Goal: Task Accomplishment & Management: Complete application form

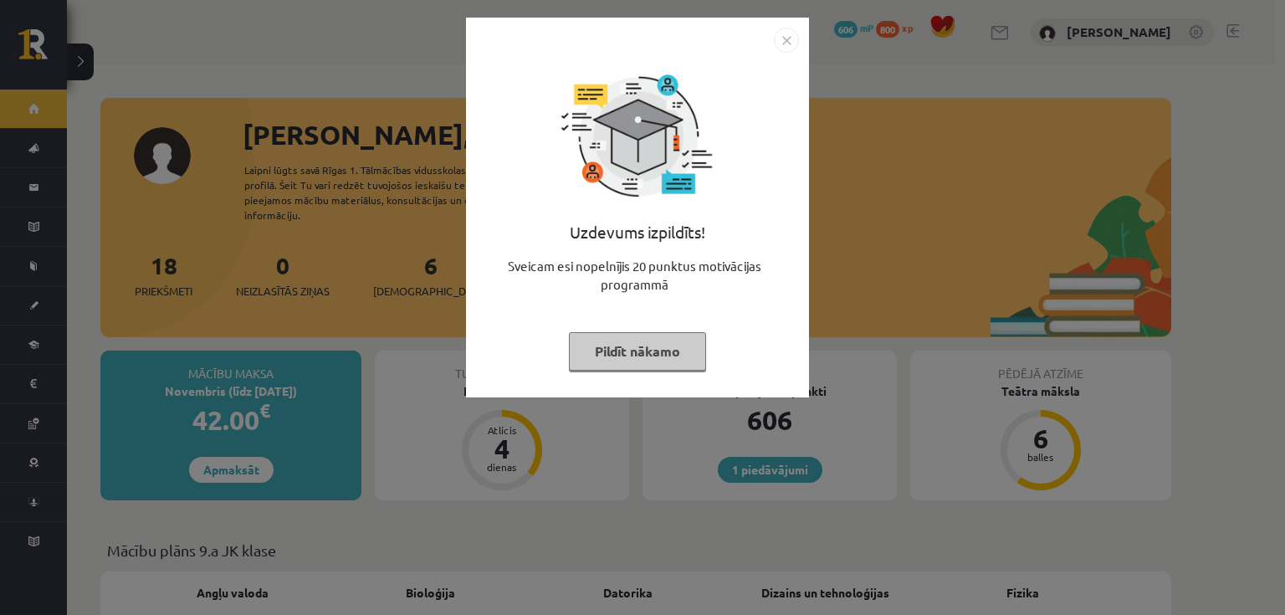
click at [790, 39] on img "Close" at bounding box center [786, 40] width 25 height 25
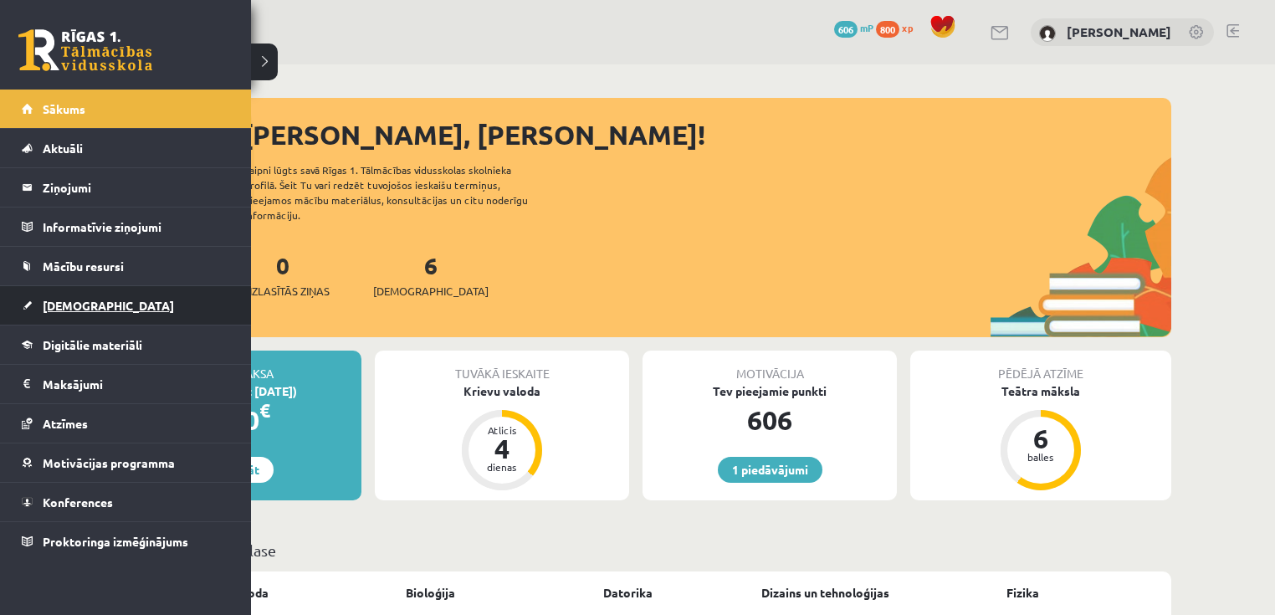
click at [66, 300] on span "[DEMOGRAPHIC_DATA]" at bounding box center [108, 305] width 131 height 15
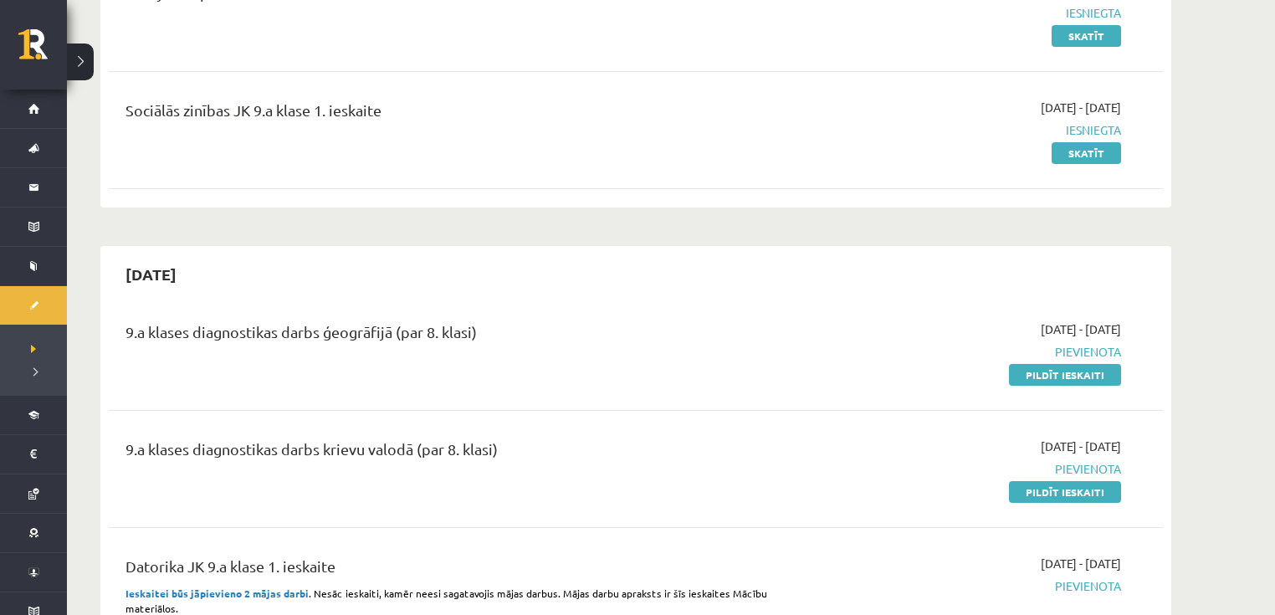
scroll to position [268, 0]
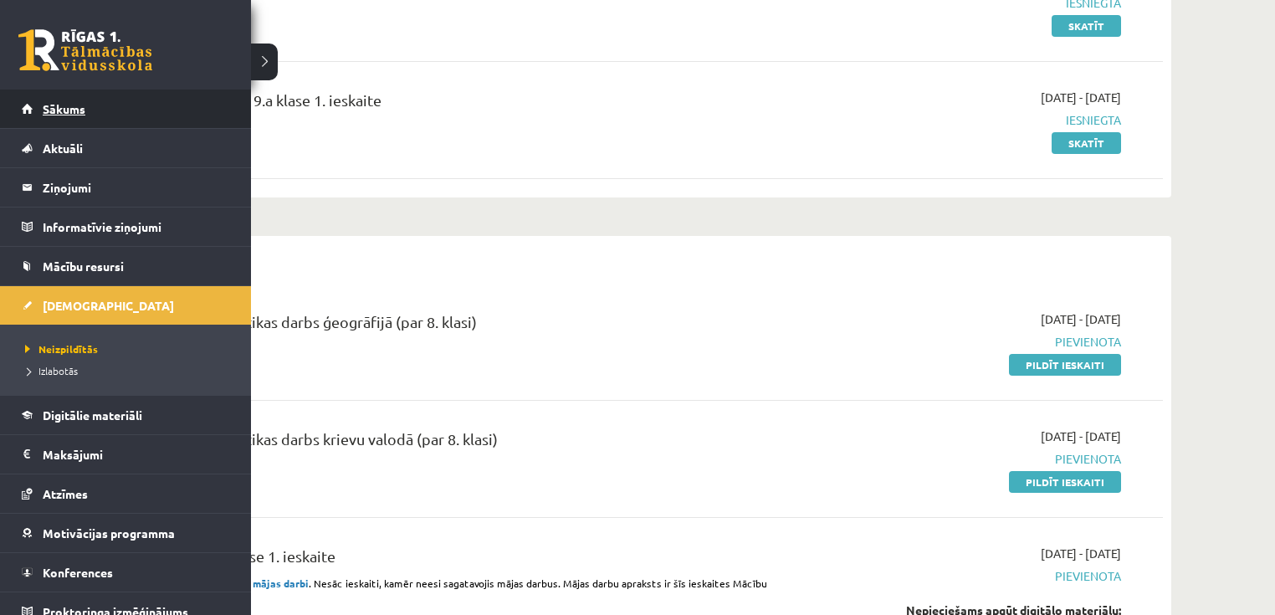
click at [25, 117] on link "Sākums" at bounding box center [126, 109] width 208 height 38
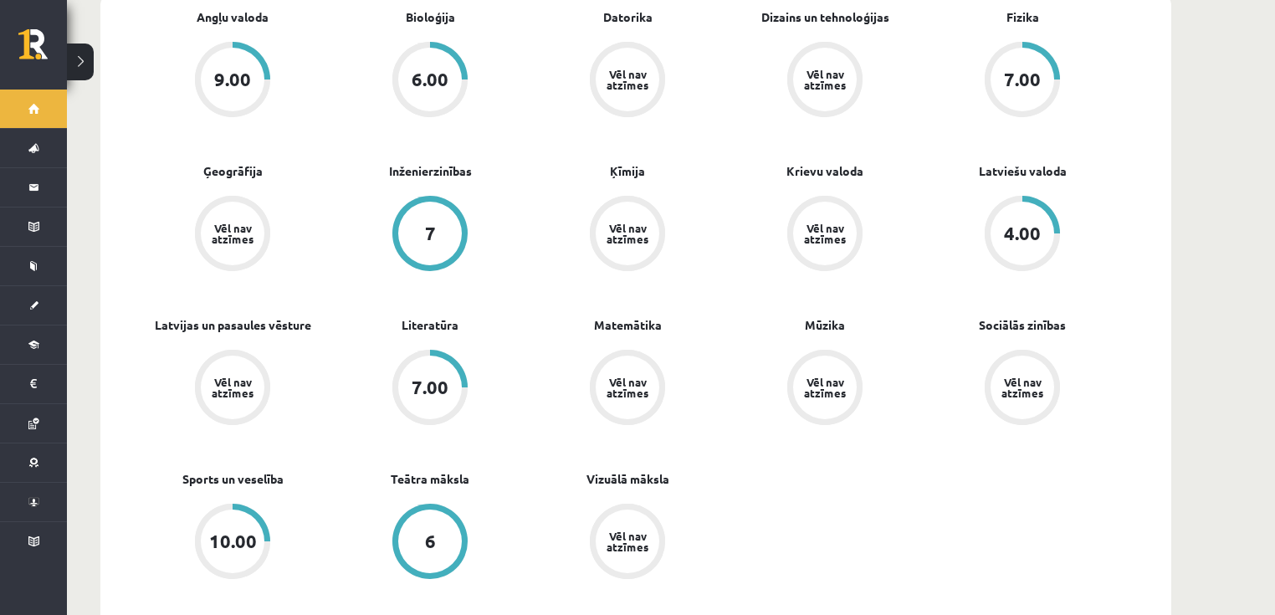
scroll to position [469, 0]
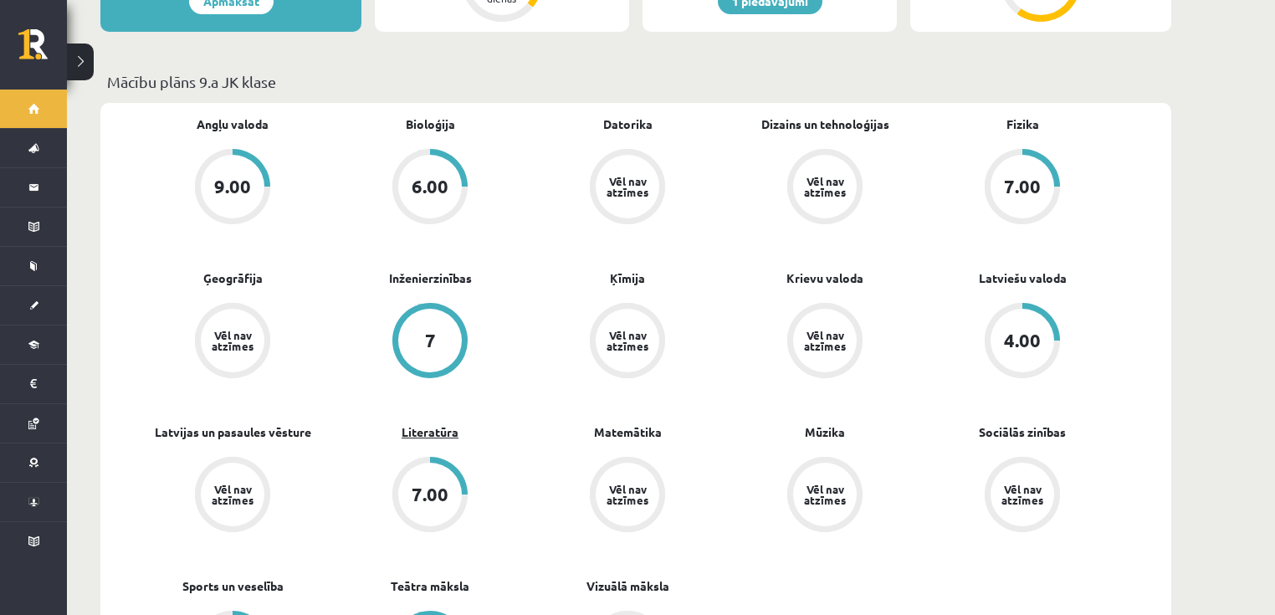
click at [425, 423] on link "Literatūra" at bounding box center [430, 432] width 57 height 18
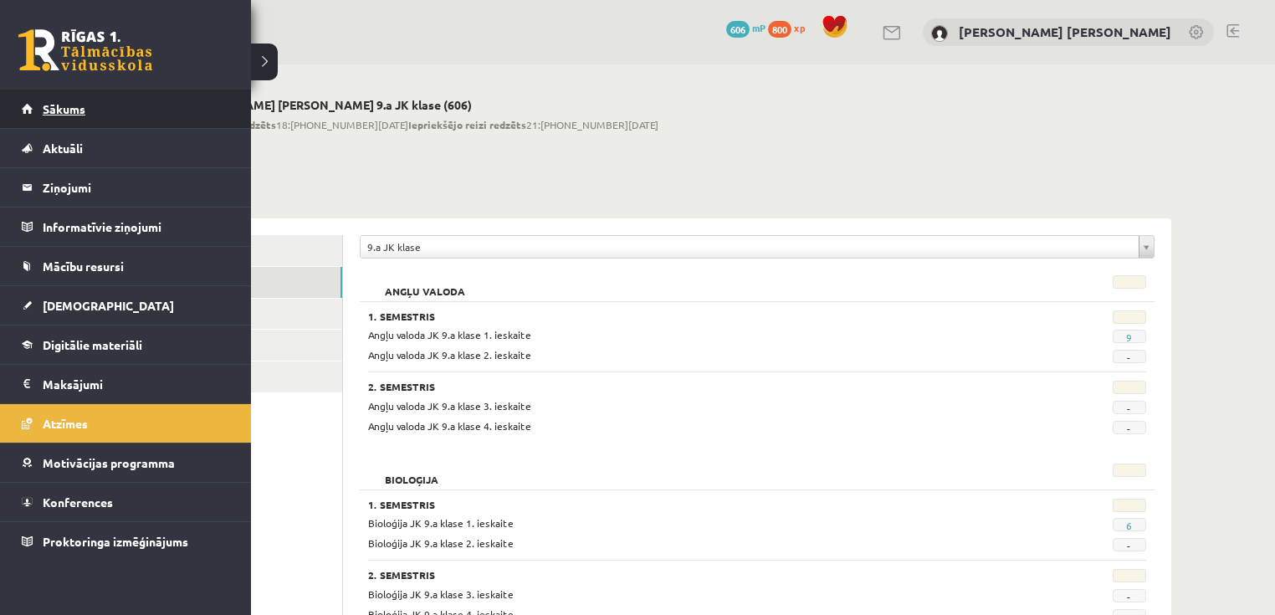
click at [54, 114] on span "Sākums" at bounding box center [64, 108] width 43 height 15
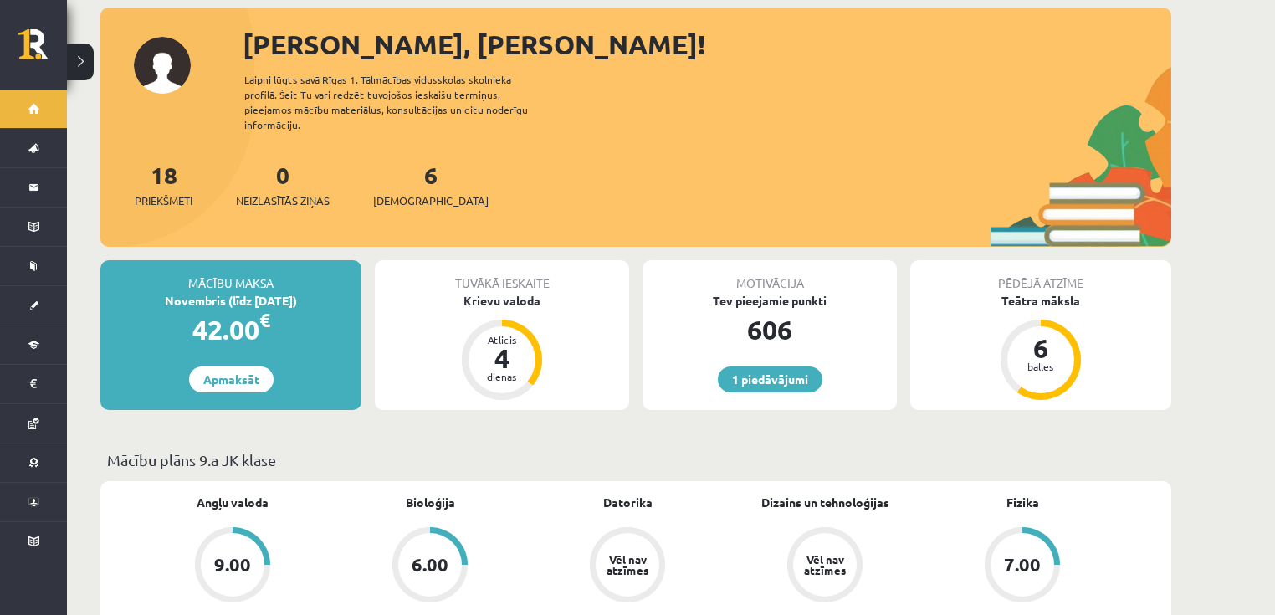
scroll to position [67, 0]
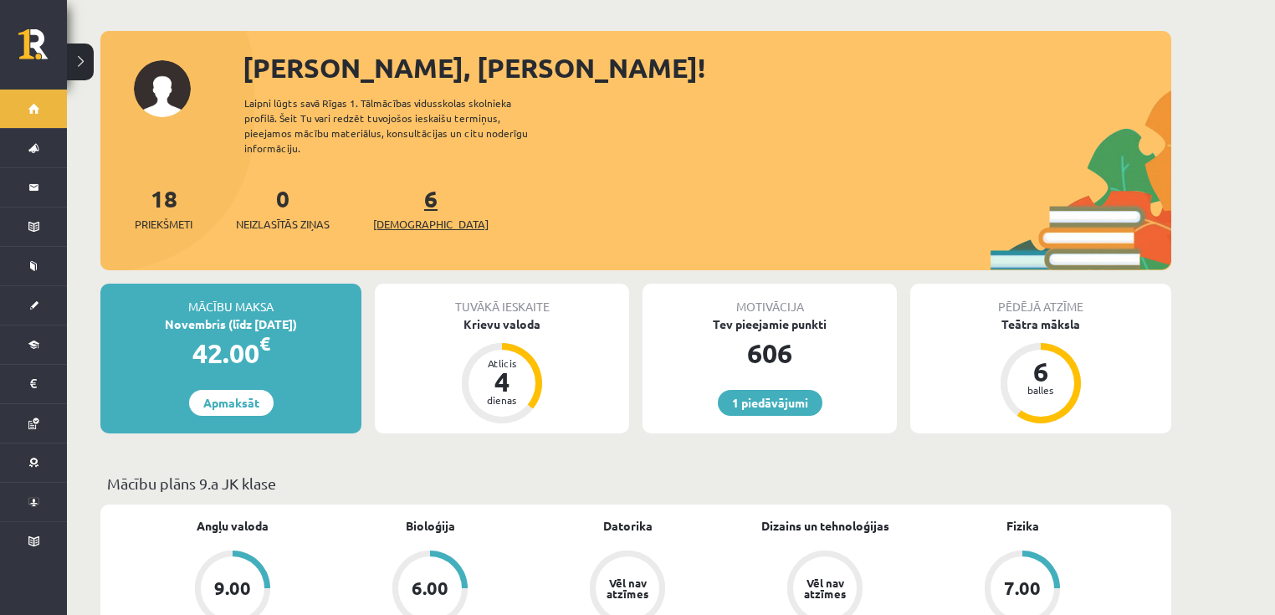
click at [415, 216] on span "[DEMOGRAPHIC_DATA]" at bounding box center [430, 224] width 115 height 17
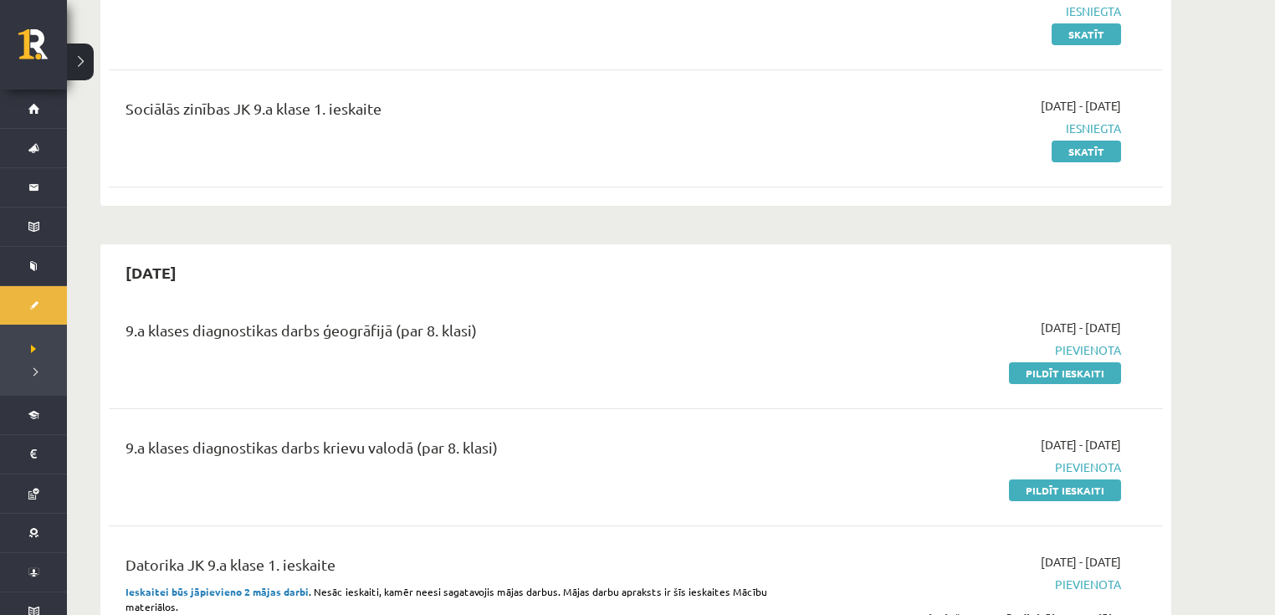
scroll to position [268, 0]
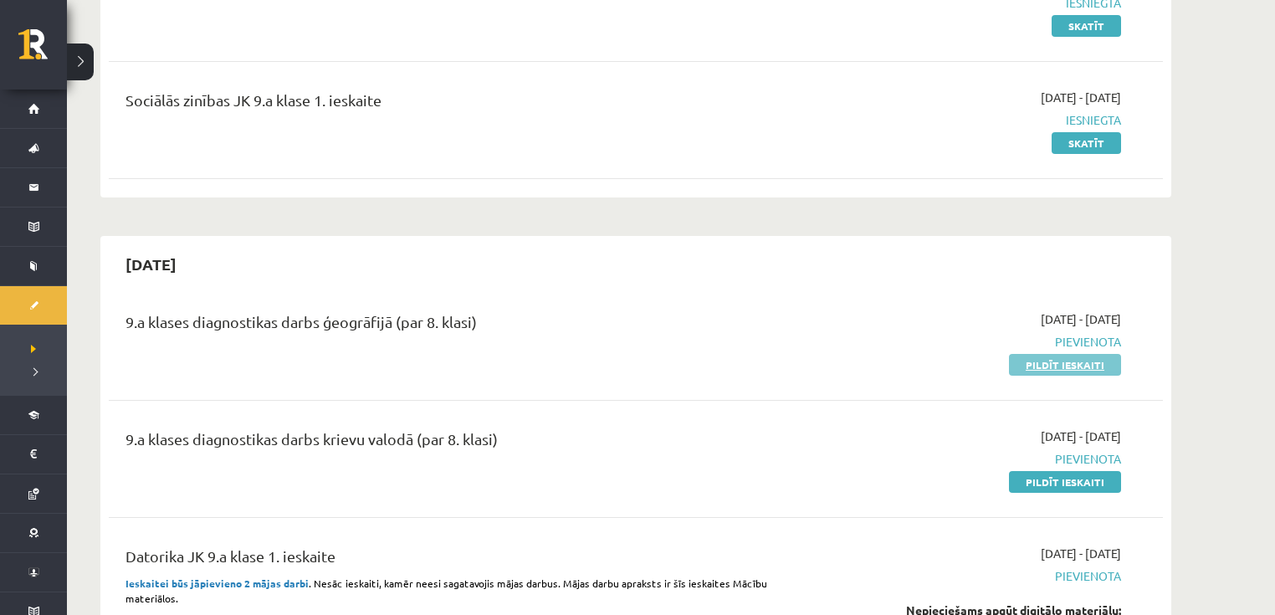
click at [1074, 361] on link "Pildīt ieskaiti" at bounding box center [1065, 365] width 112 height 22
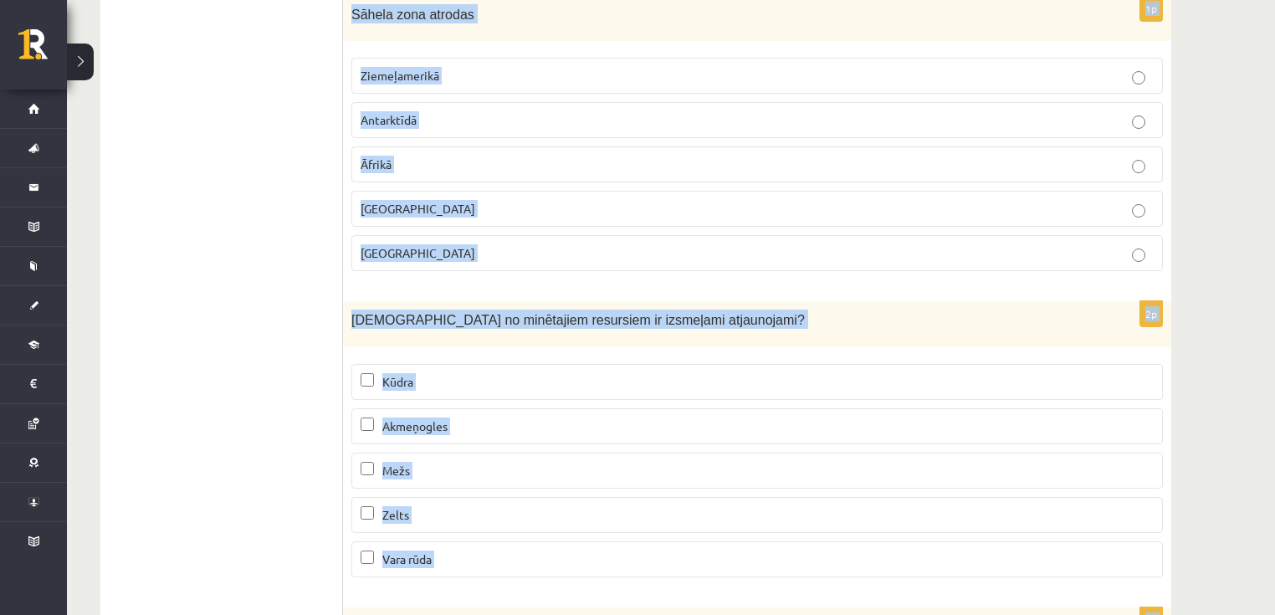
scroll to position [10189, 0]
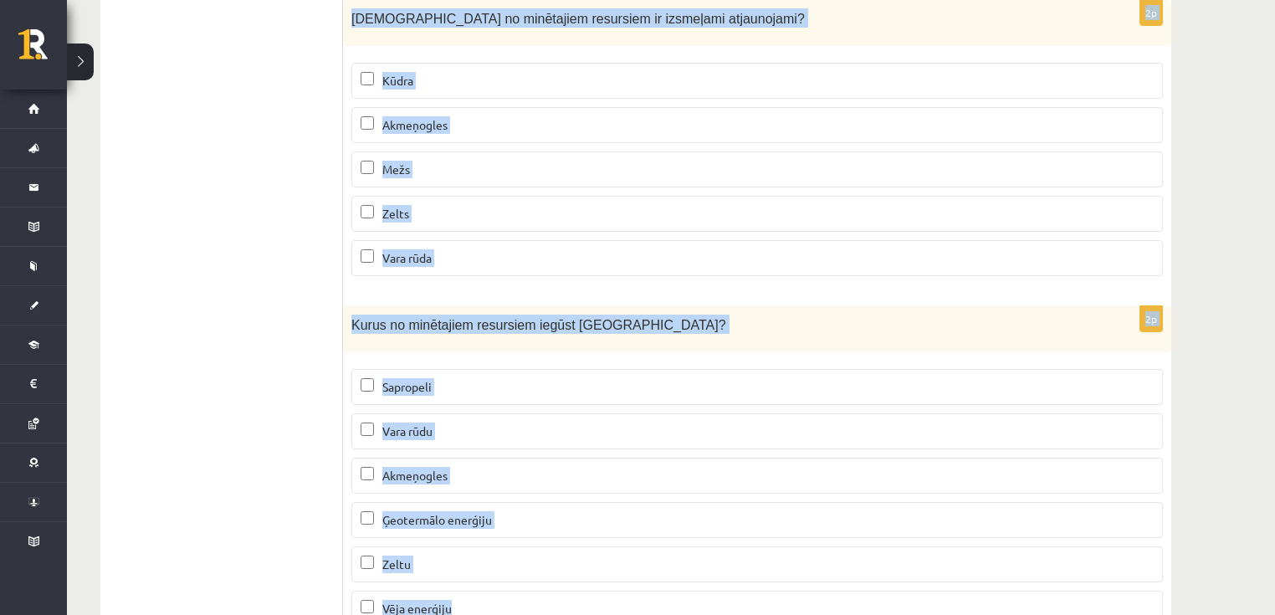
drag, startPoint x: 355, startPoint y: 333, endPoint x: 599, endPoint y: 542, distance: 321.7
copy form "Kurai no biomām raksturīgs attēlā redzamā ainava? Mitrajiem tropiskajiem mežiem…"
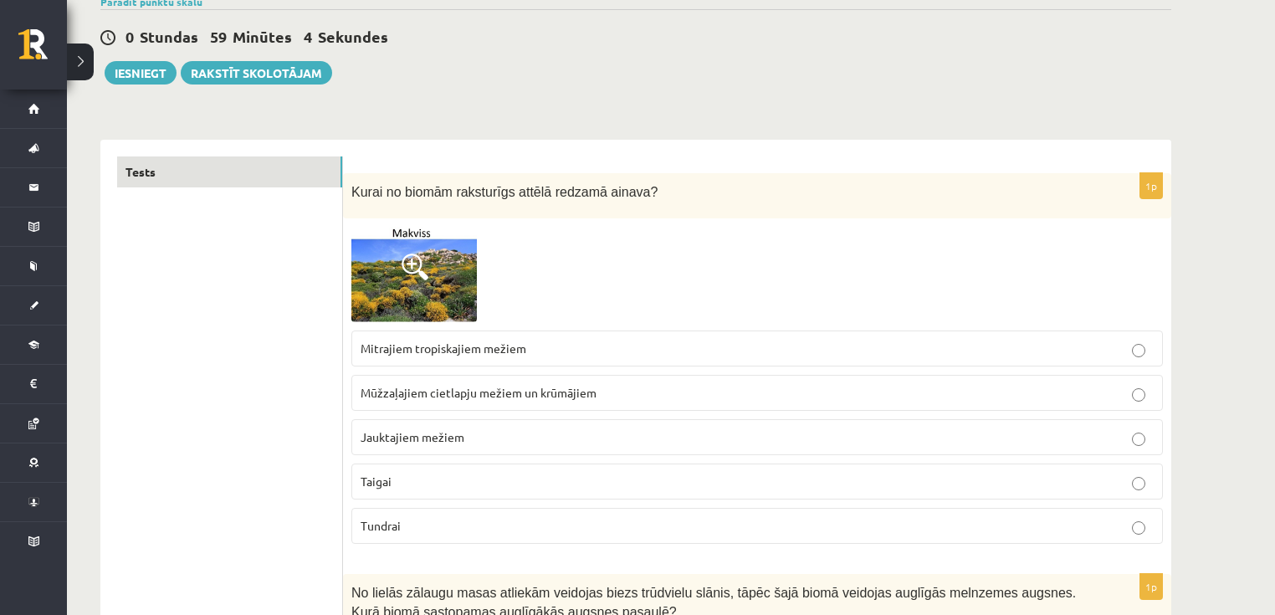
scroll to position [201, 0]
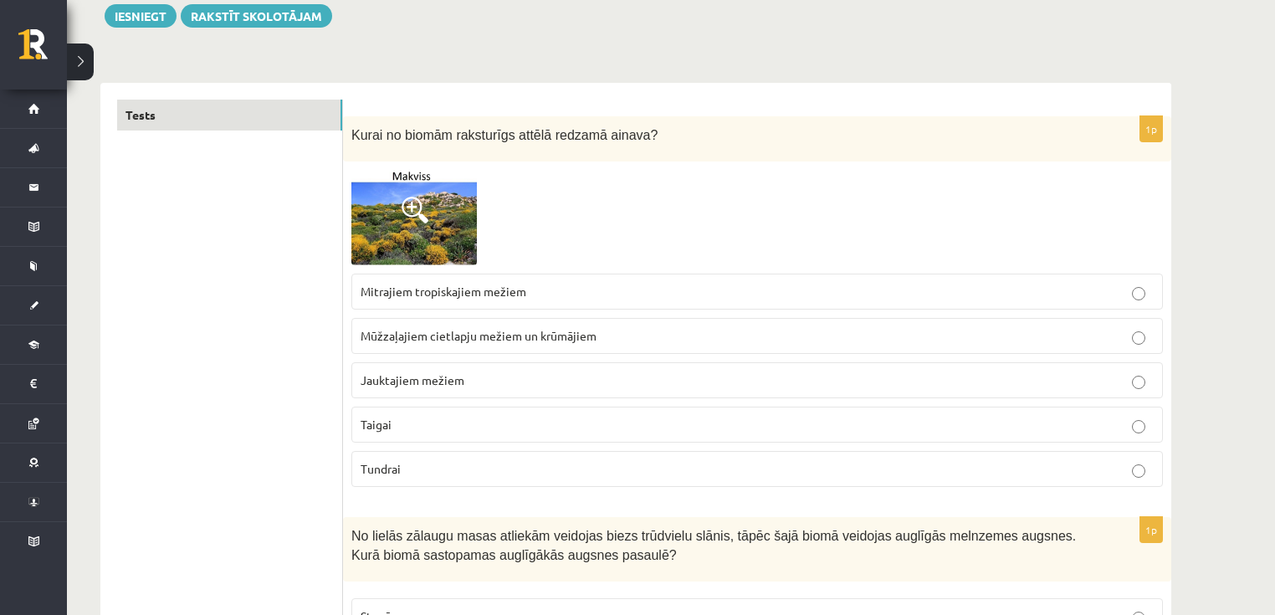
drag, startPoint x: 449, startPoint y: 221, endPoint x: 519, endPoint y: 177, distance: 83.1
click at [519, 177] on div at bounding box center [757, 217] width 812 height 95
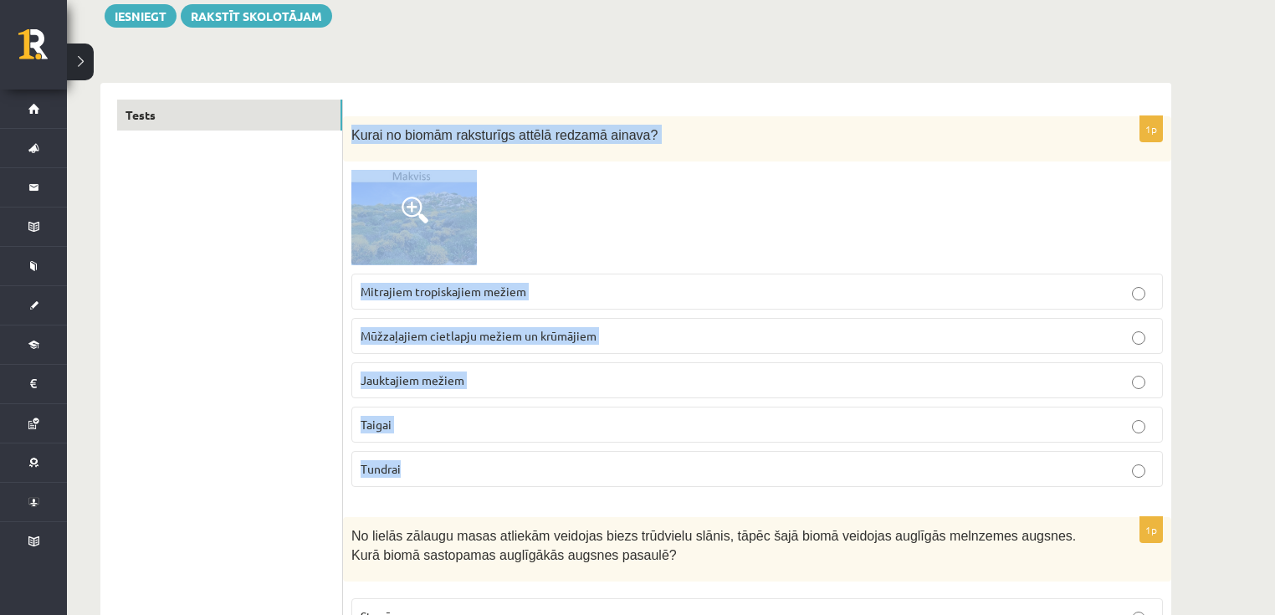
drag, startPoint x: 350, startPoint y: 131, endPoint x: 588, endPoint y: 456, distance: 402.9
click at [588, 456] on div "1p Kurai no biomām raksturīgs attēlā redzamā ainava? Mitrajiem tropiskajiem mež…" at bounding box center [757, 308] width 828 height 384
copy div "Kurai no biomām raksturīgs attēlā redzamā ainava? Mitrajiem tropiskajiem mežiem…"
click at [588, 201] on div at bounding box center [757, 217] width 812 height 95
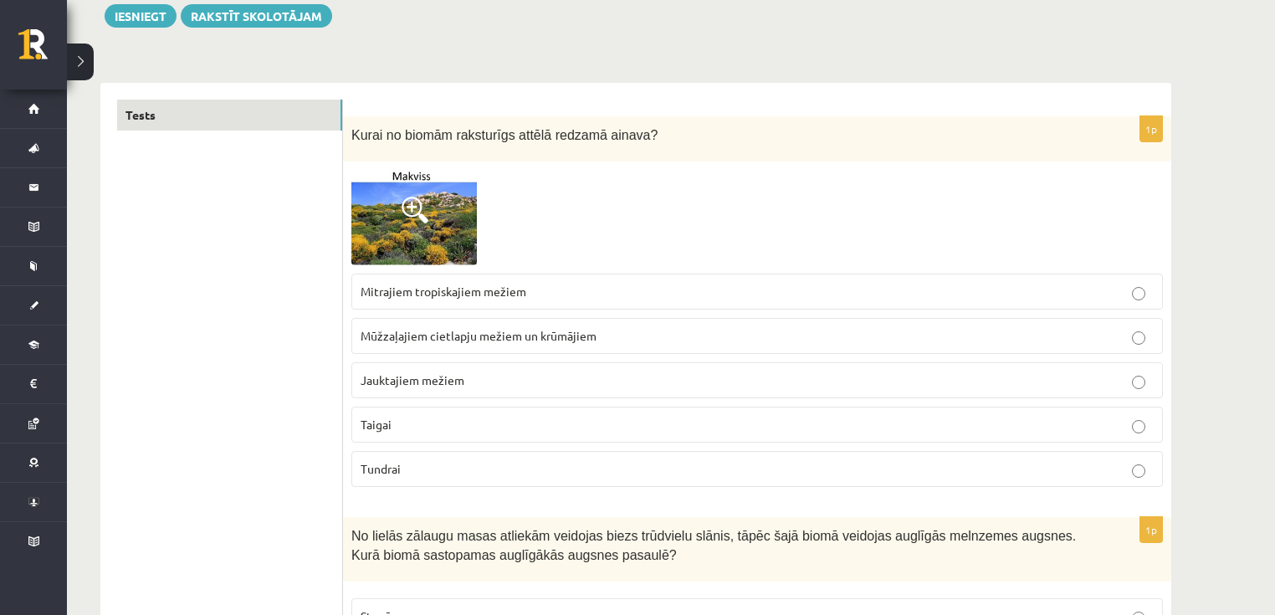
click at [431, 341] on span "Mūžzaļajiem cietlapju mežiem un krūmājiem" at bounding box center [479, 335] width 236 height 15
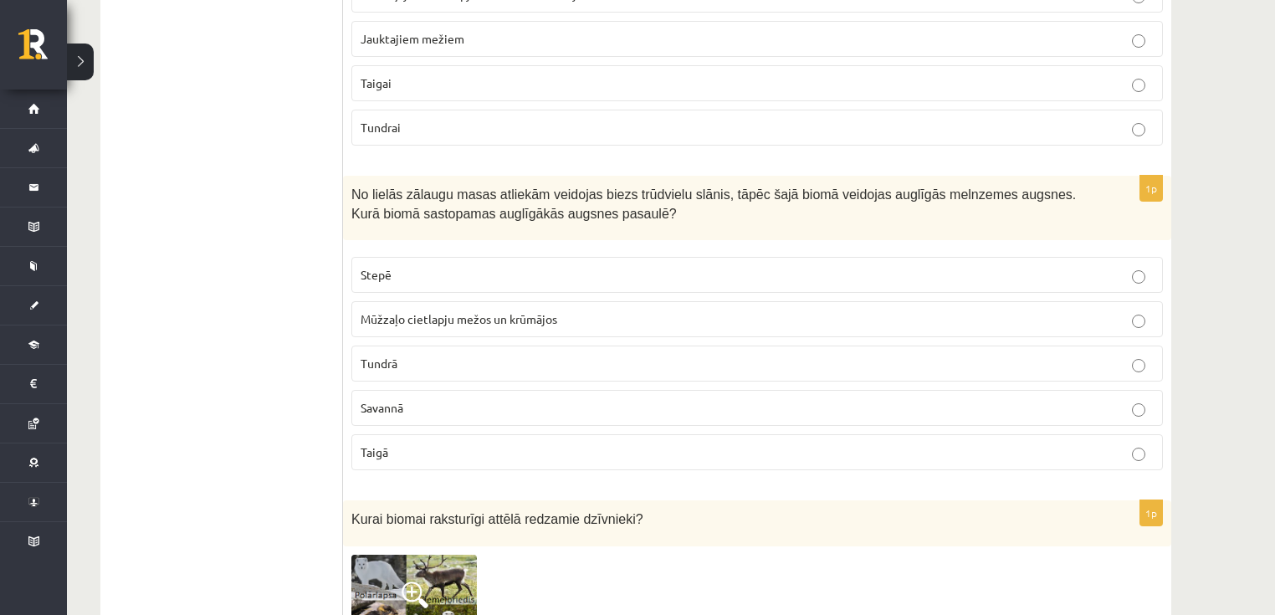
scroll to position [596, 0]
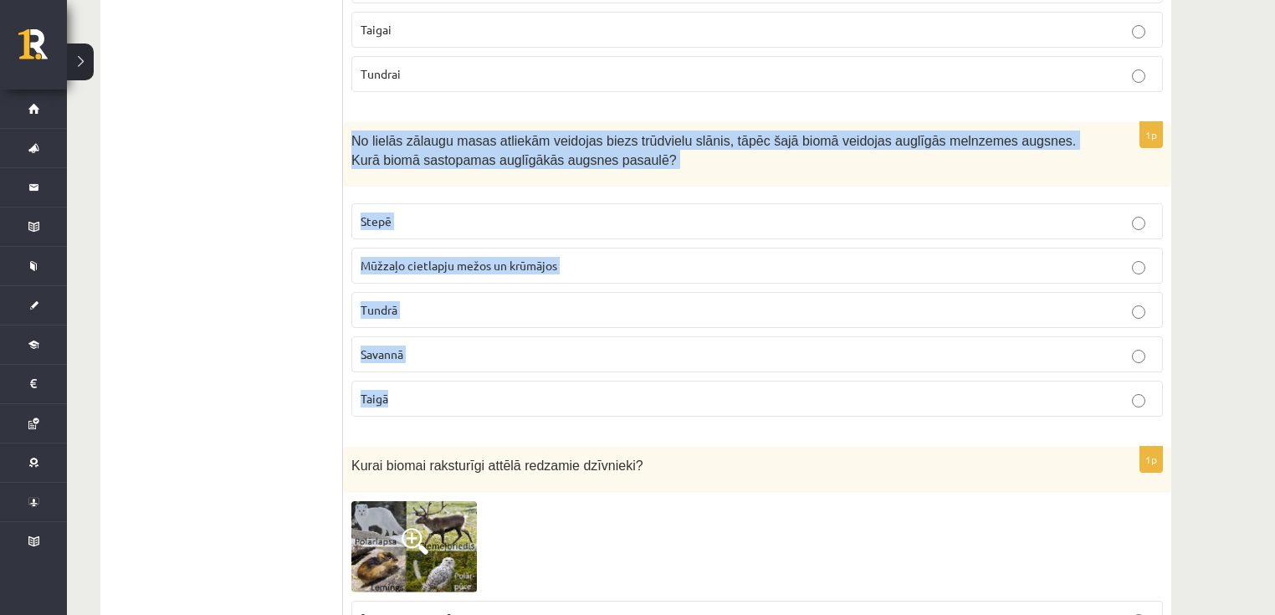
drag, startPoint x: 349, startPoint y: 329, endPoint x: 536, endPoint y: 402, distance: 201.1
click at [536, 402] on div "1p No lielās zālaugu masas atliekām veidojas biezs trūdvielu slānis, tāpēc šajā…" at bounding box center [757, 276] width 828 height 308
copy div "No lielās zālaugu masas atliekām veidojas biezs trūdvielu slānis, tāpēc šajā bi…"
click at [462, 220] on p "Stepē" at bounding box center [757, 222] width 793 height 18
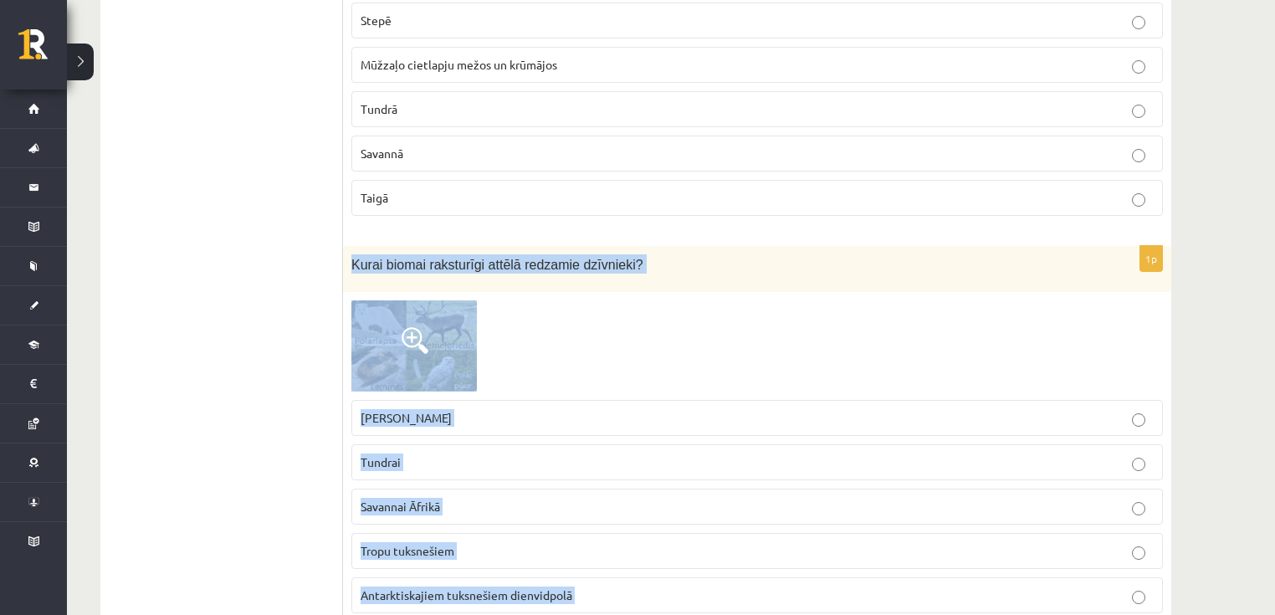
scroll to position [1038, 0]
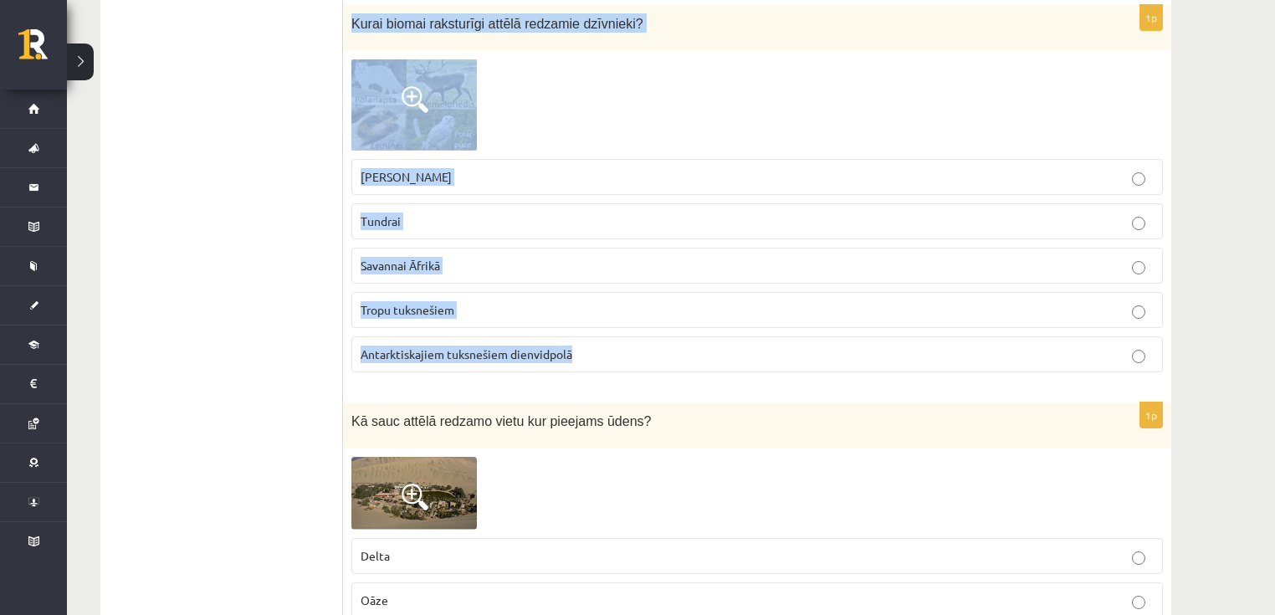
drag, startPoint x: 350, startPoint y: 261, endPoint x: 613, endPoint y: 339, distance: 274.9
click at [613, 339] on div "1p Kurai biomai raksturīgi attēlā redzamie dzīvnieki? Stepei Ziemeļamerikā Tund…" at bounding box center [757, 195] width 828 height 381
copy div "Kurai biomai raksturīgi attēlā redzamie dzīvnieki? Stepei Ziemeļamerikā Tundrai…"
click at [582, 195] on fieldset "Stepei Ziemeļamerikā Tundrai Savannai Āfrikā Tropu tuksnešiem Antarktiskajiem t…" at bounding box center [757, 264] width 812 height 227
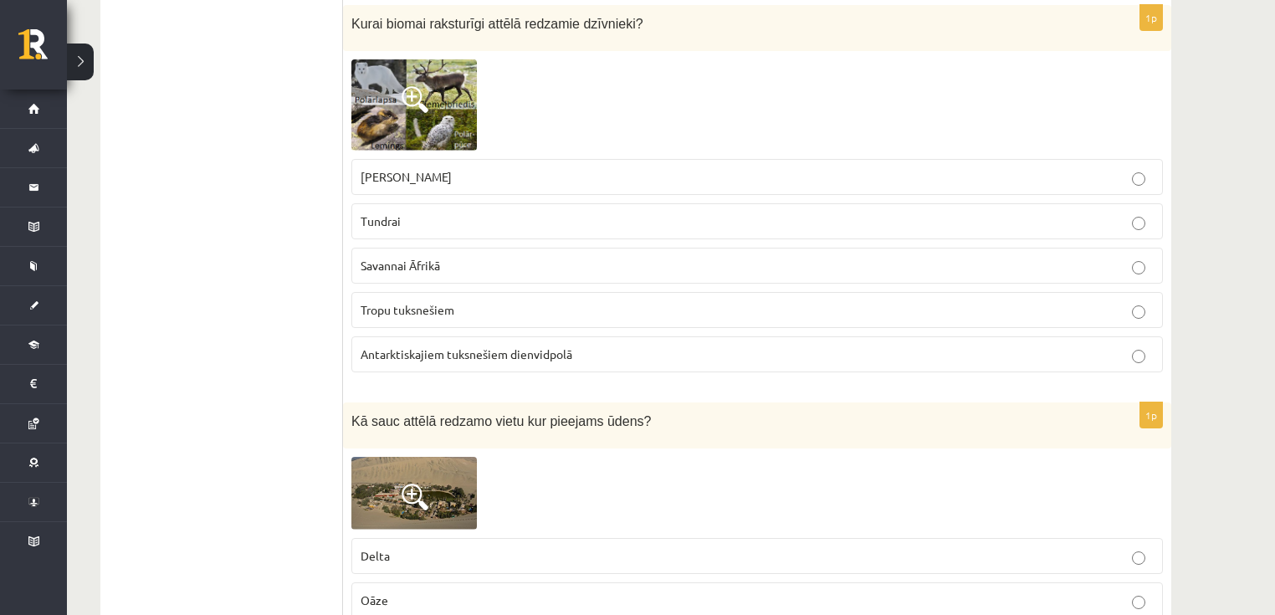
click at [430, 219] on p "Tundrai" at bounding box center [757, 222] width 793 height 18
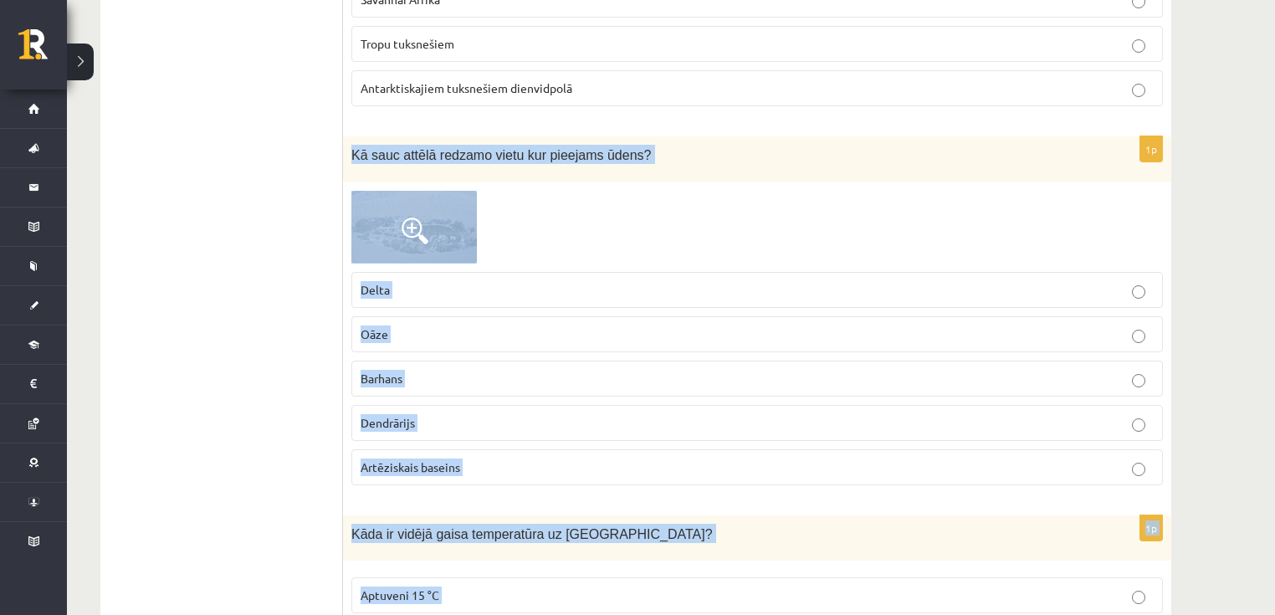
scroll to position [1387, 0]
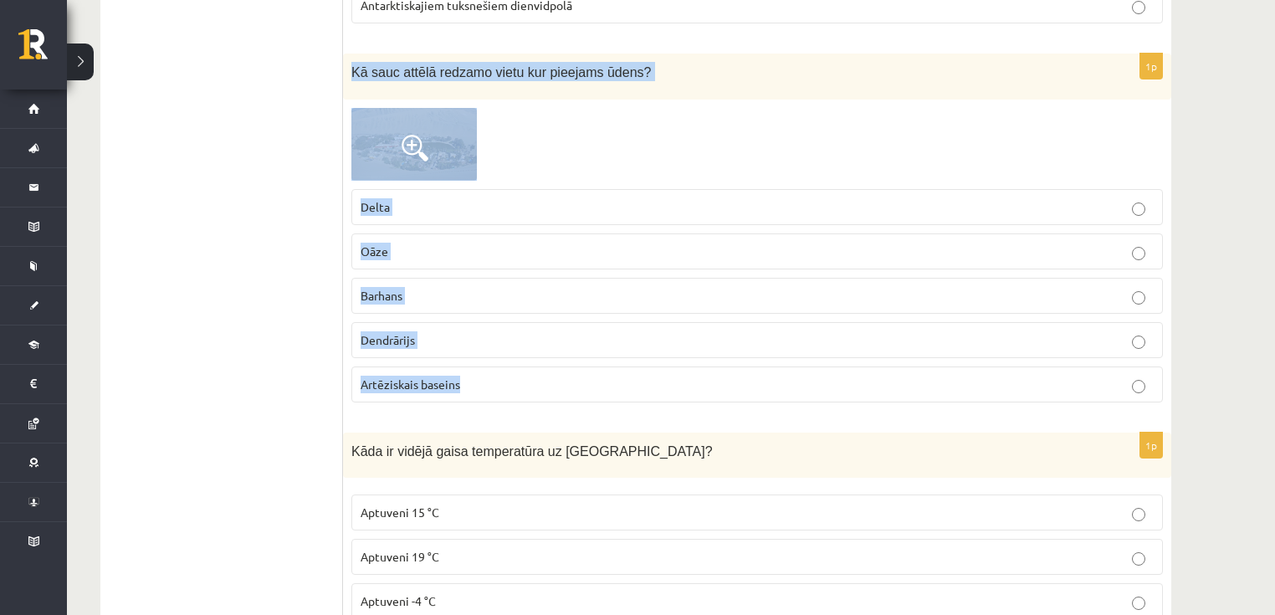
drag, startPoint x: 351, startPoint y: 277, endPoint x: 569, endPoint y: 374, distance: 238.2
click at [569, 374] on div "1p Kā sauc attēlā redzamo vietu kur pieejams ūdens? Delta Oāze Barhans Dendrāri…" at bounding box center [757, 235] width 828 height 362
copy div "Kā sauc attēlā redzamo vietu kur pieejams ūdens? Delta Oāze Barhans Dendrārijs …"
drag, startPoint x: 450, startPoint y: 159, endPoint x: 540, endPoint y: 128, distance: 94.7
click at [561, 112] on div at bounding box center [757, 144] width 812 height 73
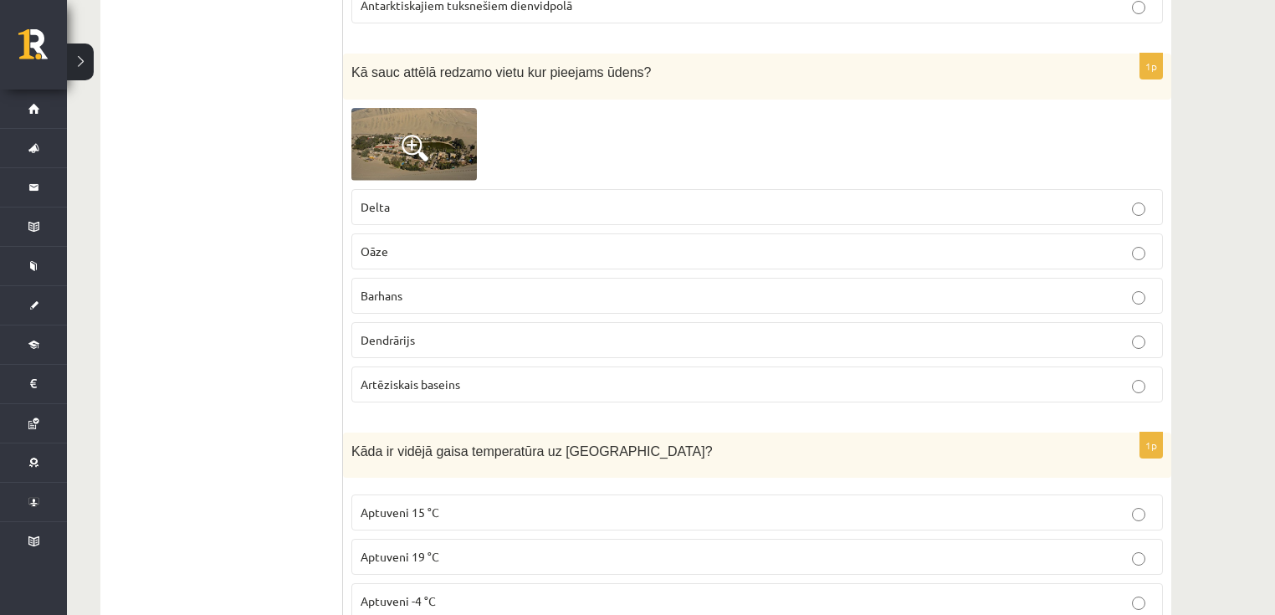
click at [464, 150] on img at bounding box center [414, 144] width 126 height 73
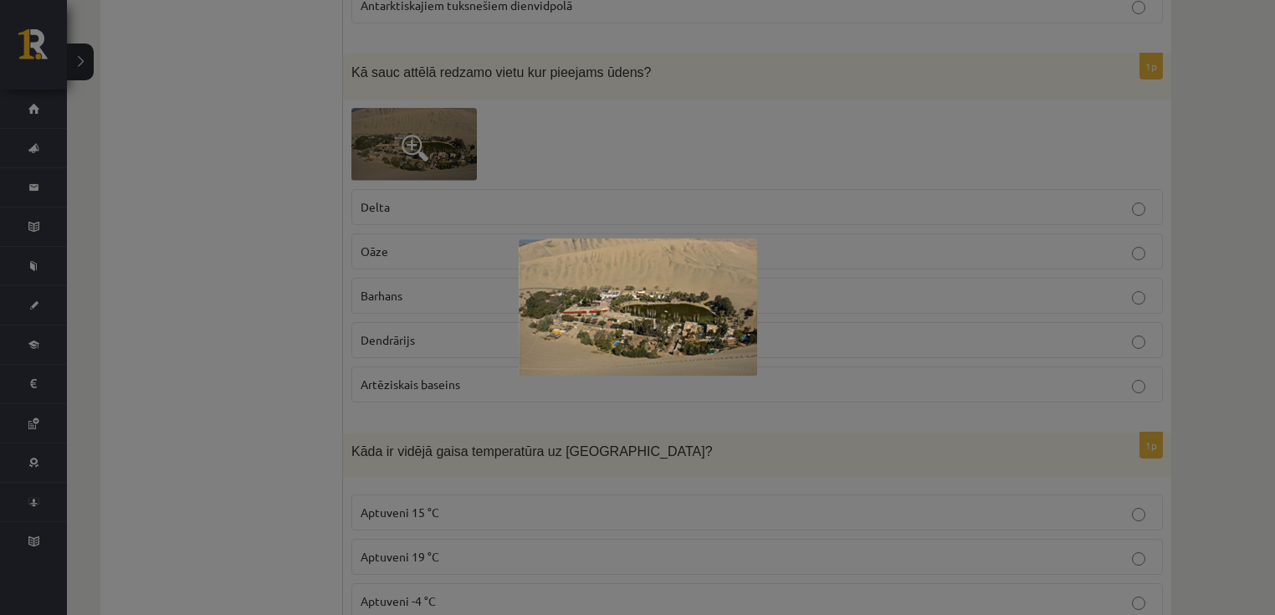
click at [278, 278] on div at bounding box center [637, 307] width 1275 height 615
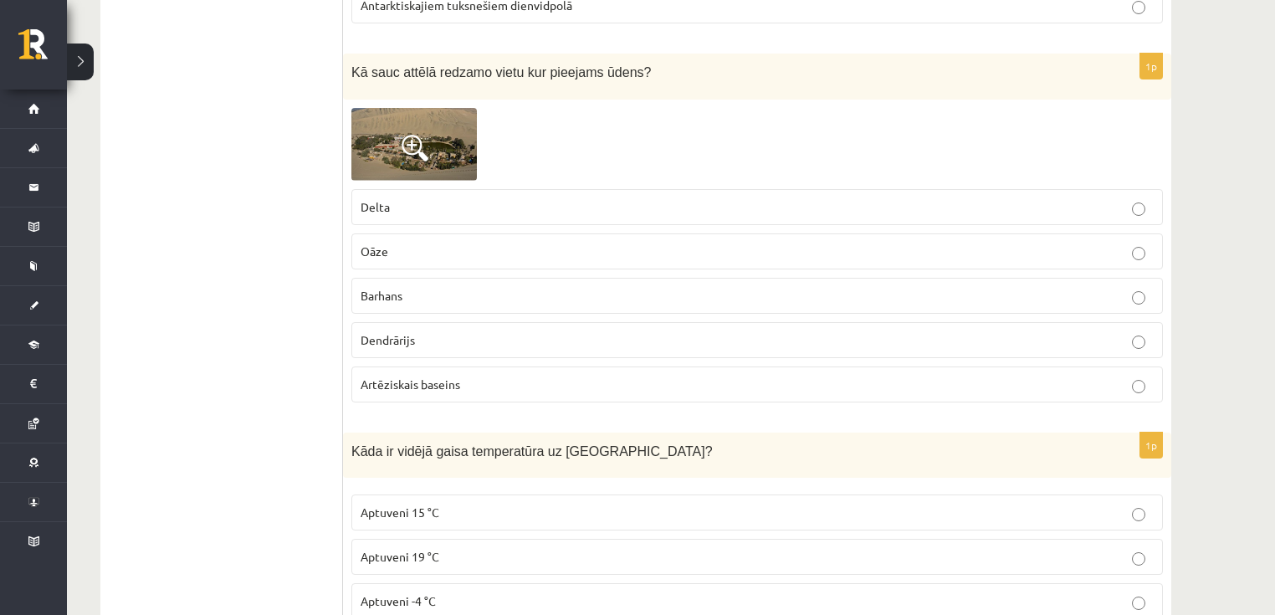
click at [412, 243] on p "Oāze" at bounding box center [757, 252] width 793 height 18
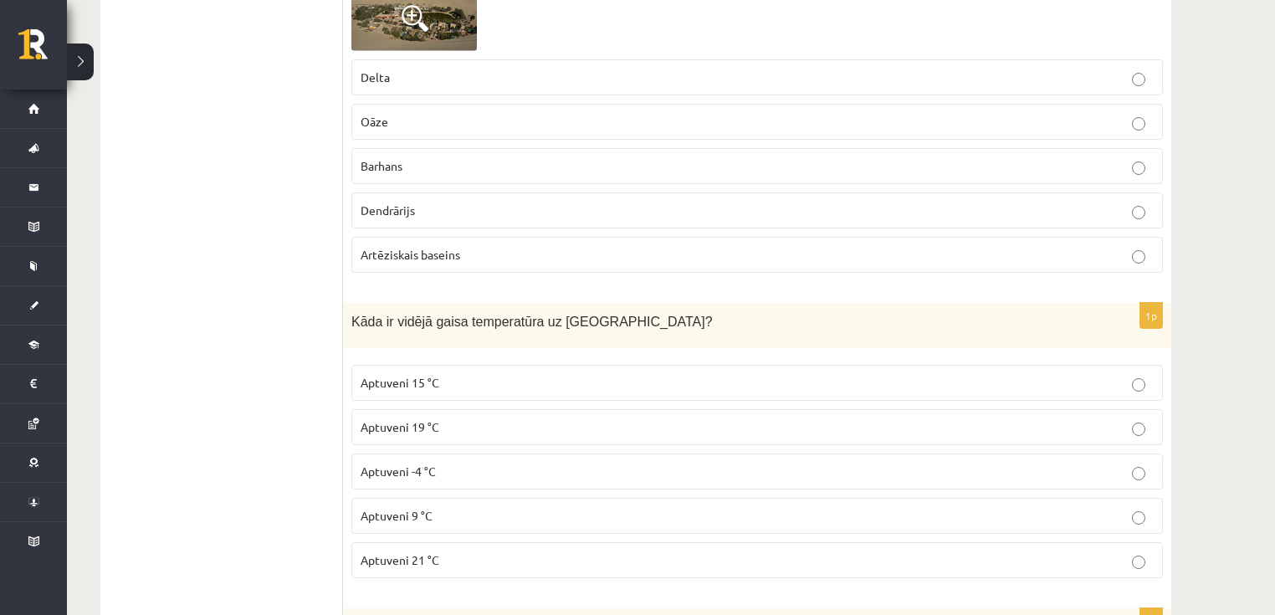
scroll to position [1521, 0]
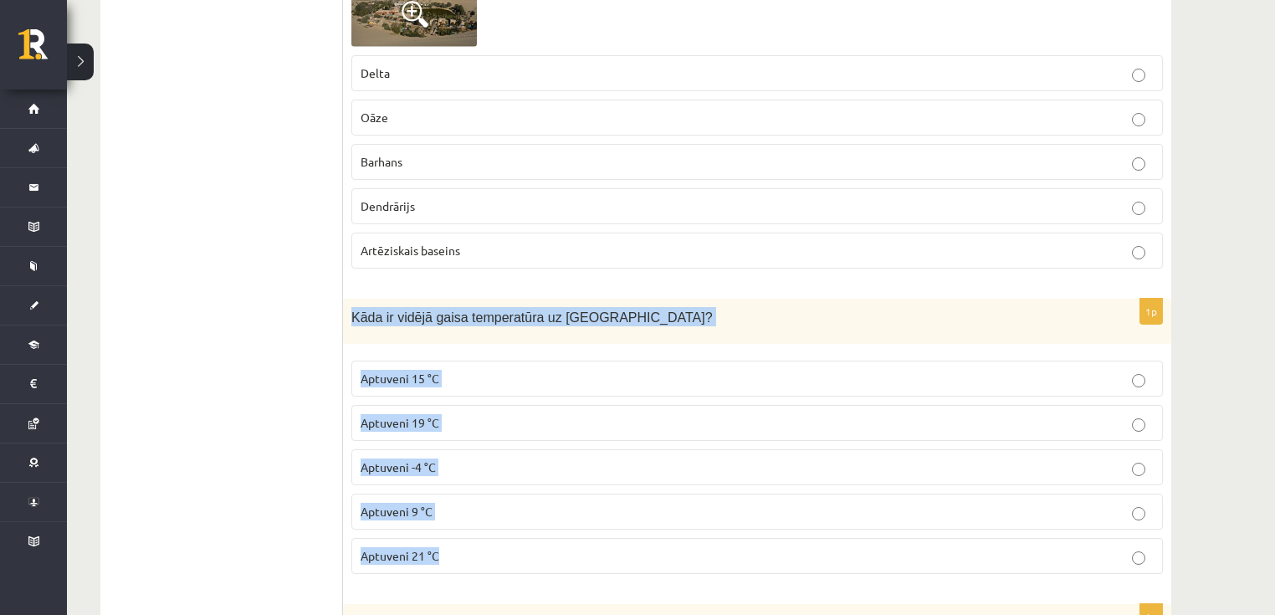
drag, startPoint x: 346, startPoint y: 302, endPoint x: 514, endPoint y: 542, distance: 293.2
click at [514, 542] on div "1p Kāda ir vidējā gaisa temperatūra uz Zemes? Aptuveni 15 °C Aptuveni 19 °C Apt…" at bounding box center [757, 444] width 828 height 290
copy div "Kāda ir vidējā gaisa temperatūra uz Zemes? Aptuveni 15 °C Aptuveni 19 °C Aptuve…"
click at [485, 372] on p "Aptuveni 15 °C" at bounding box center [757, 379] width 793 height 18
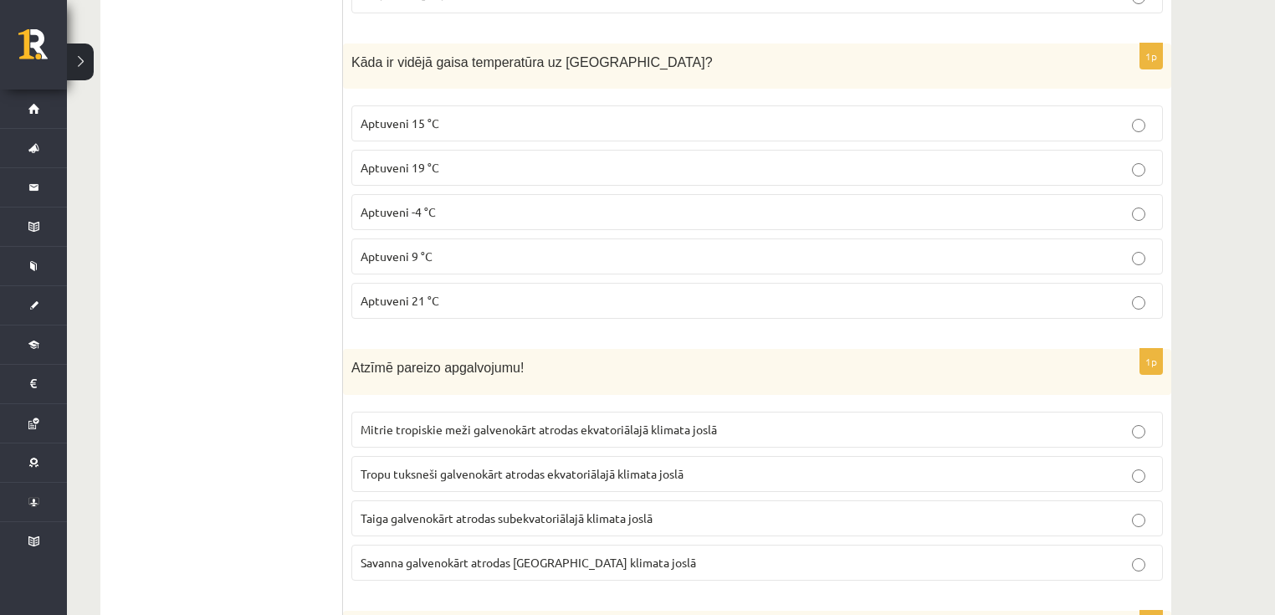
scroll to position [1788, 0]
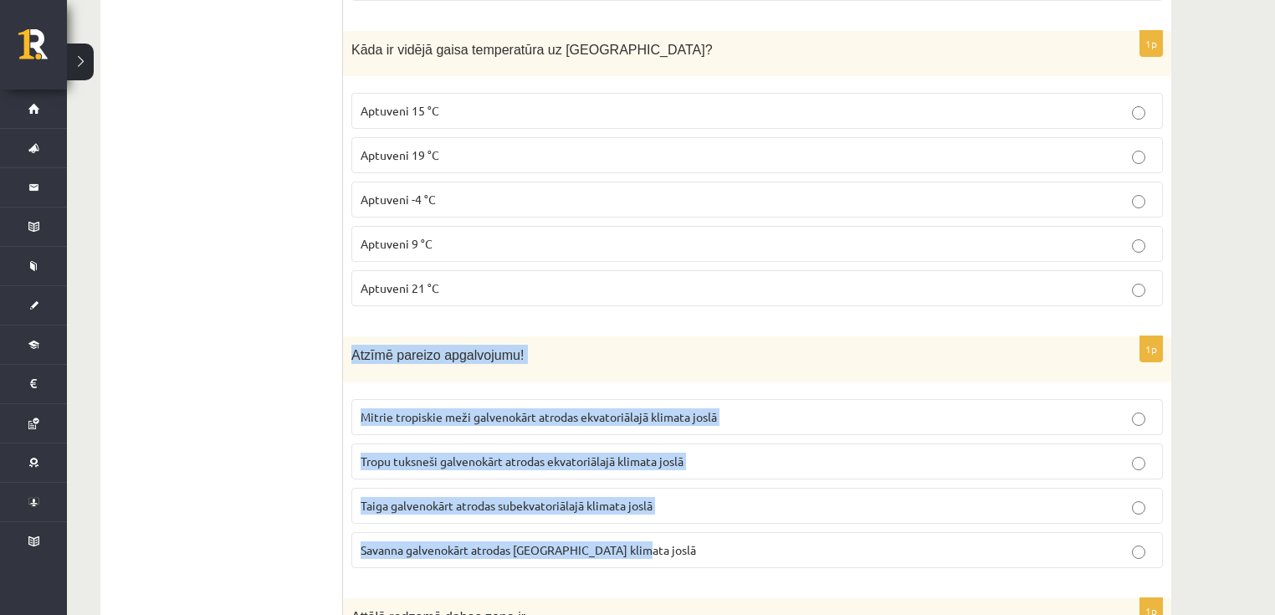
drag, startPoint x: 351, startPoint y: 344, endPoint x: 680, endPoint y: 531, distance: 378.9
click at [680, 531] on div "1p Atzīmē pareizo apgalvojumu! Mitrie tropiskie meži galvenokārt atrodas ekvato…" at bounding box center [757, 458] width 828 height 245
copy div "Atzīmē pareizo apgalvojumu! Mitrie tropiskie meži galvenokārt atrodas ekvatoriā…"
click at [451, 409] on span "Mitrie tropiskie meži galvenokārt atrodas ekvatoriālajā klimata joslā" at bounding box center [539, 416] width 356 height 15
click at [455, 454] on span "Tropu tuksneši galvenokārt atrodas ekvatoriālajā klimata joslā" at bounding box center [522, 461] width 323 height 15
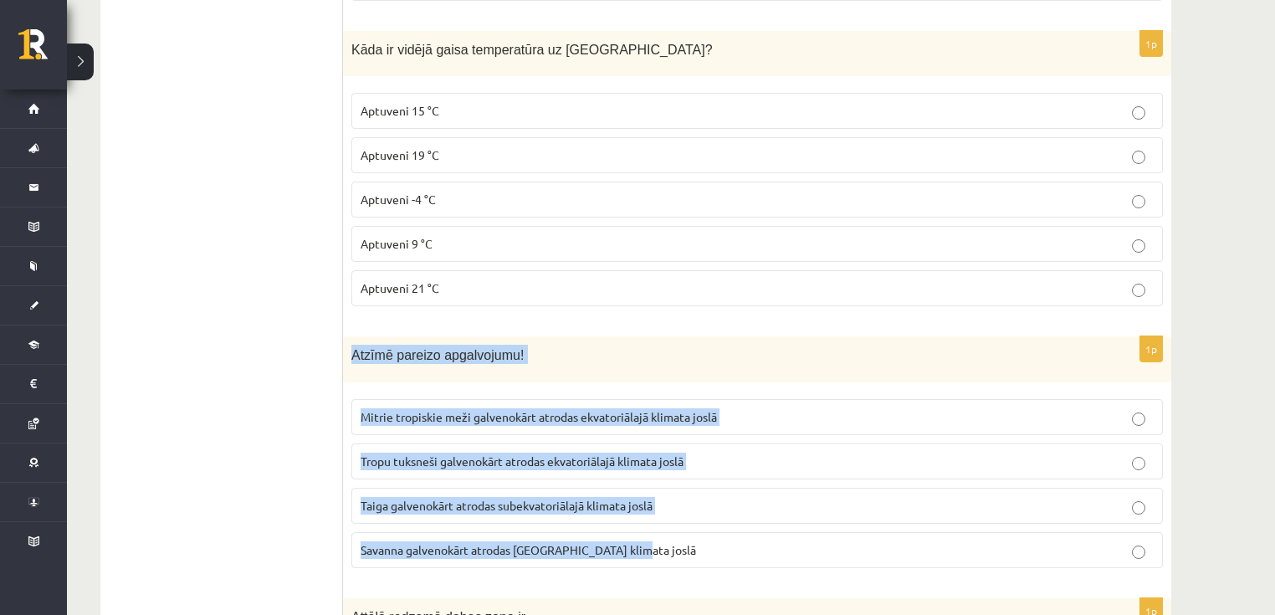
click at [463, 412] on span "Mitrie tropiskie meži galvenokārt atrodas ekvatoriālajā klimata joslā" at bounding box center [539, 416] width 356 height 15
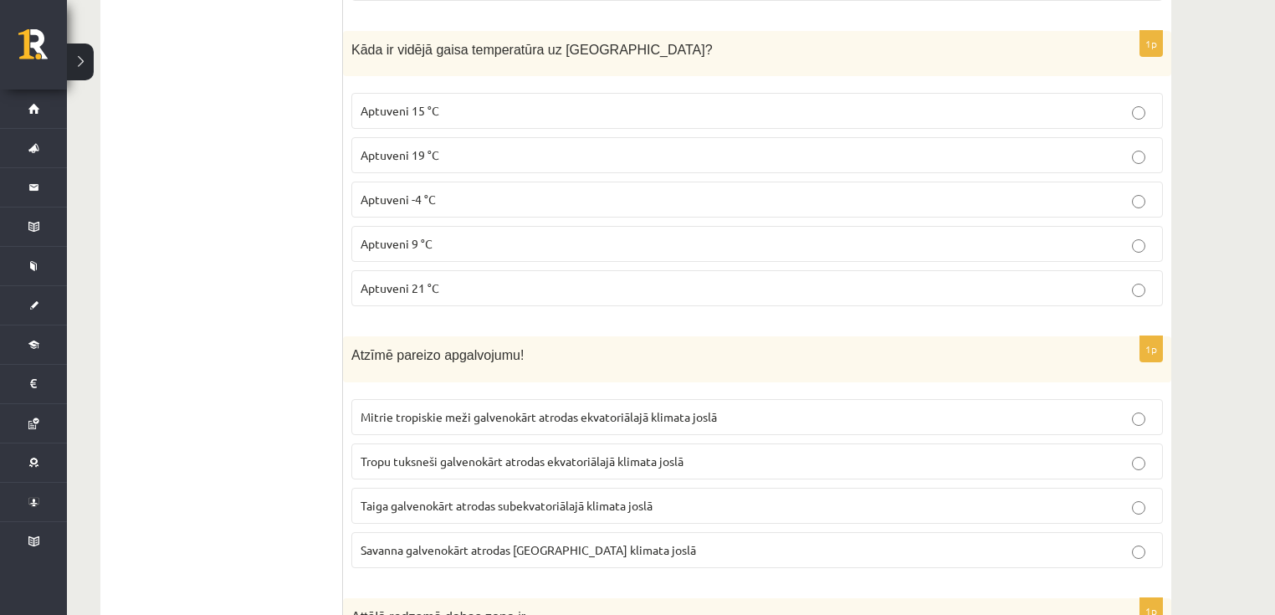
click at [466, 409] on span "Mitrie tropiskie meži galvenokārt atrodas ekvatoriālajā klimata joslā" at bounding box center [539, 416] width 356 height 15
click at [518, 412] on span "Mitrie tropiskie meži galvenokārt atrodas ekvatoriālajā klimata joslā" at bounding box center [539, 416] width 356 height 15
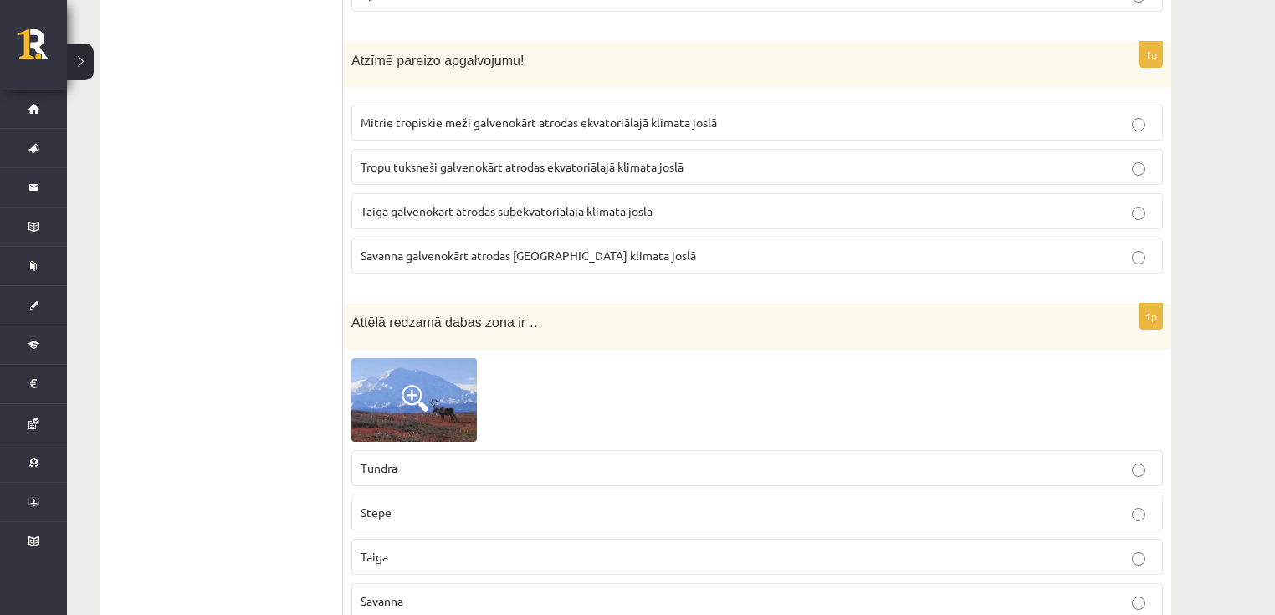
scroll to position [2123, 0]
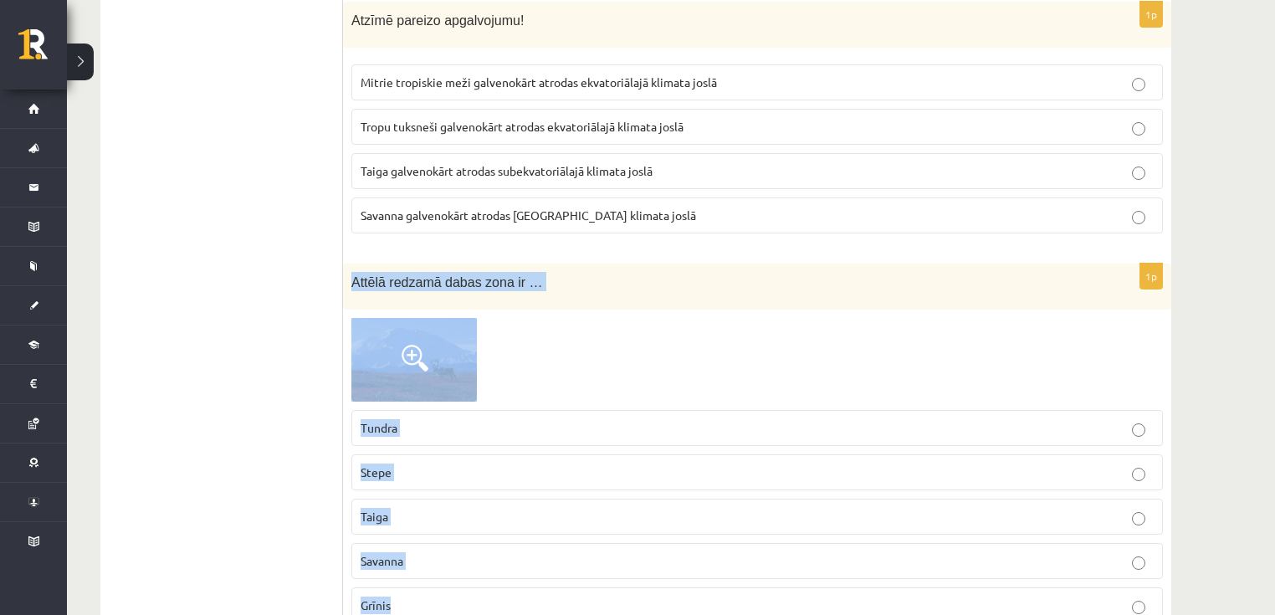
drag, startPoint x: 352, startPoint y: 269, endPoint x: 482, endPoint y: 589, distance: 345.8
click at [482, 589] on div "1p Attēlā redzamā dabas zona ir … Tundra Stepe Taiga Savanna Grīnis" at bounding box center [757, 450] width 828 height 373
copy div "Attēlā redzamā dabas zona ir … Tundra Stepe Taiga Savanna Grīnis"
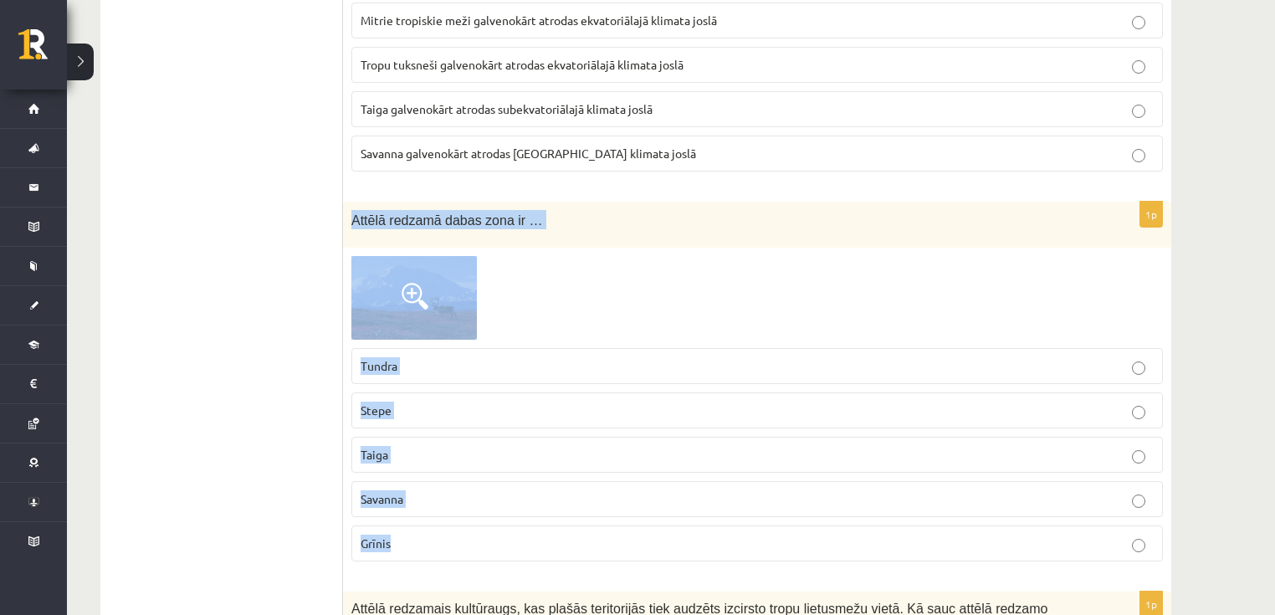
scroll to position [2190, 0]
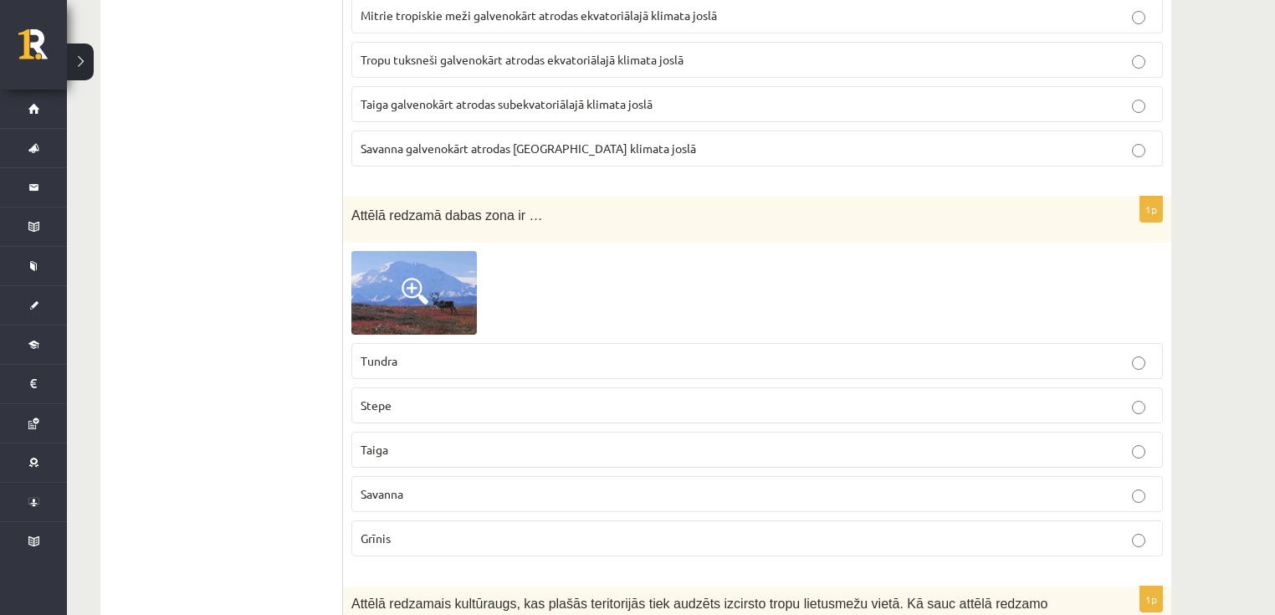
click at [440, 352] on p "Tundra" at bounding box center [757, 361] width 793 height 18
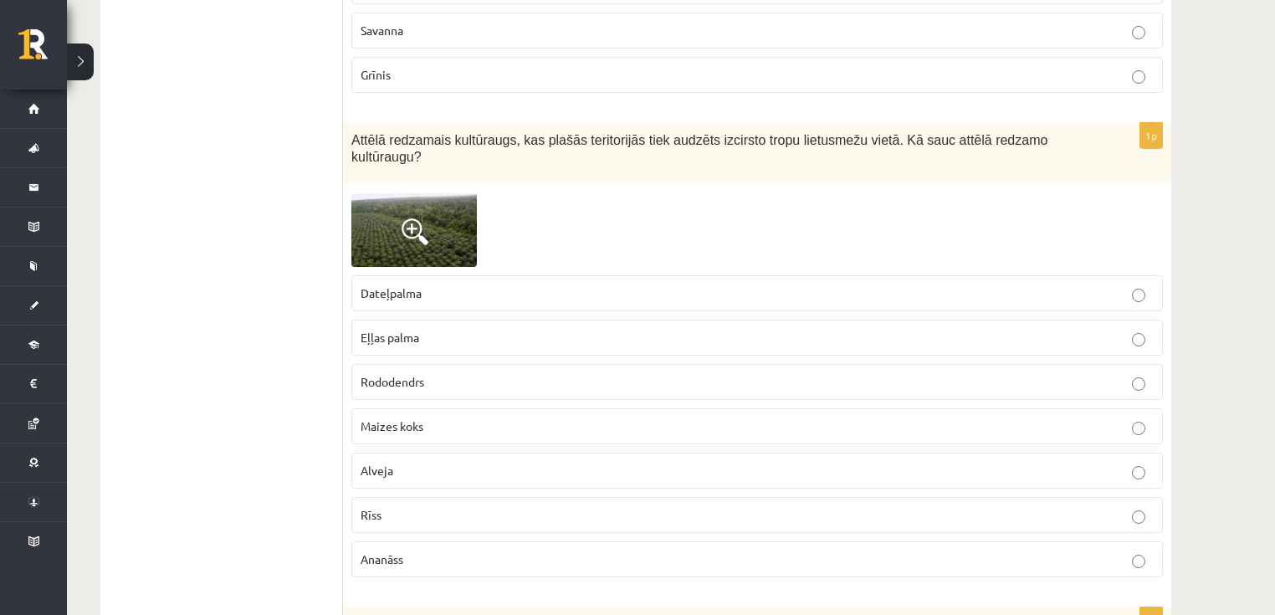
scroll to position [2659, 0]
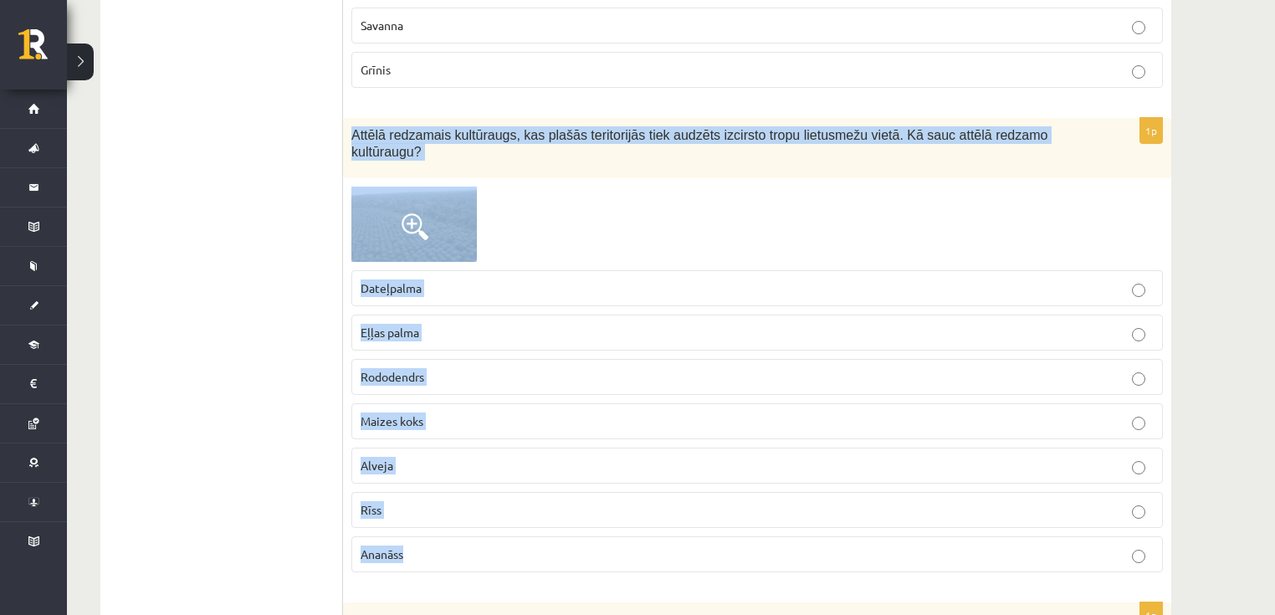
drag, startPoint x: 351, startPoint y: 121, endPoint x: 514, endPoint y: 517, distance: 428.9
click at [514, 517] on div "1p Attēlā redzamais kultūraugs, kas plašās teritorijās tiek audzēts izcirsto tr…" at bounding box center [757, 352] width 828 height 468
copy div "Attēlā redzamais kultūraugs, kas plašās teritorijās tiek audzēts izcirsto tropu…"
click at [463, 324] on p "Eļļas palma" at bounding box center [757, 333] width 793 height 18
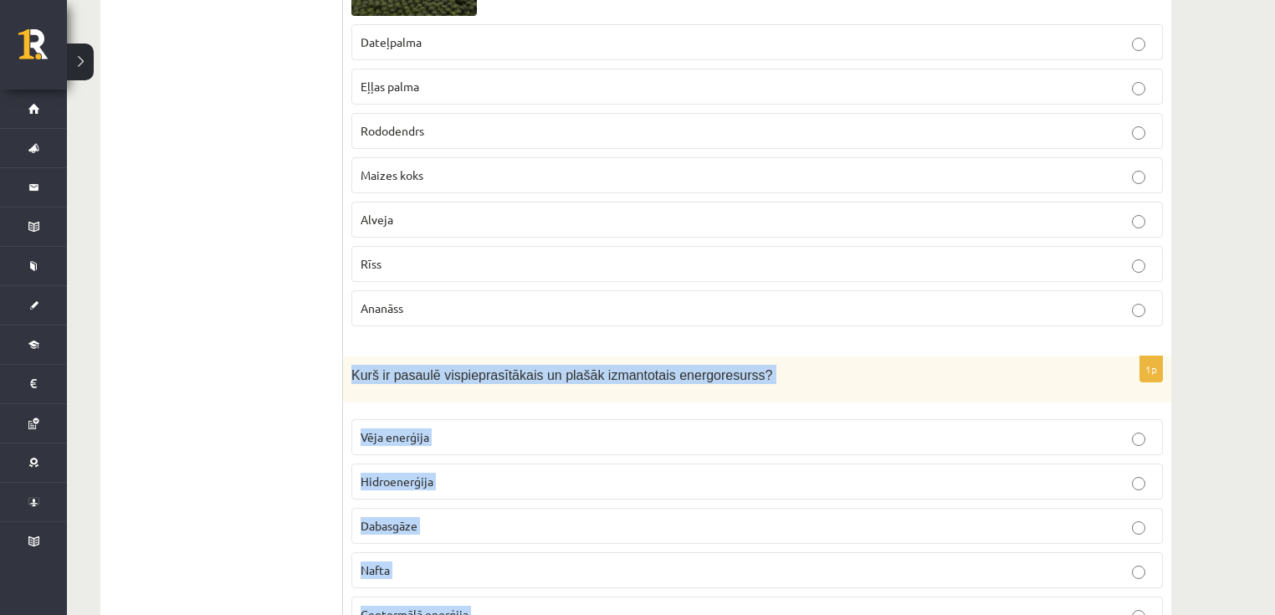
scroll to position [2936, 0]
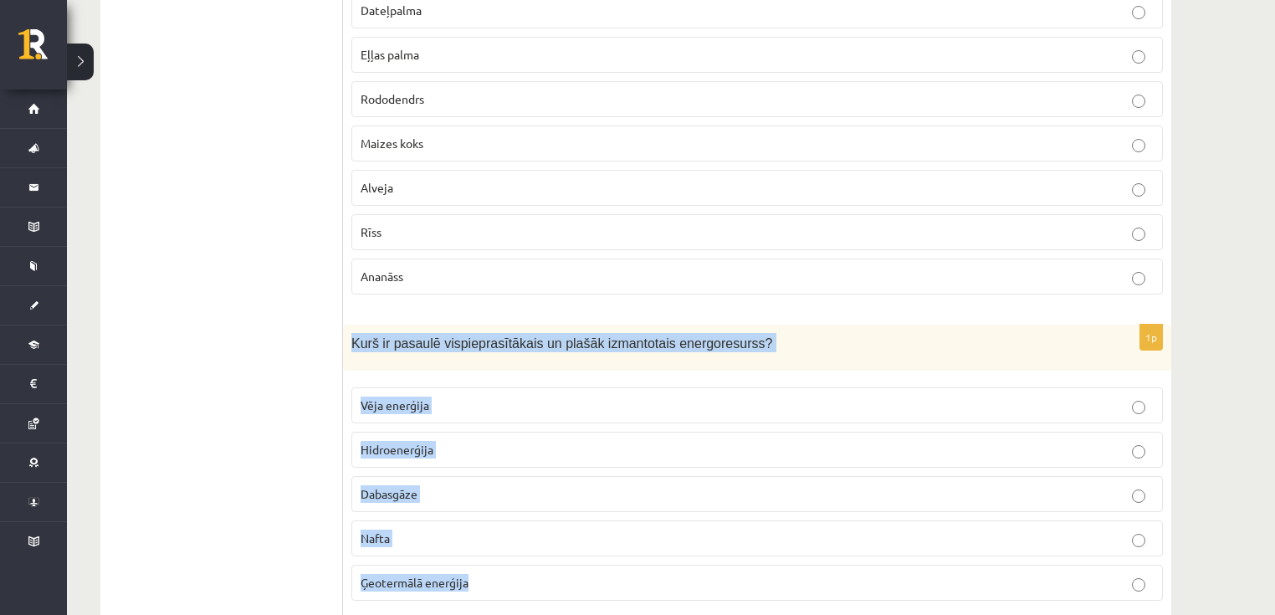
drag, startPoint x: 349, startPoint y: 382, endPoint x: 526, endPoint y: 542, distance: 238.2
click at [526, 542] on div "1p Kurš ir pasaulē vispieprasītākais un plašāk izmantotais energoresurss? Vēja …" at bounding box center [757, 470] width 828 height 290
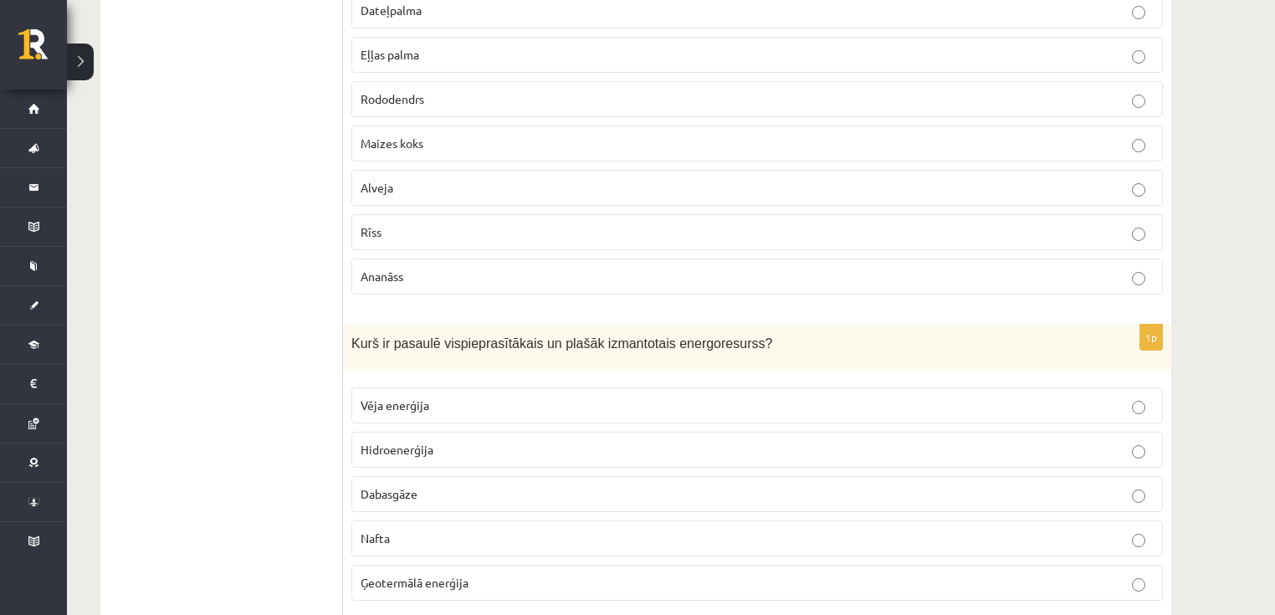
click at [386, 521] on label "Nafta" at bounding box center [757, 539] width 812 height 36
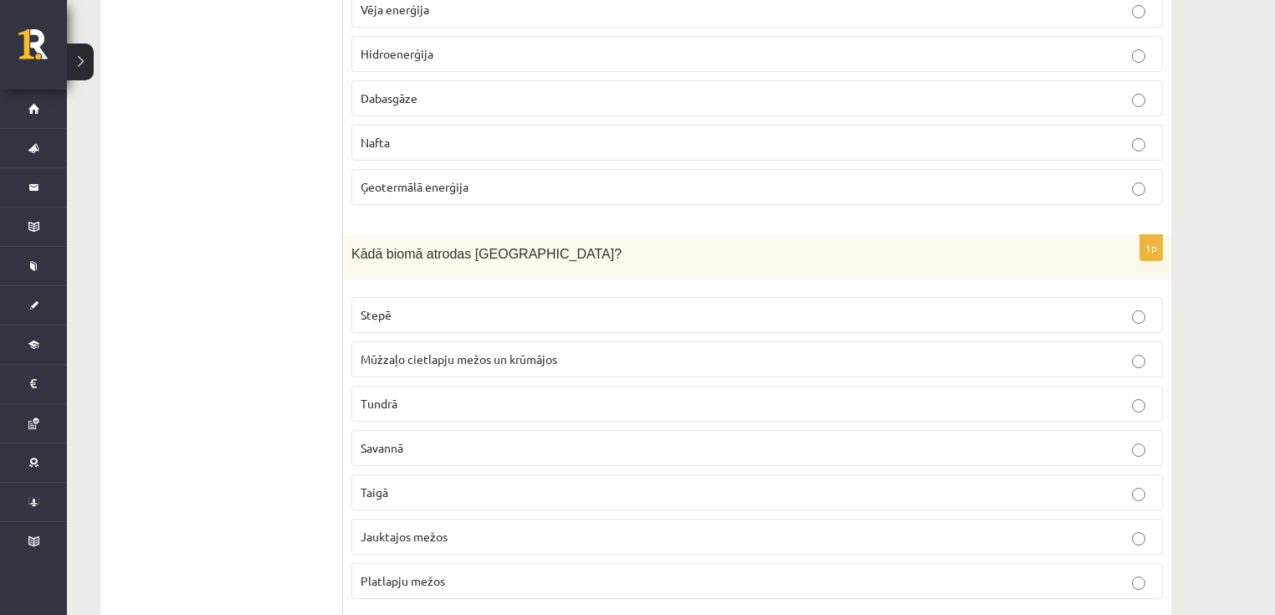
scroll to position [3338, 0]
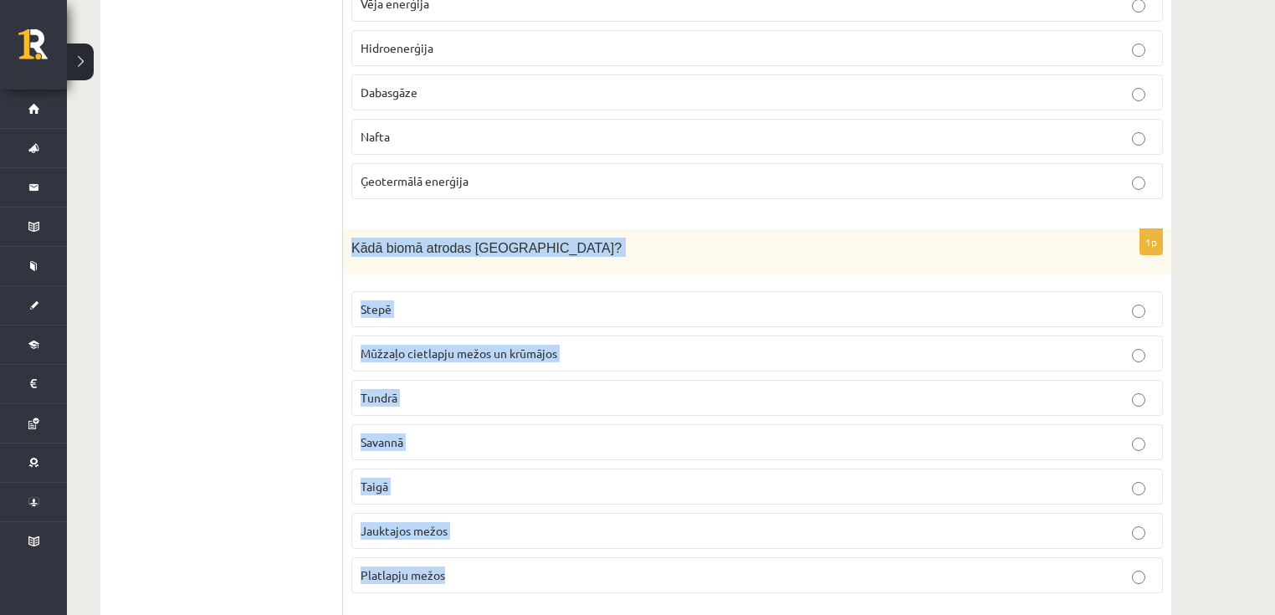
drag, startPoint x: 350, startPoint y: 207, endPoint x: 517, endPoint y: 539, distance: 372.0
click at [517, 539] on div "1p Kādā biomā atrodas Latvija? Stepē Mūžzaļo cietlapju mežos un krūmājos Tundrā…" at bounding box center [757, 418] width 828 height 378
click at [479, 522] on p "Jauktajos mežos" at bounding box center [757, 531] width 793 height 18
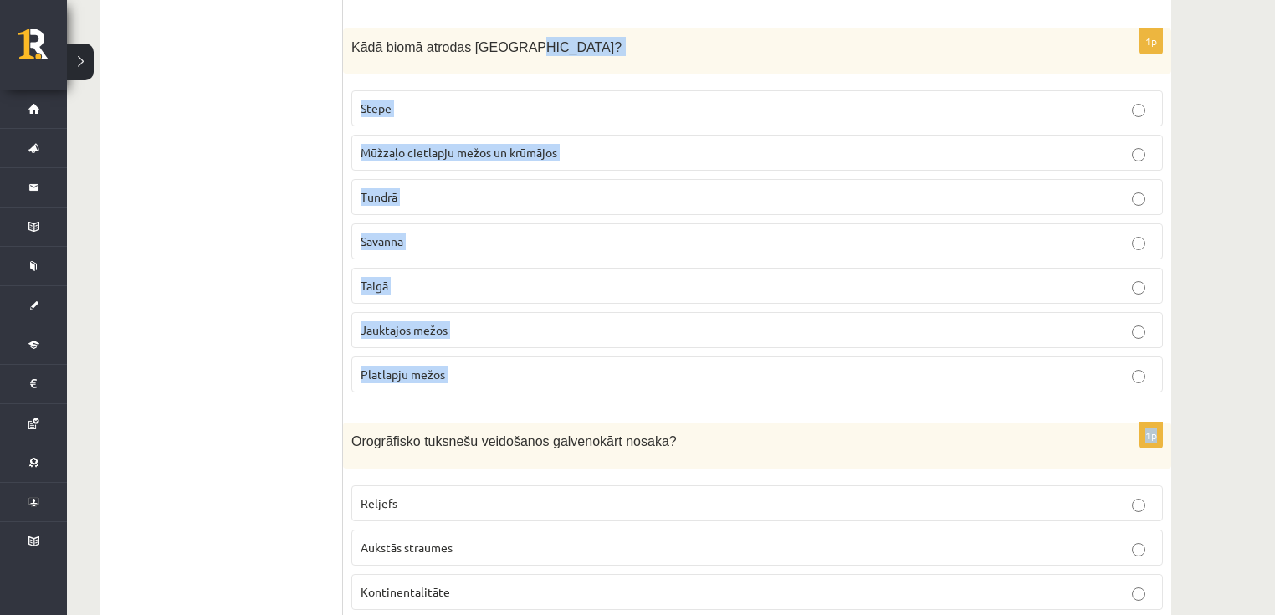
scroll to position [3525, 0]
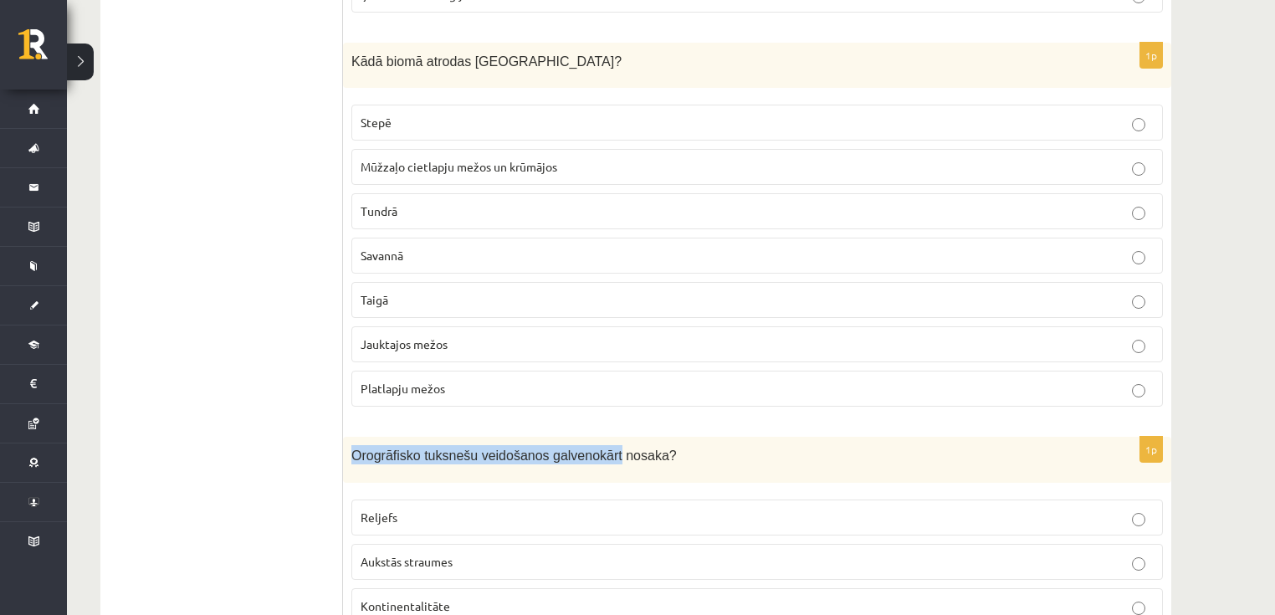
drag, startPoint x: 352, startPoint y: 405, endPoint x: 593, endPoint y: 410, distance: 241.1
click at [593, 449] on span "Orogrāfisko tuksnešu veidošanos galvenokārt nosaka?" at bounding box center [514, 456] width 326 height 14
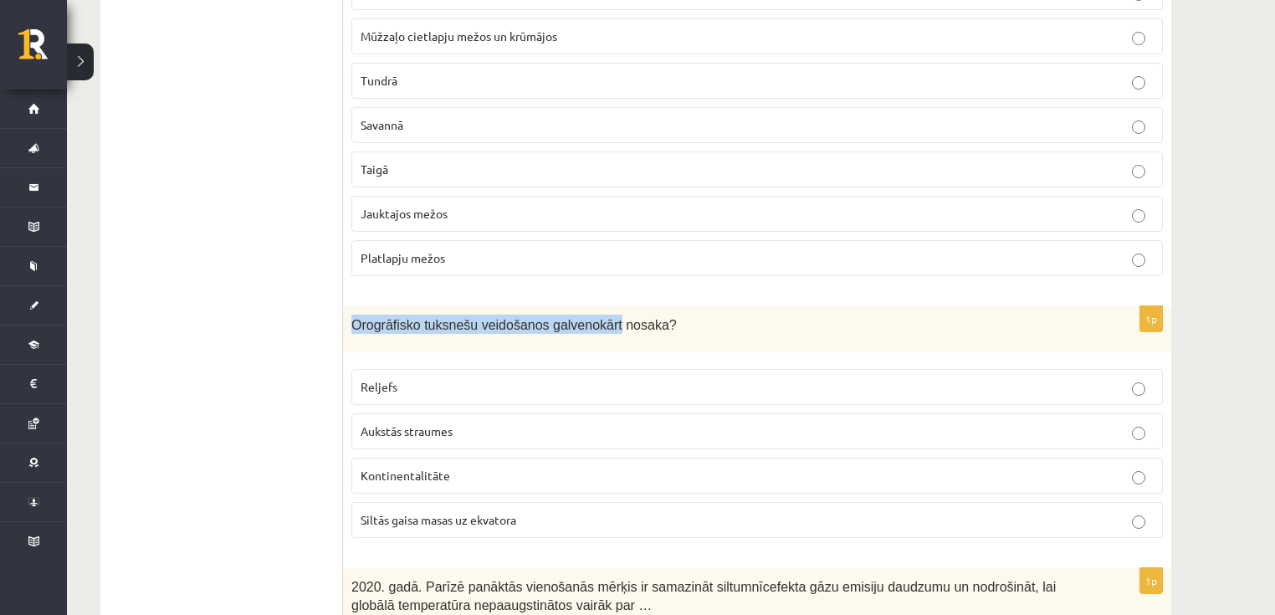
scroll to position [3659, 0]
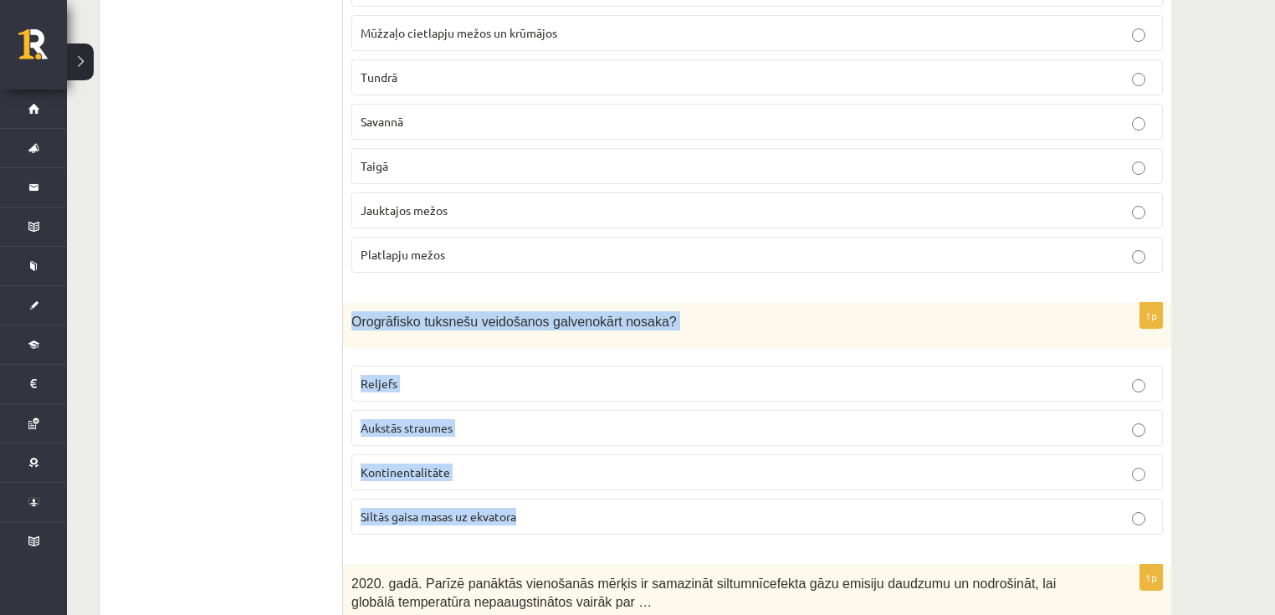
drag, startPoint x: 354, startPoint y: 281, endPoint x: 556, endPoint y: 476, distance: 280.5
click at [556, 476] on div "1p Orogrāfisko tuksnešu veidošanos galvenokārt nosaka? Reljefs Aukstās straumes…" at bounding box center [757, 425] width 828 height 245
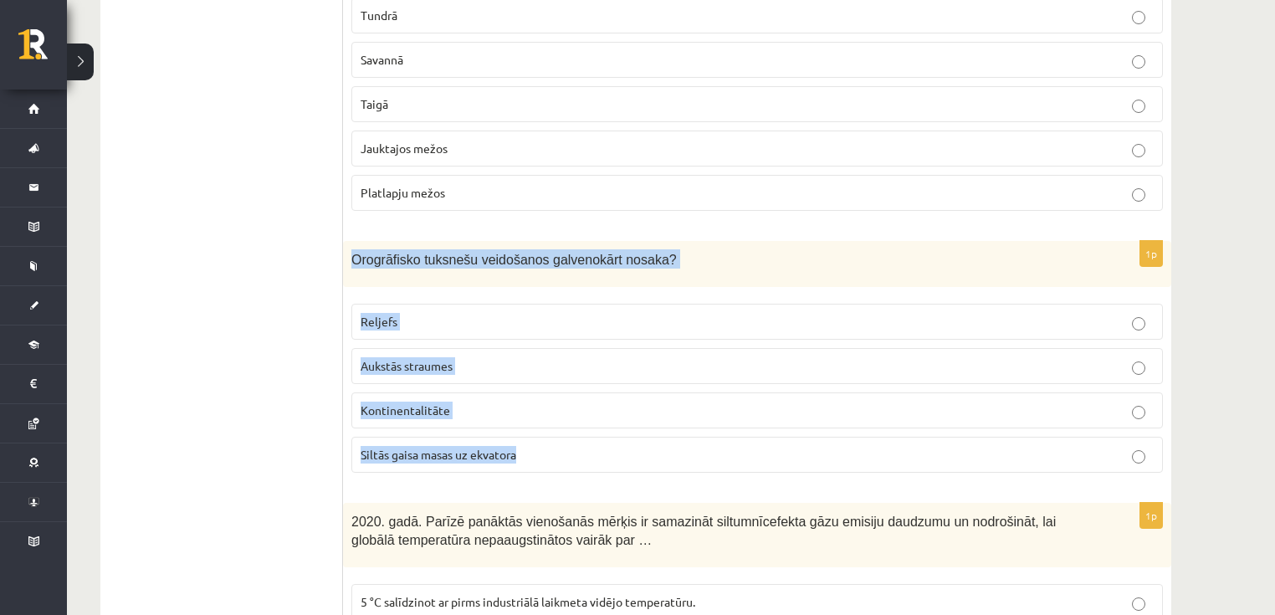
scroll to position [3726, 0]
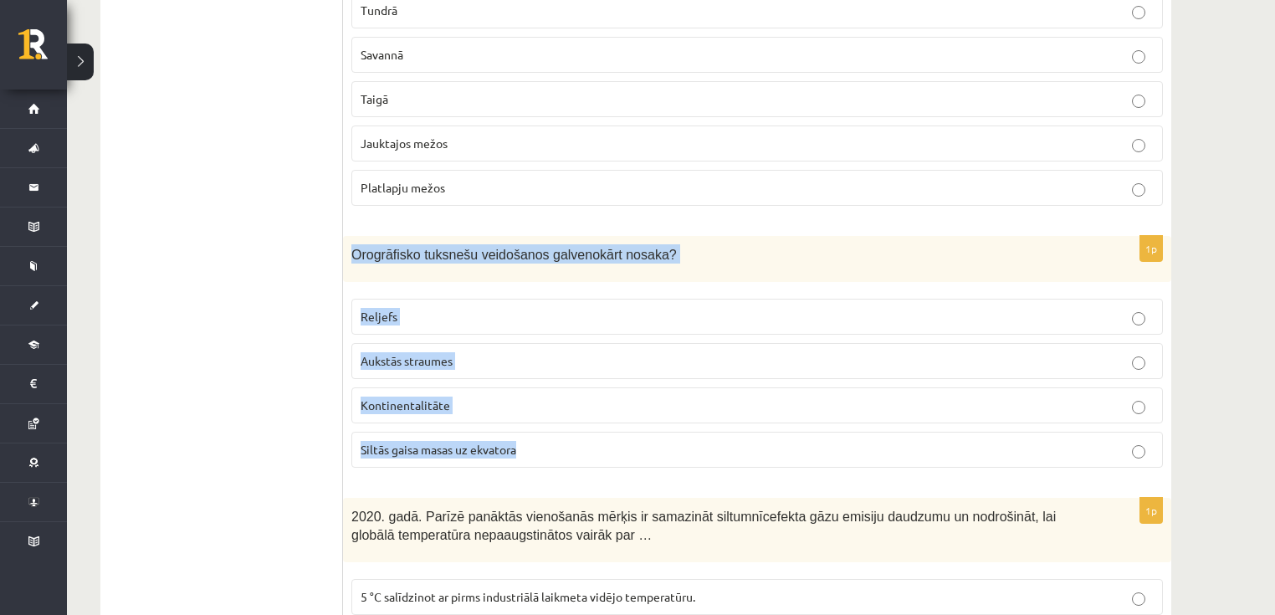
click at [413, 299] on label "Reljefs" at bounding box center [757, 317] width 812 height 36
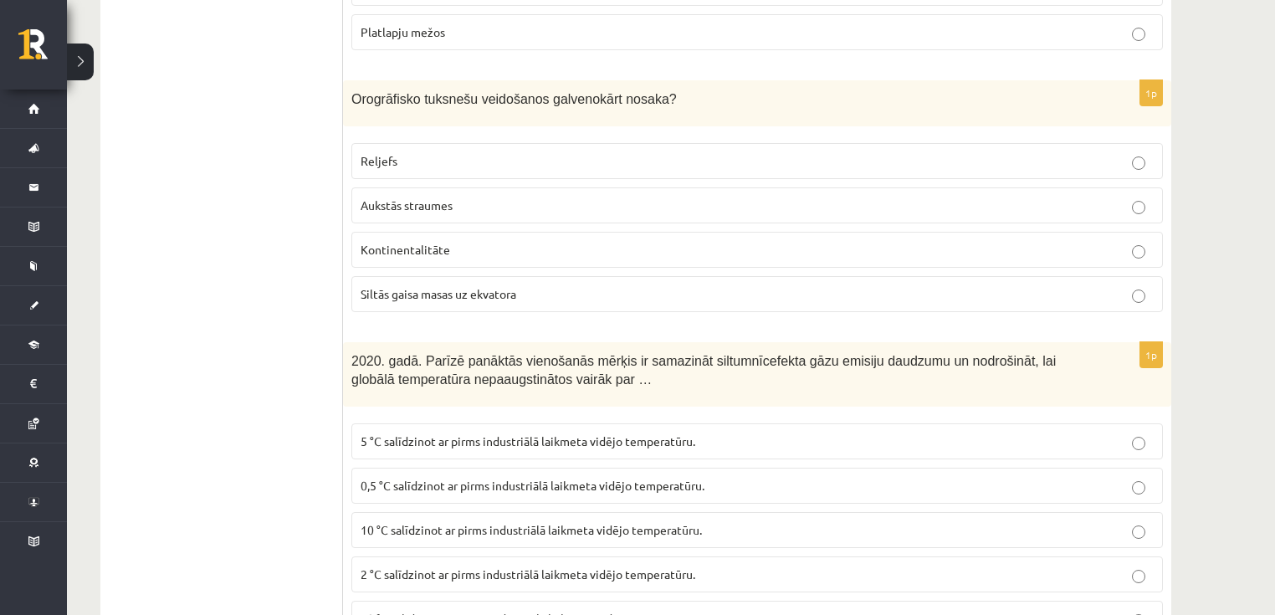
scroll to position [3926, 0]
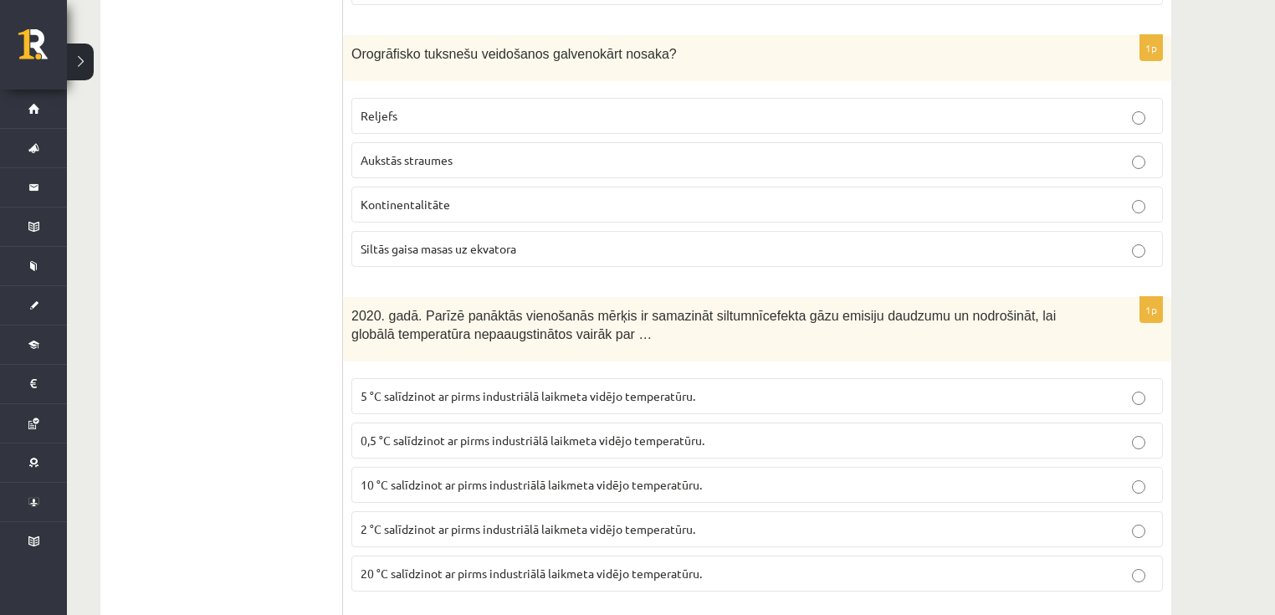
click at [479, 521] on span "2 °C salīdzinot ar pirms industriālā laikmeta vidējo temperatūru." at bounding box center [528, 528] width 335 height 15
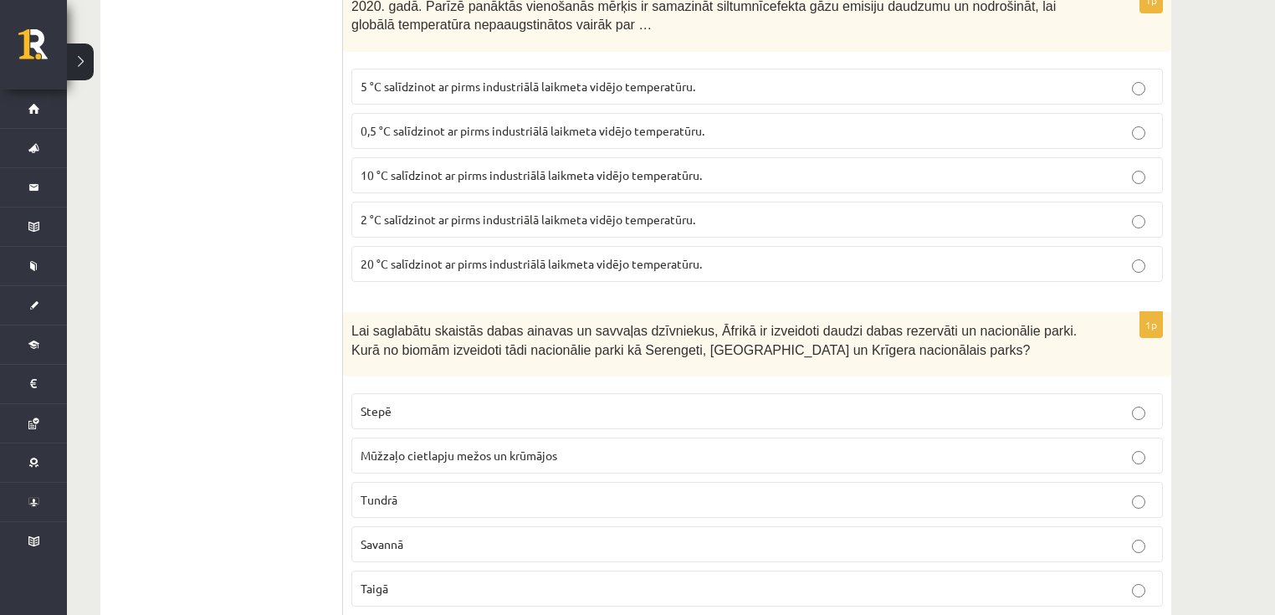
scroll to position [4261, 0]
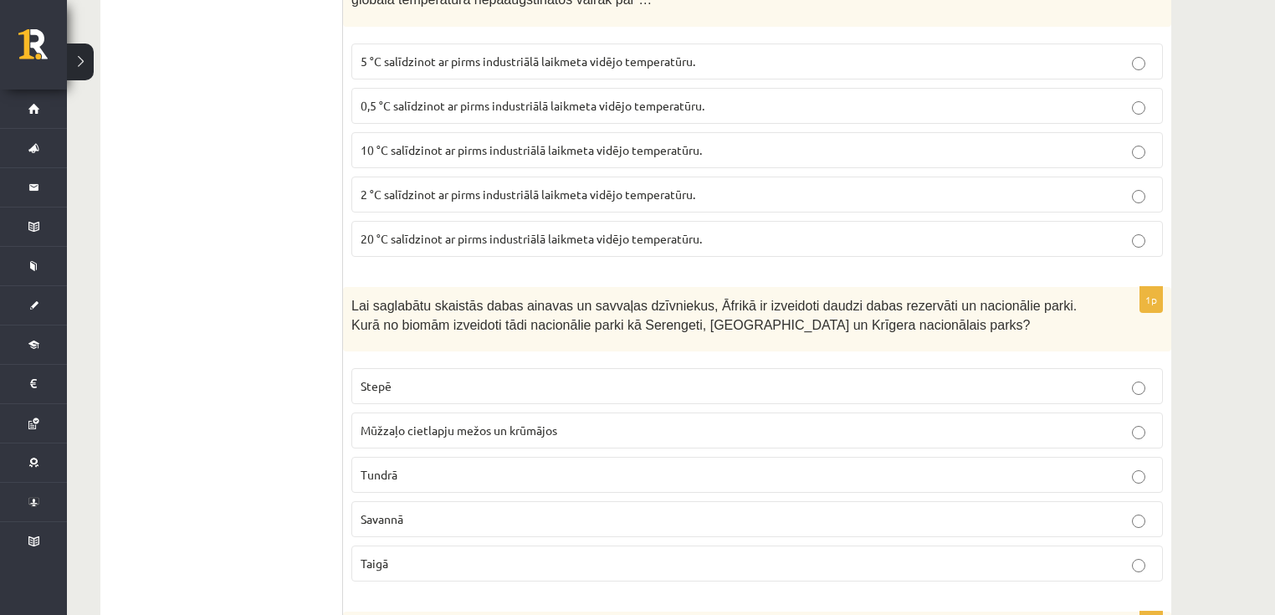
click at [425, 377] on p "Stepē" at bounding box center [757, 386] width 793 height 18
click at [449, 423] on span "Mūžzaļo cietlapju mežos un krūmājos" at bounding box center [459, 430] width 197 height 15
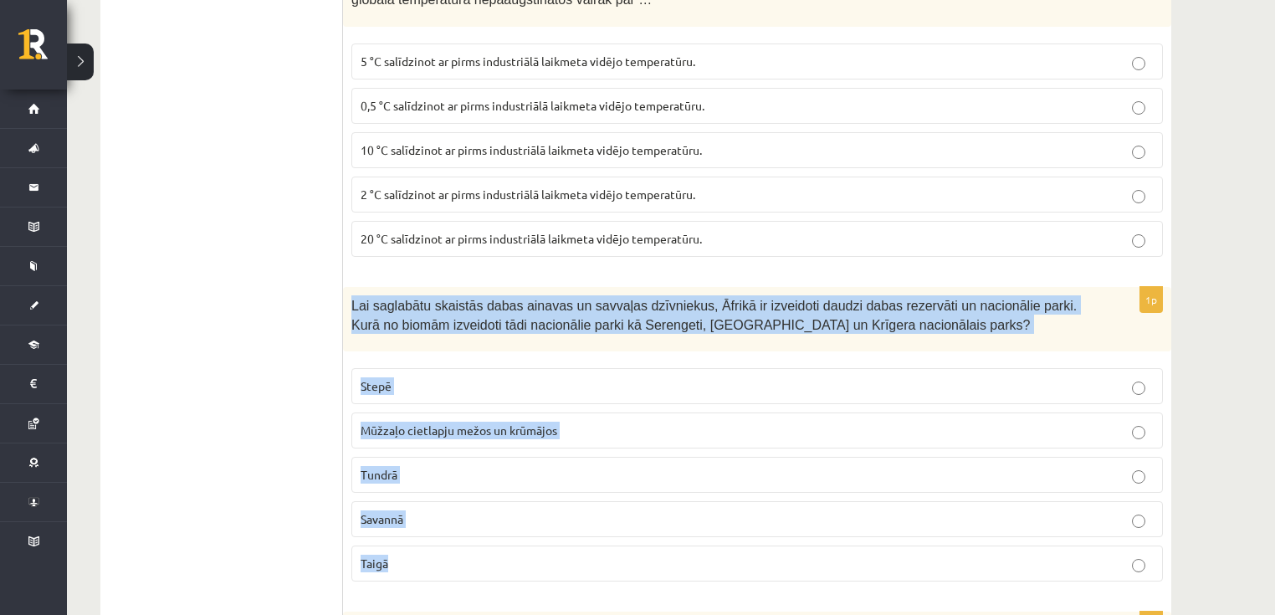
drag, startPoint x: 351, startPoint y: 261, endPoint x: 595, endPoint y: 517, distance: 354.0
click at [595, 516] on div "1p Lai saglabātu skaistās dabas ainavas un savvaļas dzīvniekus, Āfrikā ir izvei…" at bounding box center [757, 441] width 828 height 308
click at [445, 510] on p "Savannā" at bounding box center [757, 519] width 793 height 18
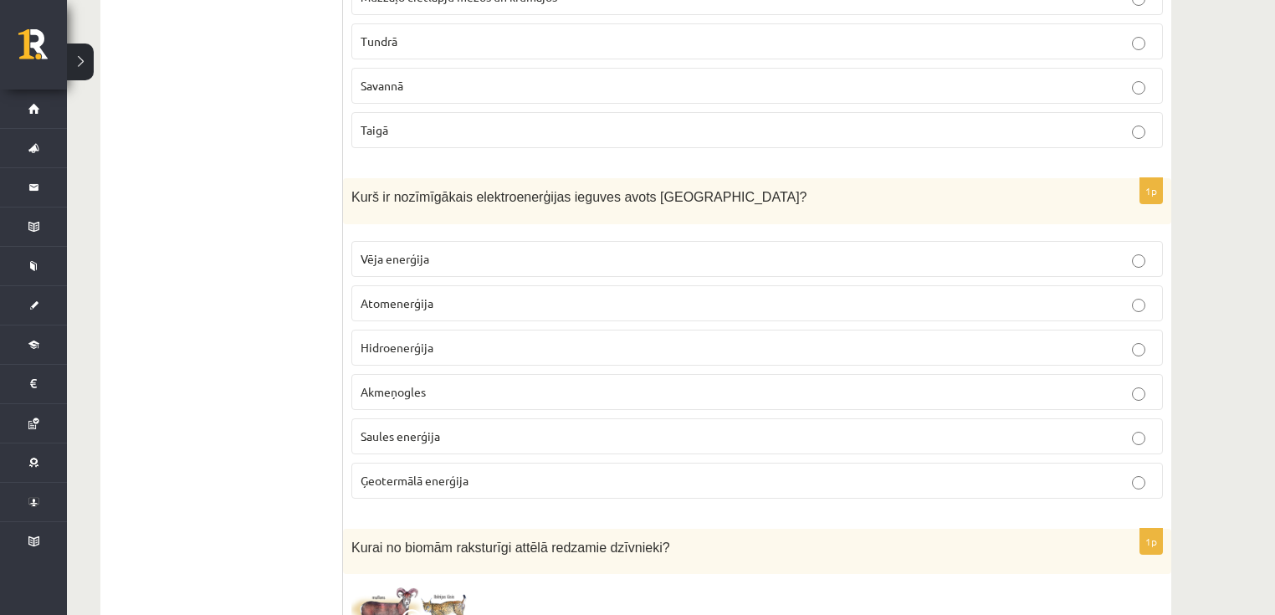
scroll to position [4730, 0]
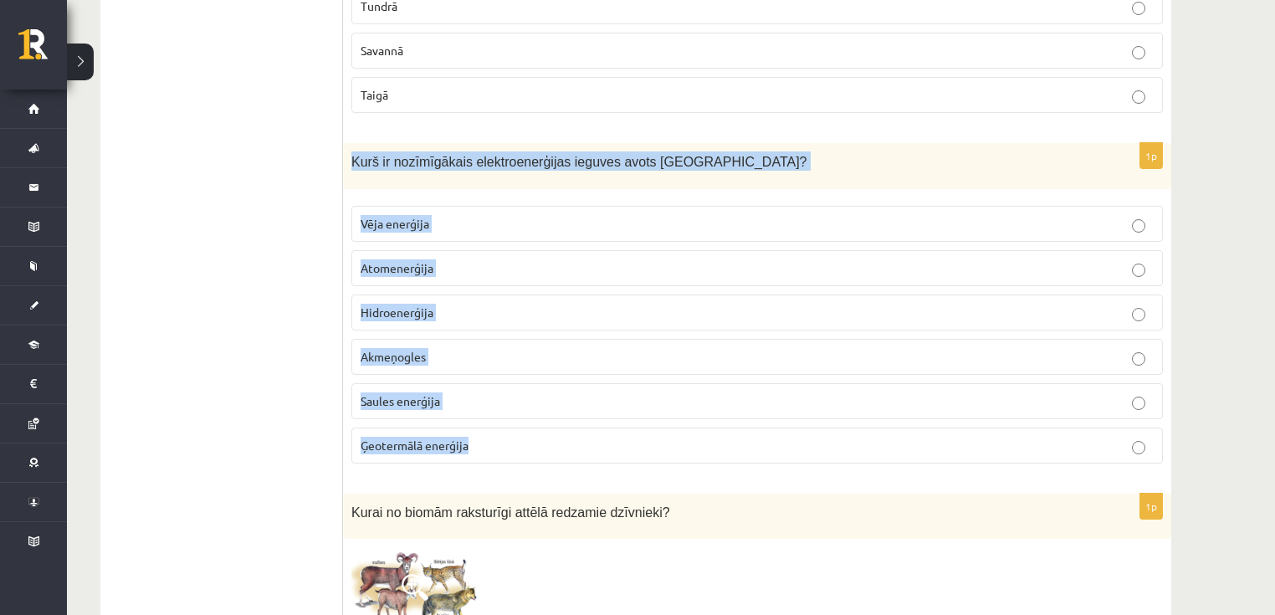
drag, startPoint x: 350, startPoint y: 114, endPoint x: 531, endPoint y: 398, distance: 337.5
click at [531, 398] on div "1p Kurš ir nozīmīgākais elektroenerģijas ieguves avots Latvijā? Vēja enerģija A…" at bounding box center [757, 310] width 828 height 334
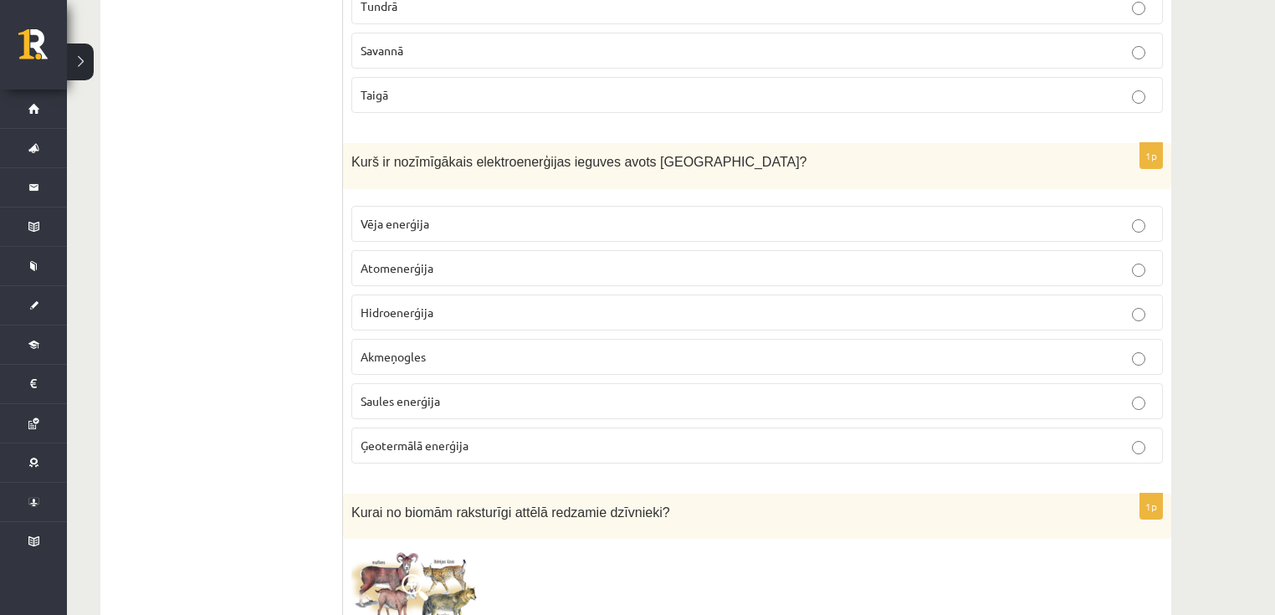
click at [454, 304] on p "Hidroenerģija" at bounding box center [757, 313] width 793 height 18
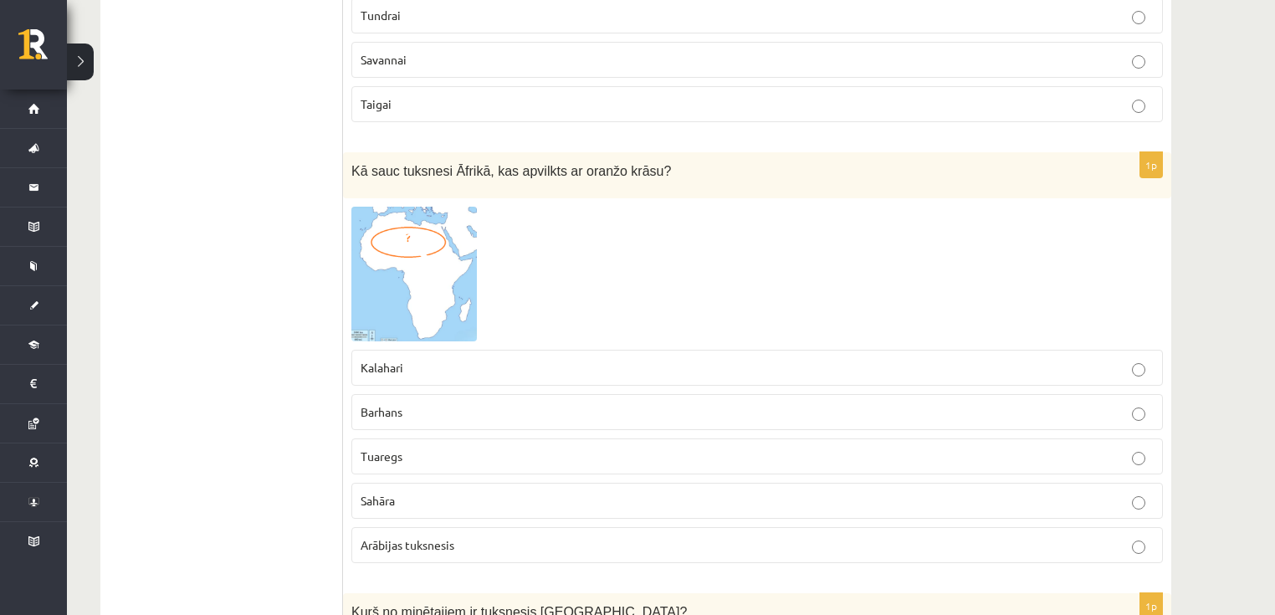
scroll to position [5466, 0]
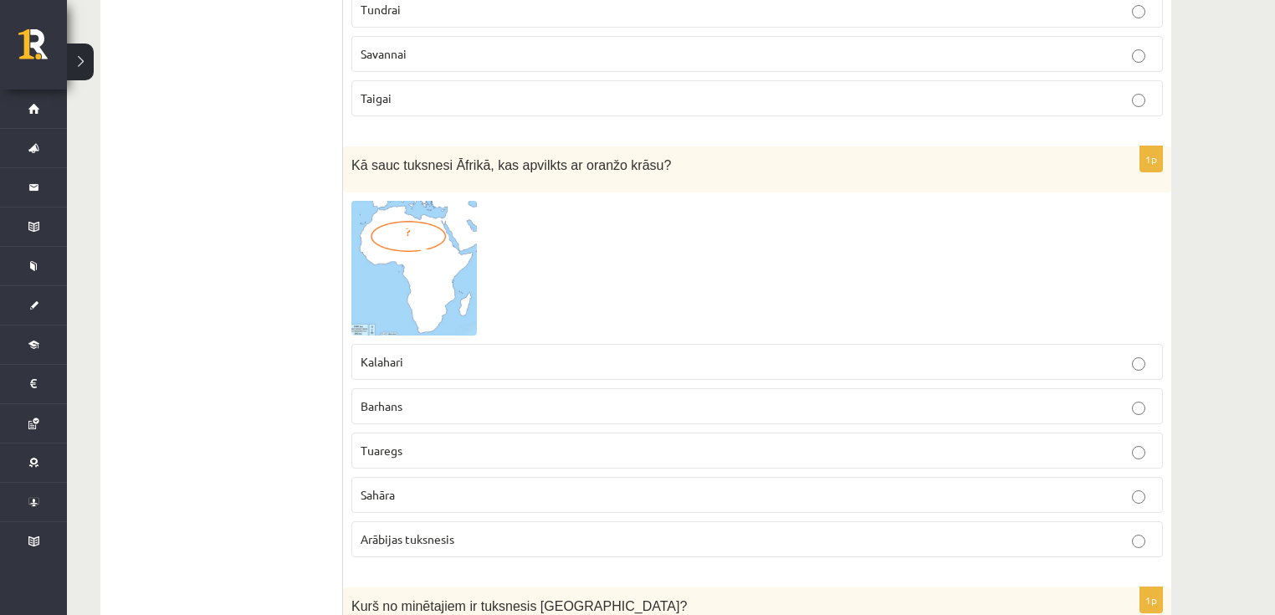
click at [399, 477] on label "Sahāra" at bounding box center [757, 495] width 812 height 36
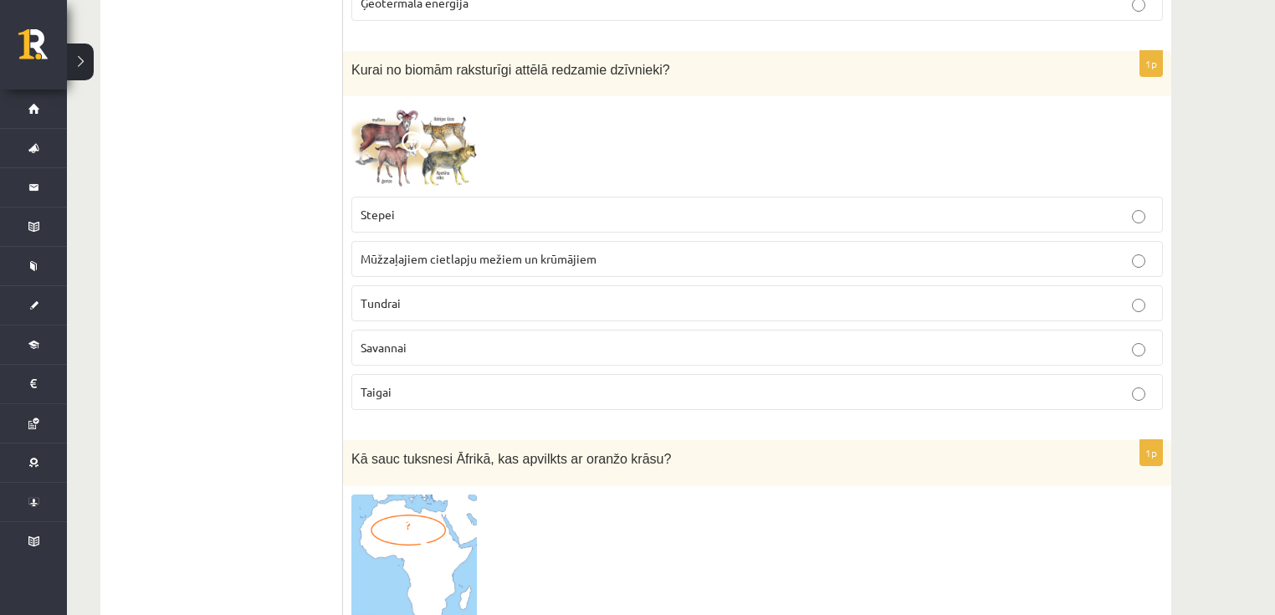
scroll to position [5131, 0]
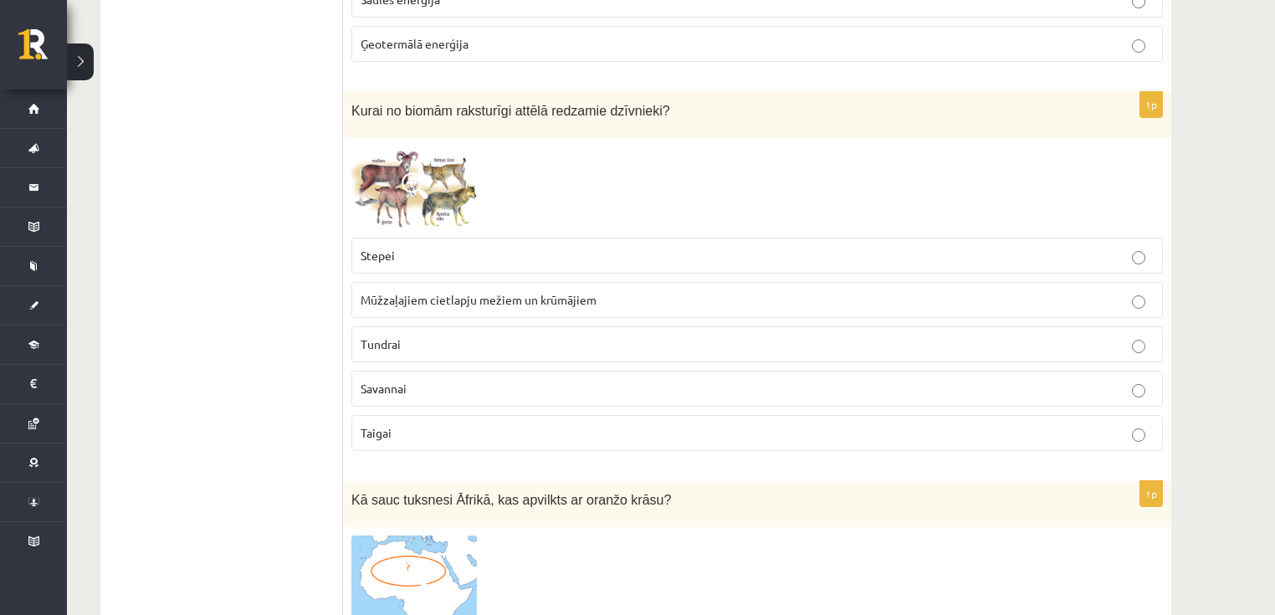
click at [423, 172] on span at bounding box center [415, 185] width 27 height 27
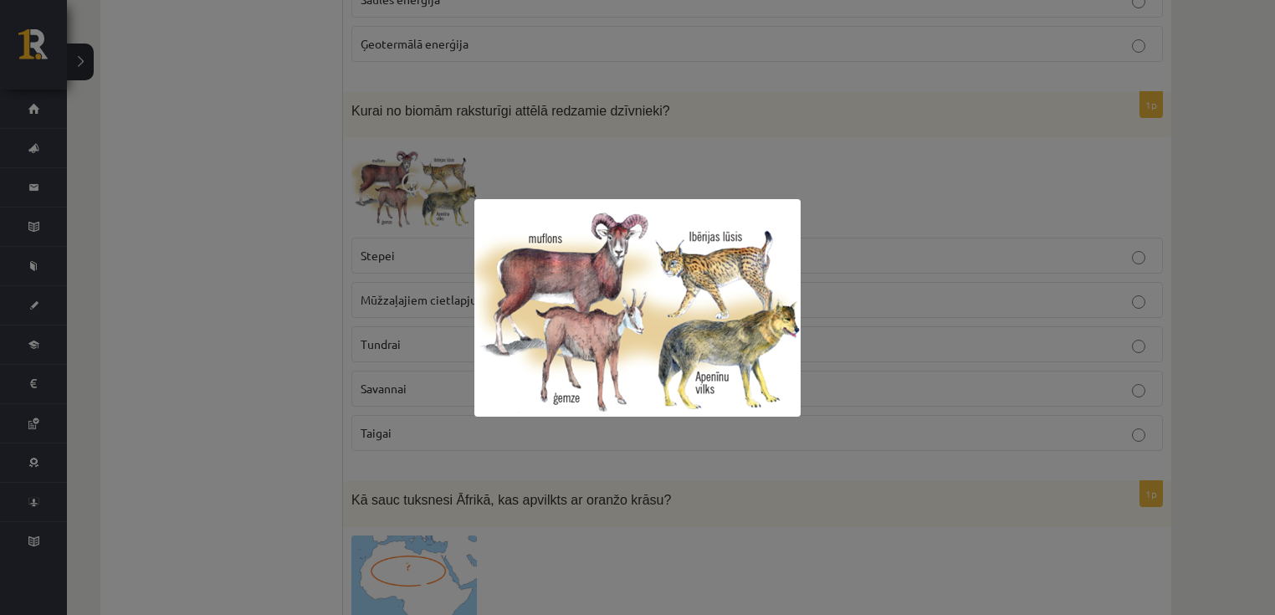
click at [318, 226] on div at bounding box center [637, 307] width 1275 height 615
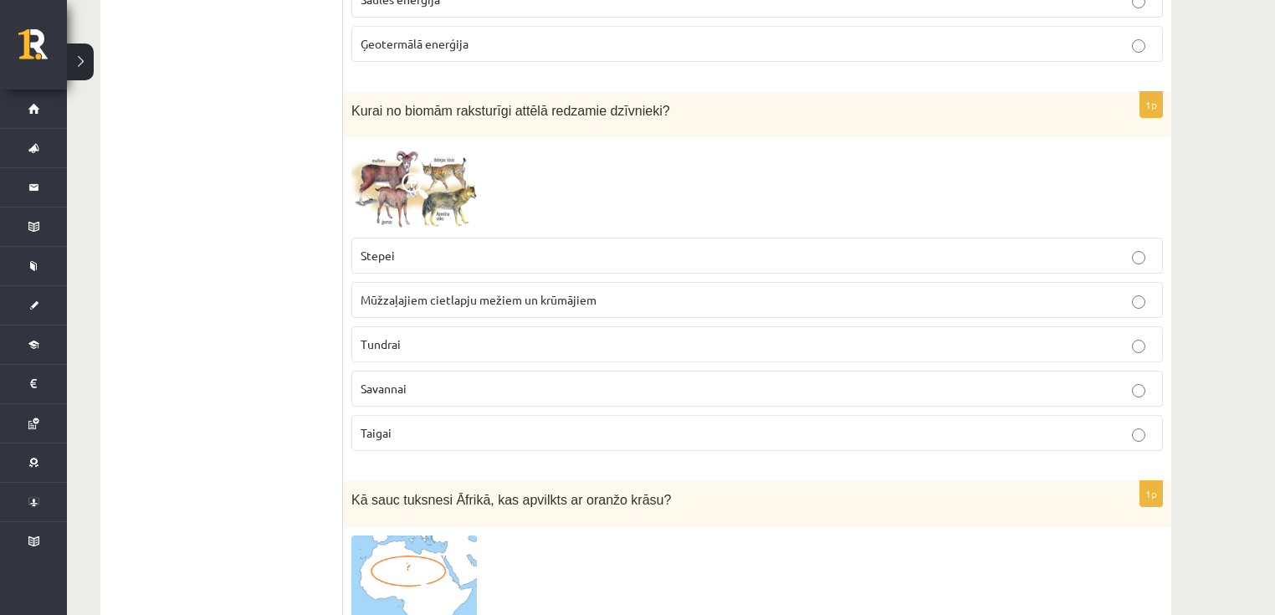
click at [396, 292] on span "Mūžzaļajiem cietlapju mežiem un krūmājiem" at bounding box center [479, 299] width 236 height 15
click at [387, 155] on img at bounding box center [414, 188] width 126 height 84
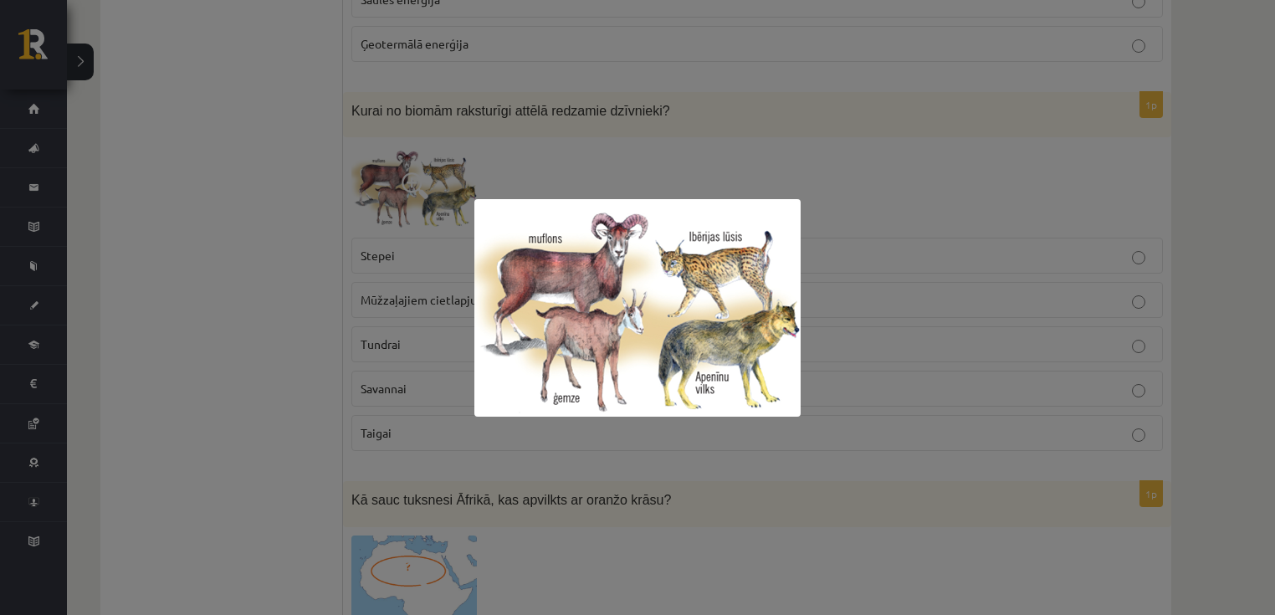
click at [313, 229] on div at bounding box center [637, 307] width 1275 height 615
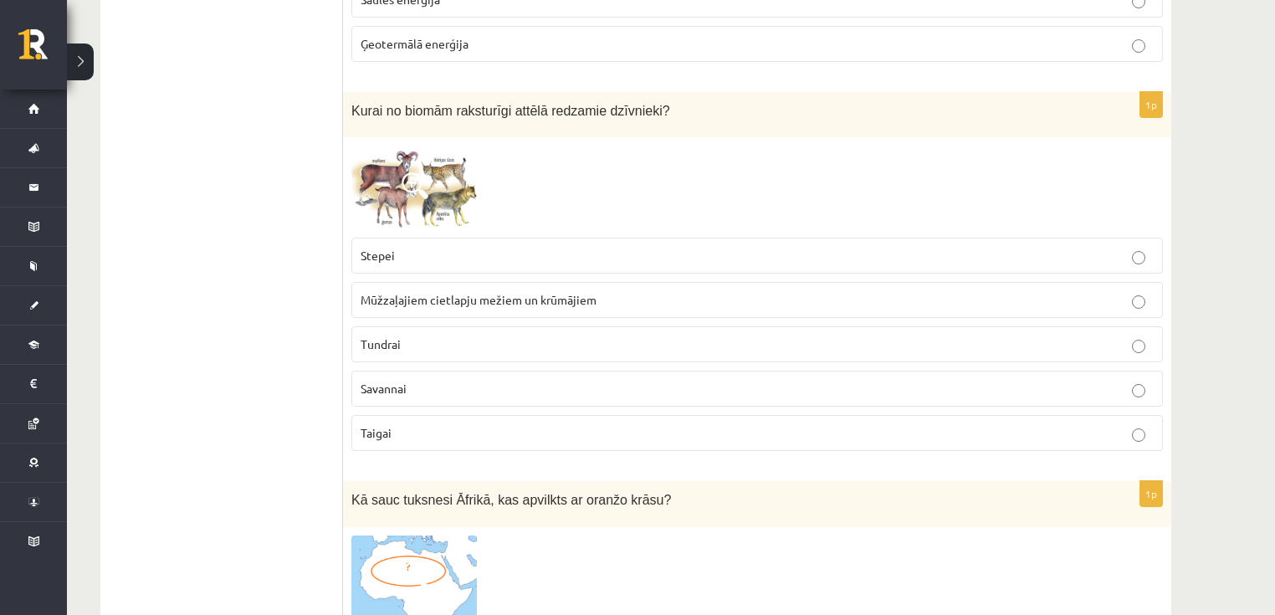
click at [408, 336] on p "Tundrai" at bounding box center [757, 345] width 793 height 18
click at [413, 336] on p "Tundrai" at bounding box center [757, 345] width 793 height 18
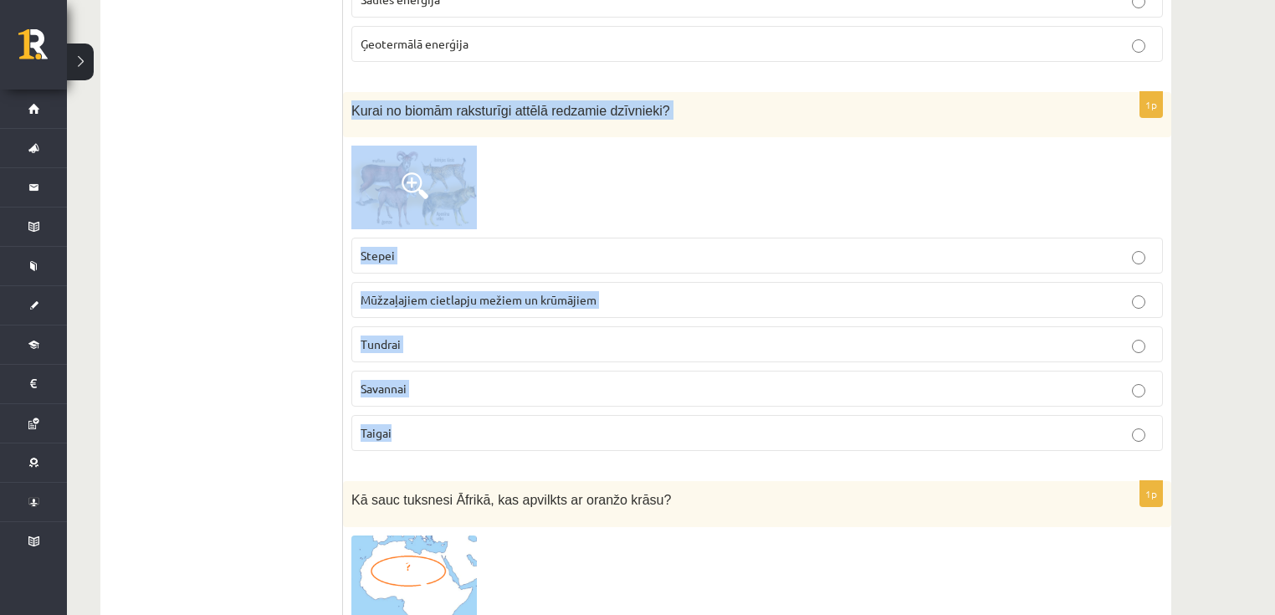
drag, startPoint x: 350, startPoint y: 59, endPoint x: 528, endPoint y: 399, distance: 383.7
click at [528, 399] on div "1p Kurai no biomām raksturīgi attēlā redzamie dzīvnieki? Stepei Mūžzaļajiem cie…" at bounding box center [757, 278] width 828 height 373
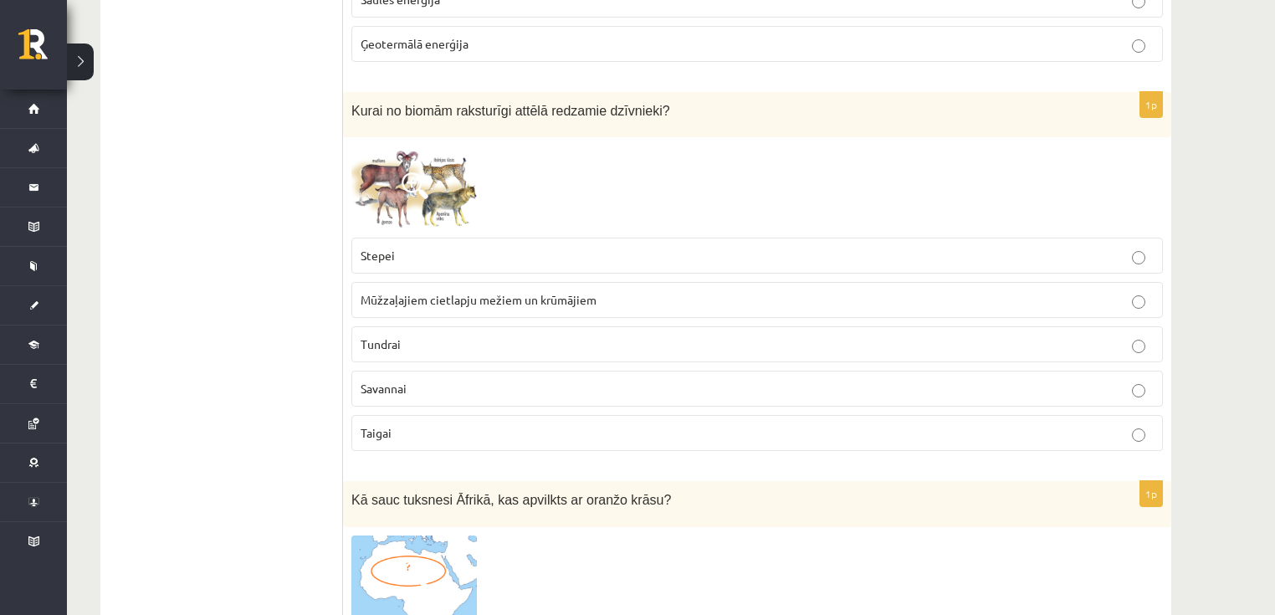
click at [300, 172] on ul "Tests" at bounding box center [230, 433] width 226 height 10529
click at [413, 291] on p "Mūžzaļajiem cietlapju mežiem un krūmājiem" at bounding box center [757, 300] width 793 height 18
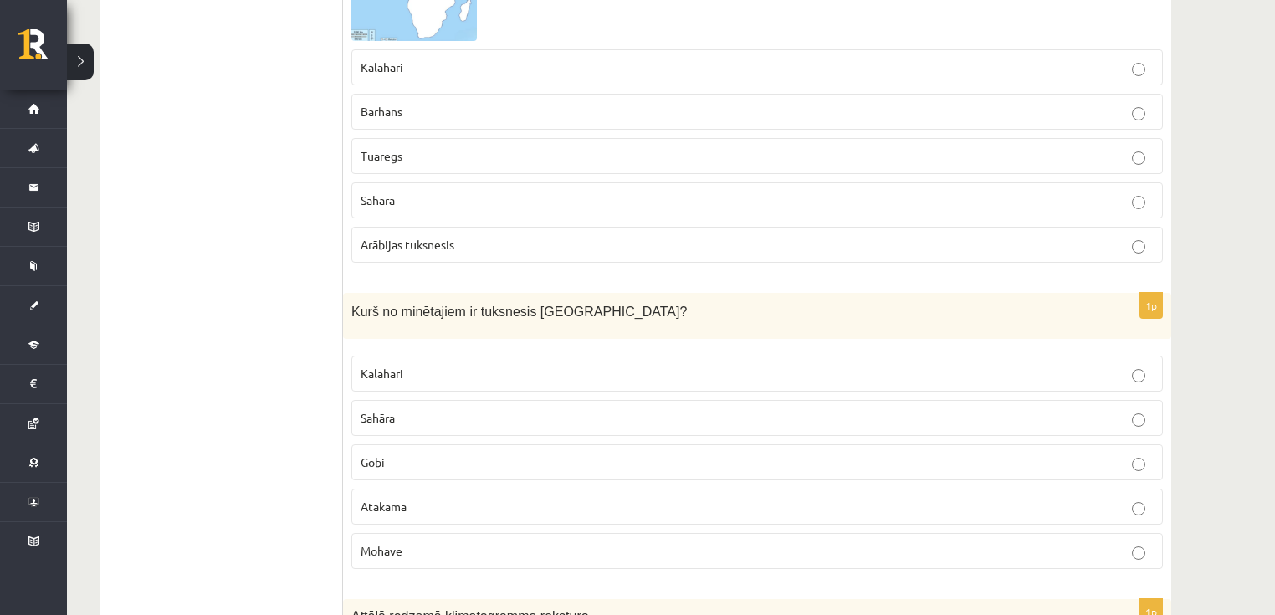
scroll to position [5801, 0]
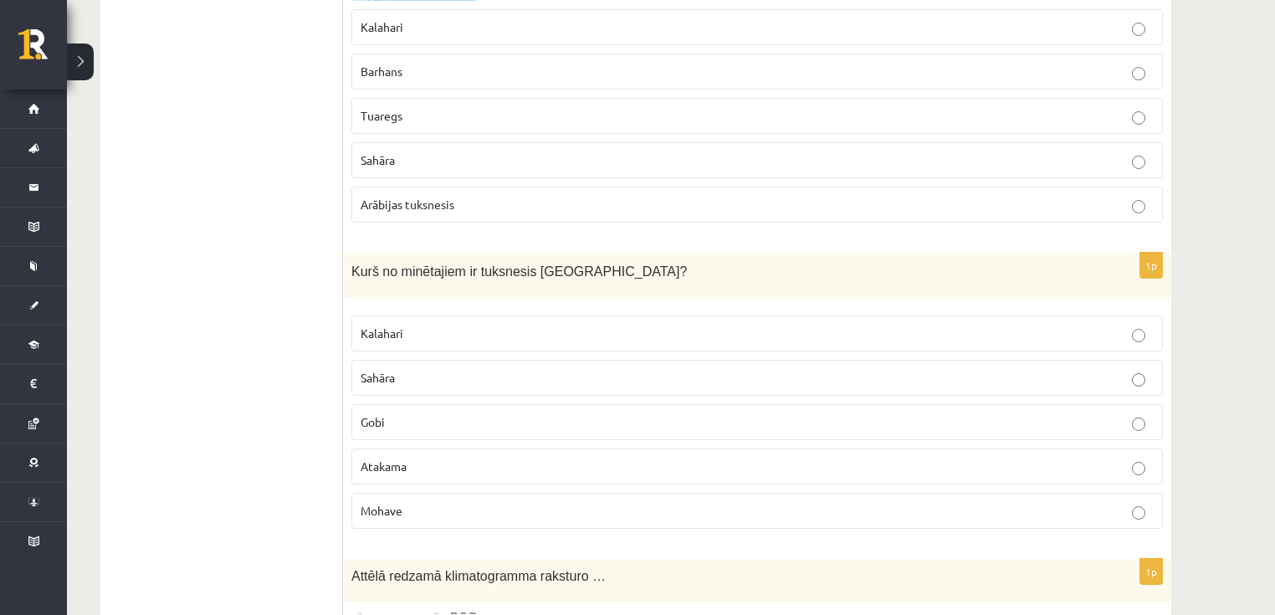
click at [407, 325] on p "Kalahari" at bounding box center [757, 334] width 793 height 18
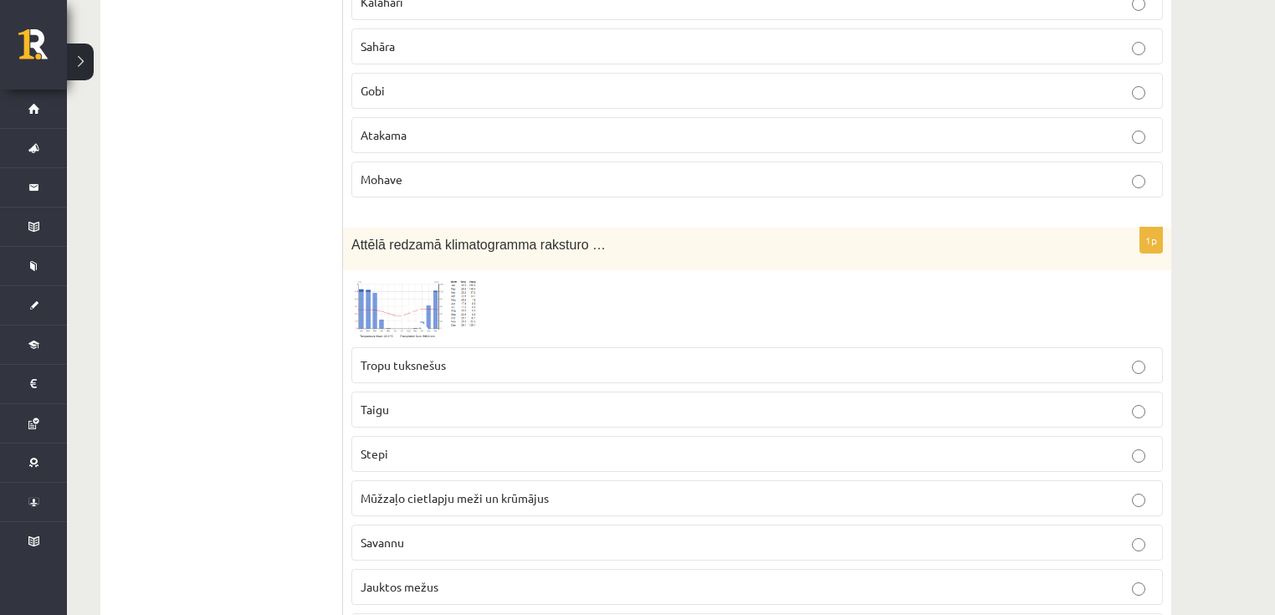
scroll to position [6136, 0]
click at [408, 275] on img at bounding box center [414, 305] width 126 height 60
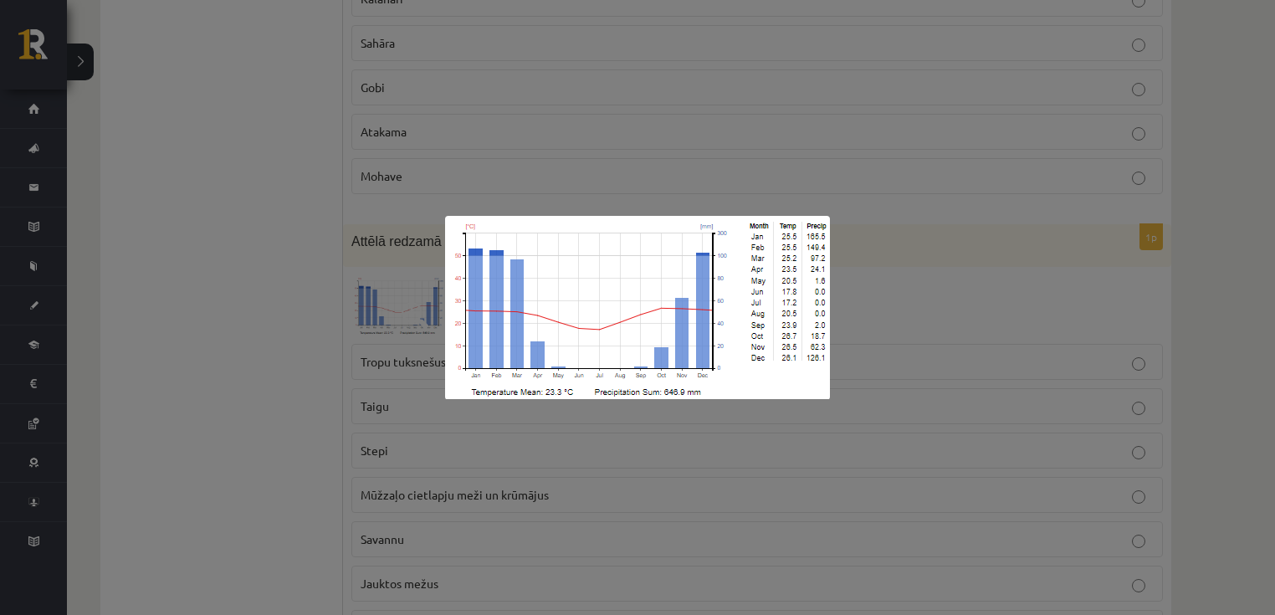
click at [300, 319] on div at bounding box center [637, 307] width 1275 height 615
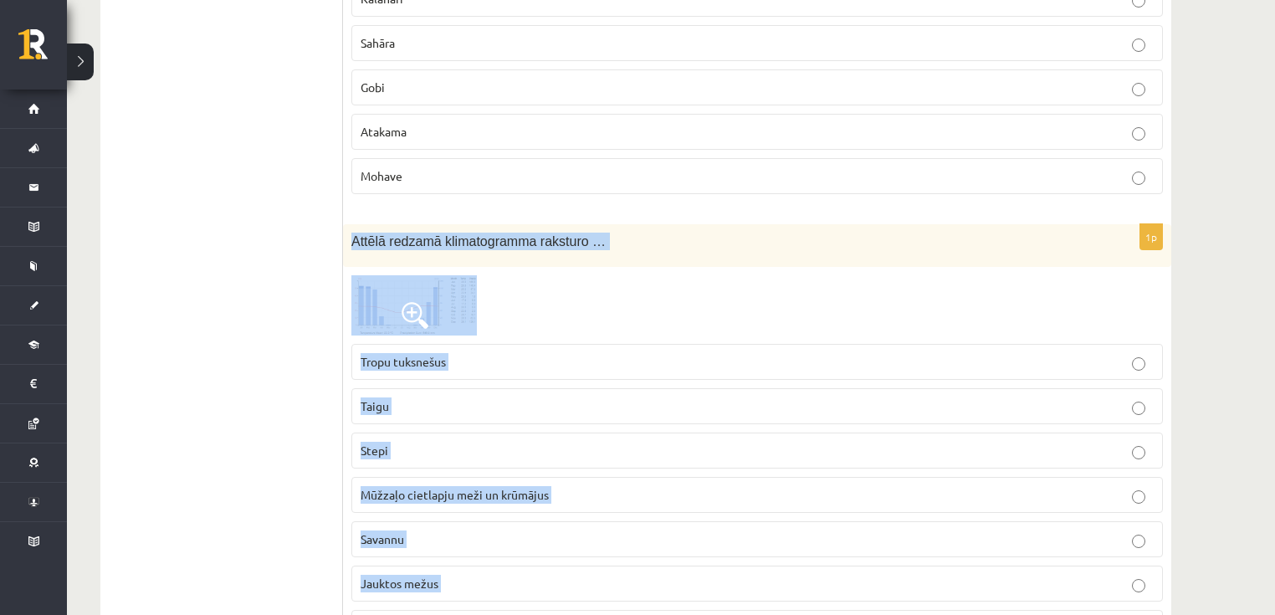
drag, startPoint x: 349, startPoint y: 187, endPoint x: 562, endPoint y: 574, distance: 441.2
click at [562, 574] on div "1p Attēlā redzamā klimatogramma raksturo … Tropu tuksnešus Taigu Stepi Mūžzaļo …" at bounding box center [757, 441] width 828 height 435
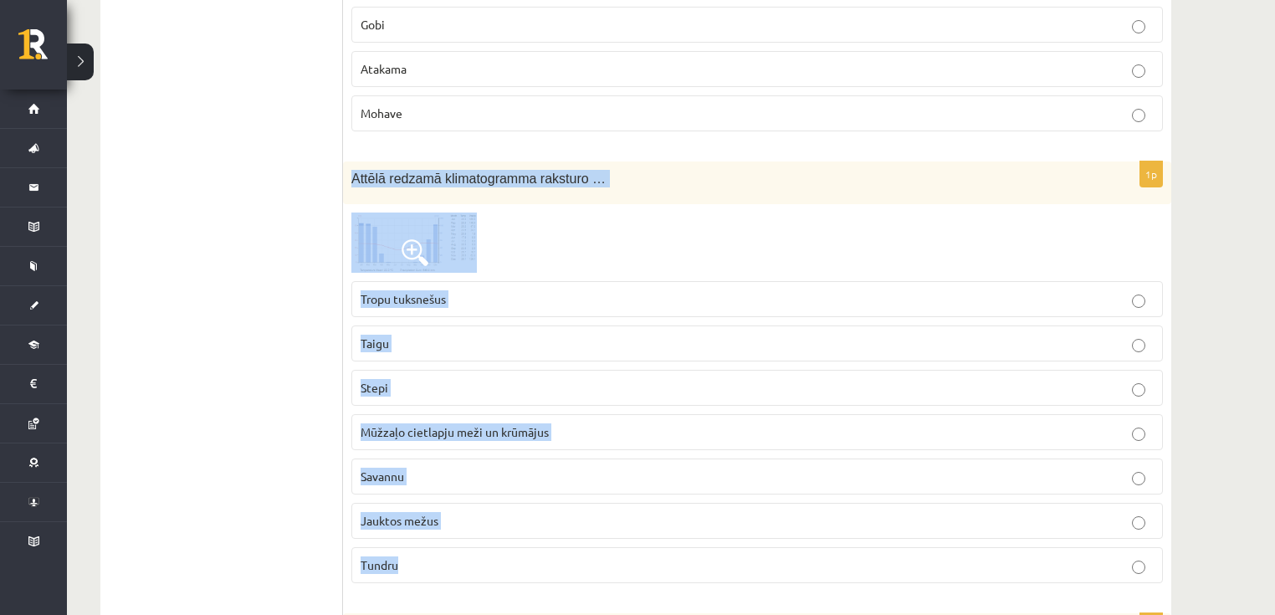
scroll to position [6203, 0]
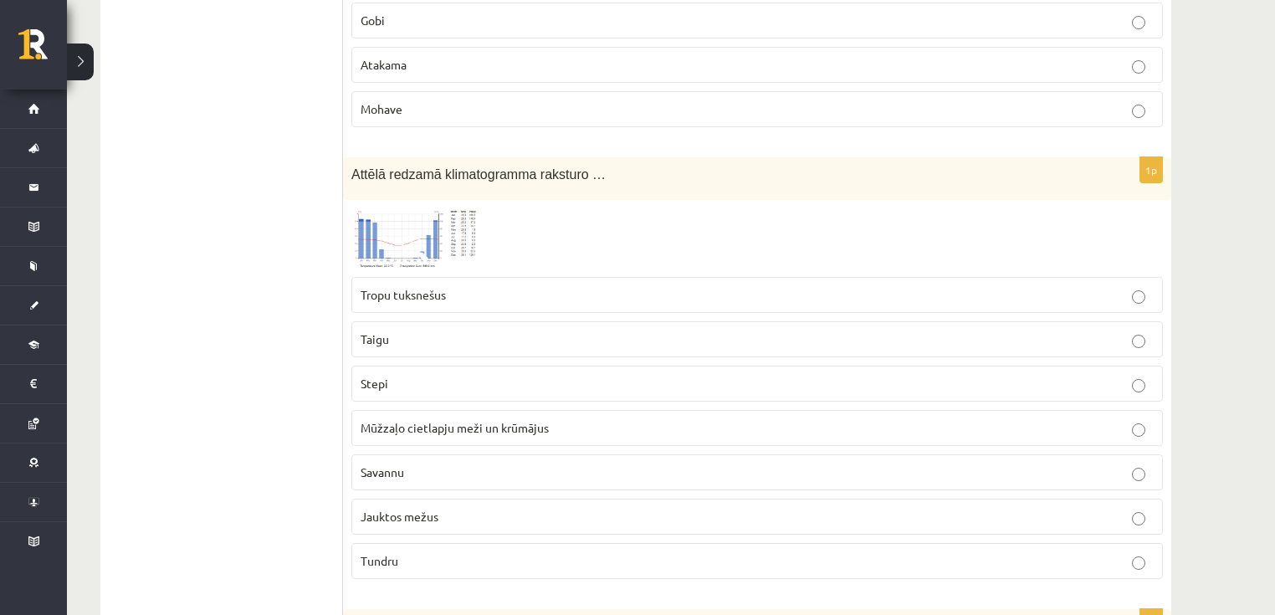
drag, startPoint x: 388, startPoint y: 187, endPoint x: 295, endPoint y: 287, distance: 136.8
click at [439, 208] on img at bounding box center [414, 238] width 126 height 60
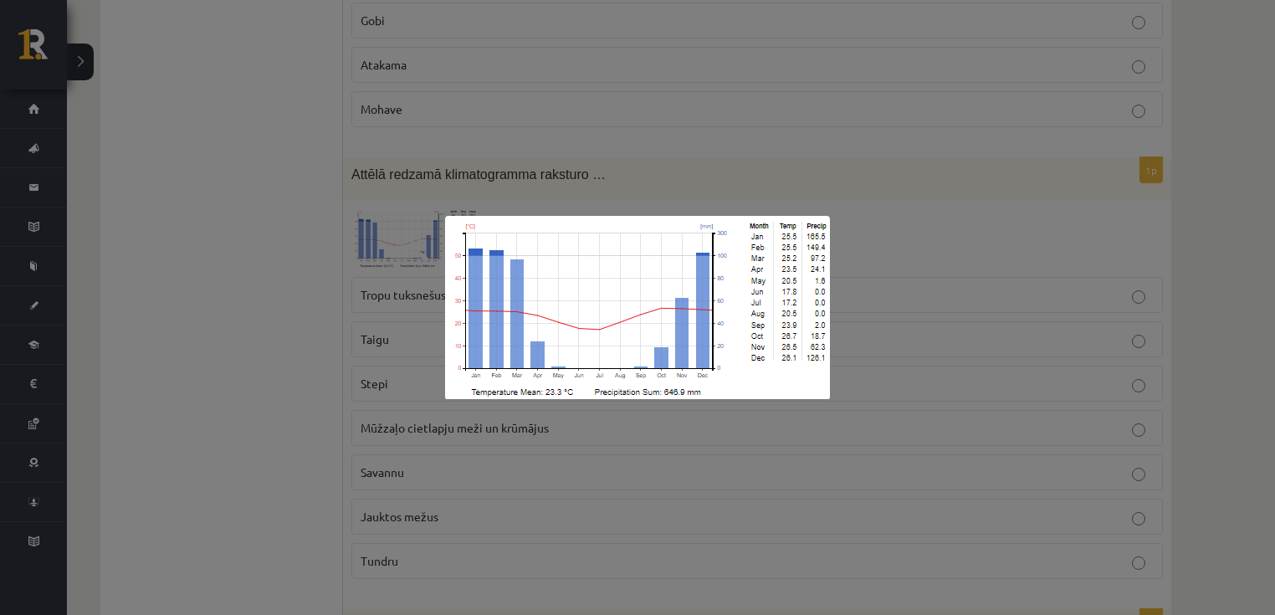
click at [280, 197] on div at bounding box center [637, 307] width 1275 height 615
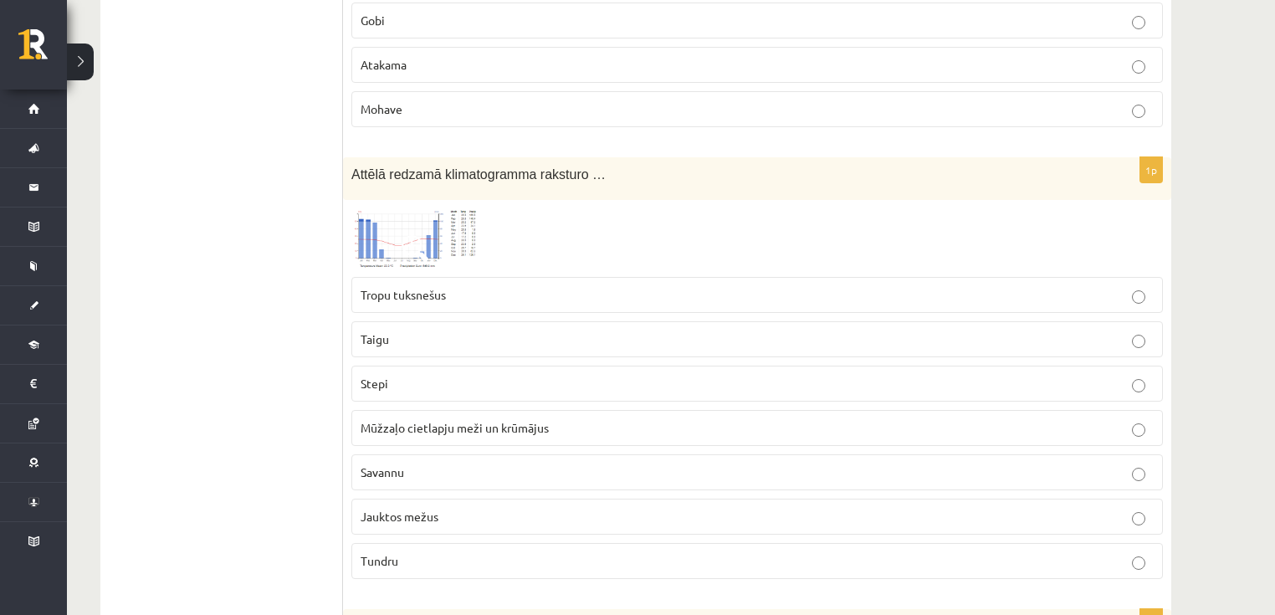
drag, startPoint x: 422, startPoint y: 418, endPoint x: 393, endPoint y: 208, distance: 212.0
click at [420, 464] on p "Savannu" at bounding box center [757, 473] width 793 height 18
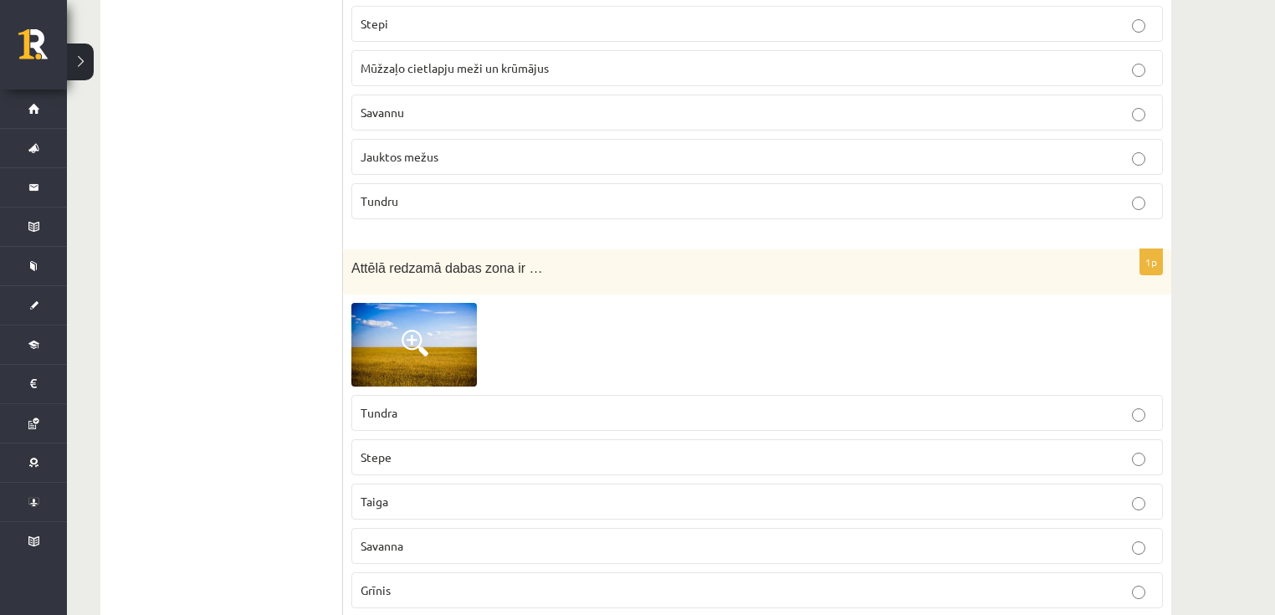
scroll to position [6604, 0]
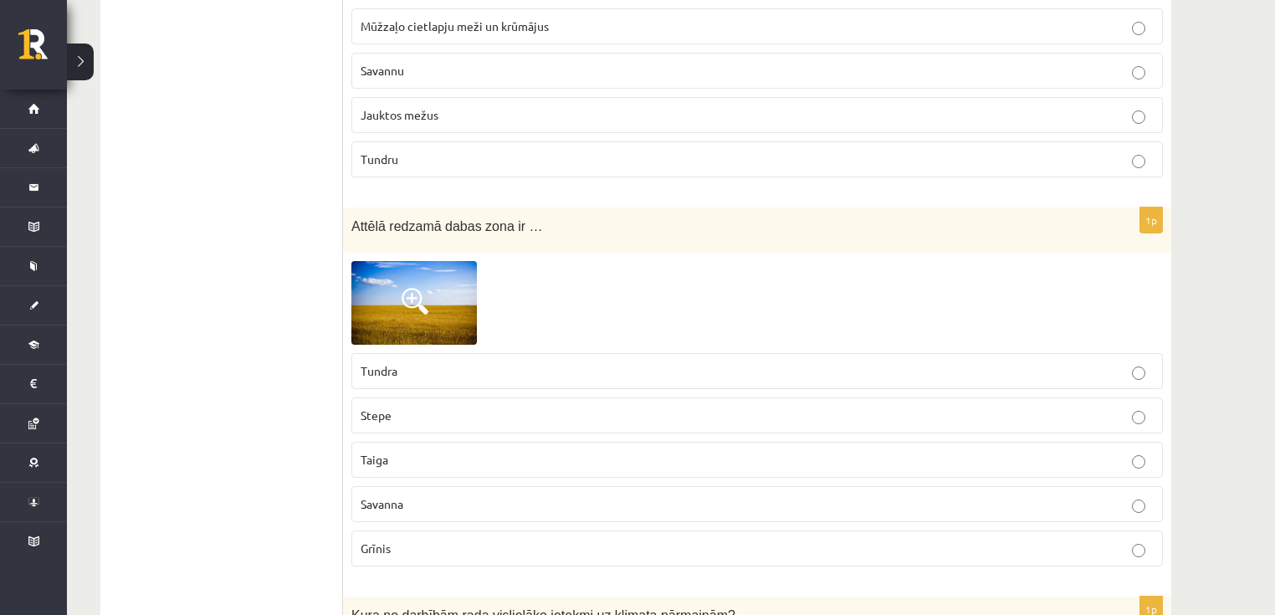
click at [403, 278] on img at bounding box center [414, 303] width 126 height 84
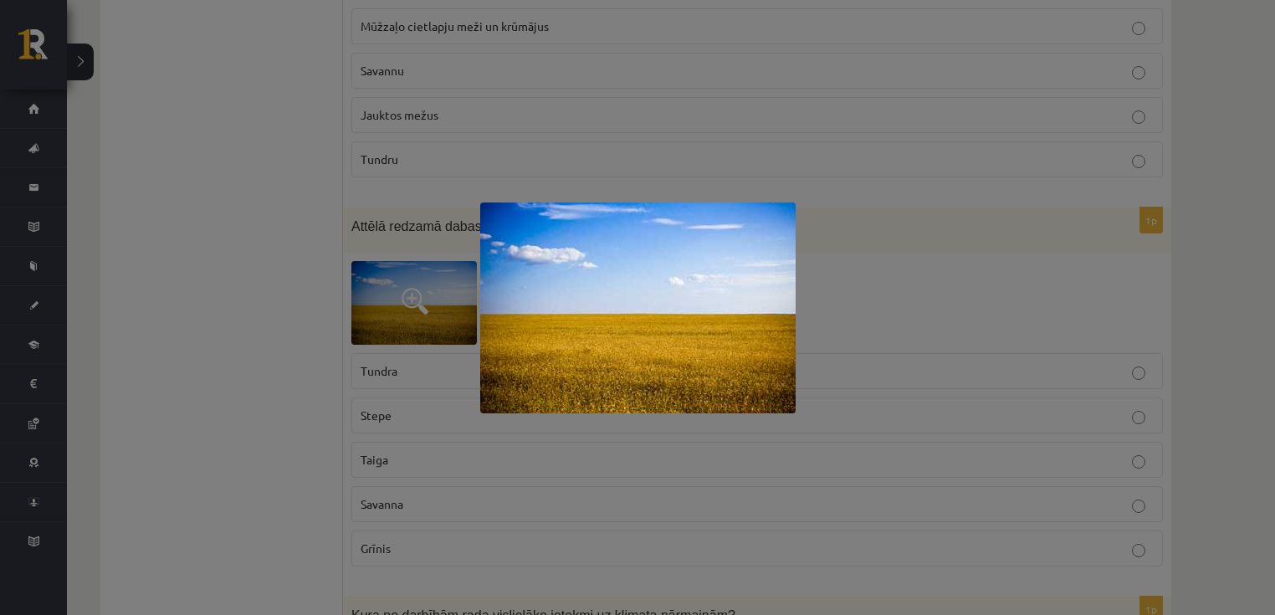
click at [301, 280] on div at bounding box center [637, 307] width 1275 height 615
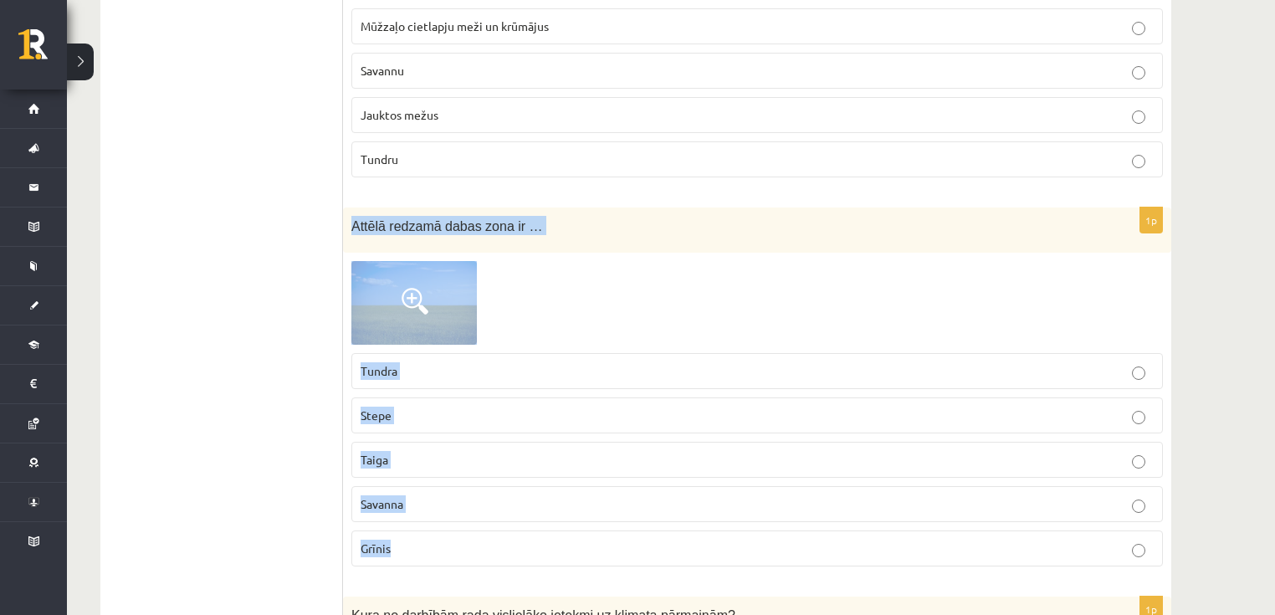
drag, startPoint x: 354, startPoint y: 171, endPoint x: 538, endPoint y: 490, distance: 368.9
click at [538, 489] on div "1p Attēlā redzamā dabas zona ir … Tundra Stepe Taiga Savanna Grīnis" at bounding box center [757, 394] width 828 height 373
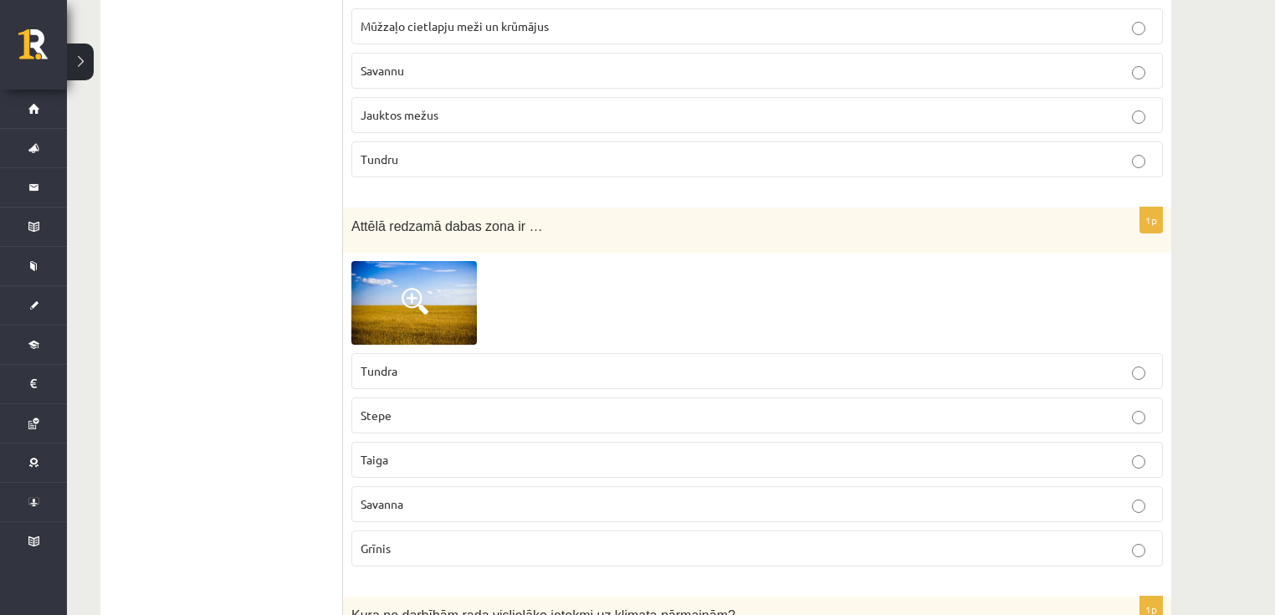
click at [405, 407] on p "Stepe" at bounding box center [757, 416] width 793 height 18
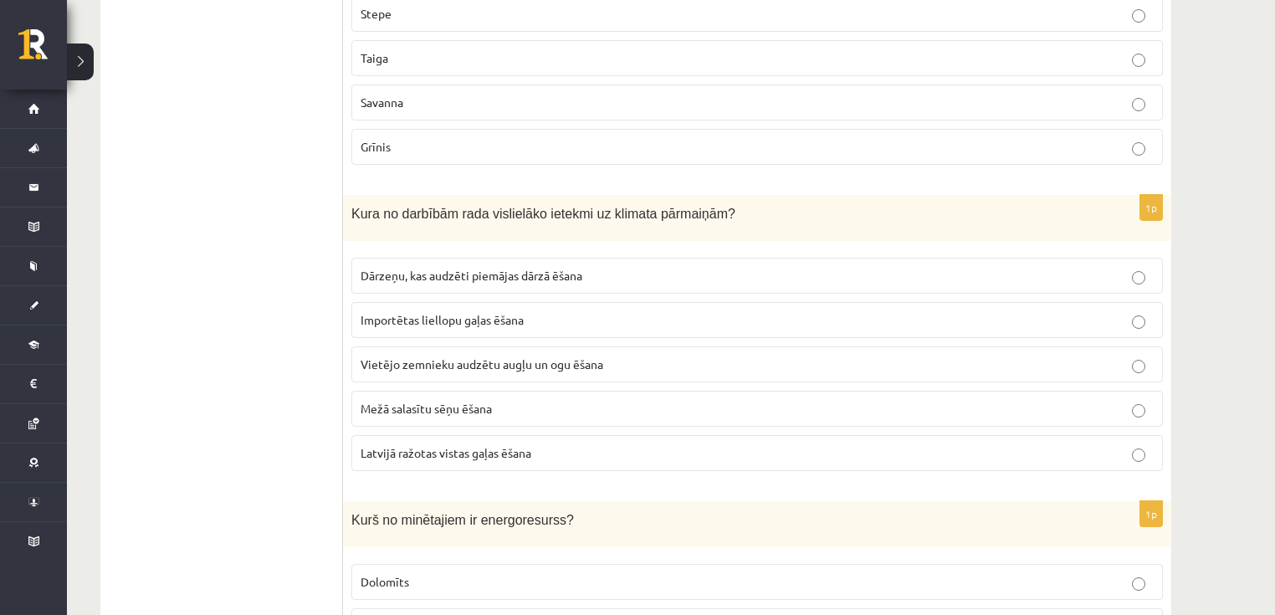
scroll to position [7006, 0]
click at [403, 445] on span "Latvijā ražotas vistas gaļas ēšana" at bounding box center [446, 452] width 171 height 15
click at [415, 268] on span "Dārzeņu, kas audzēti piemājas dārzā ēšana" at bounding box center [472, 275] width 222 height 15
click at [412, 356] on span "Vietējo zemnieku audzētu augļu un ogu ēšana" at bounding box center [482, 363] width 243 height 15
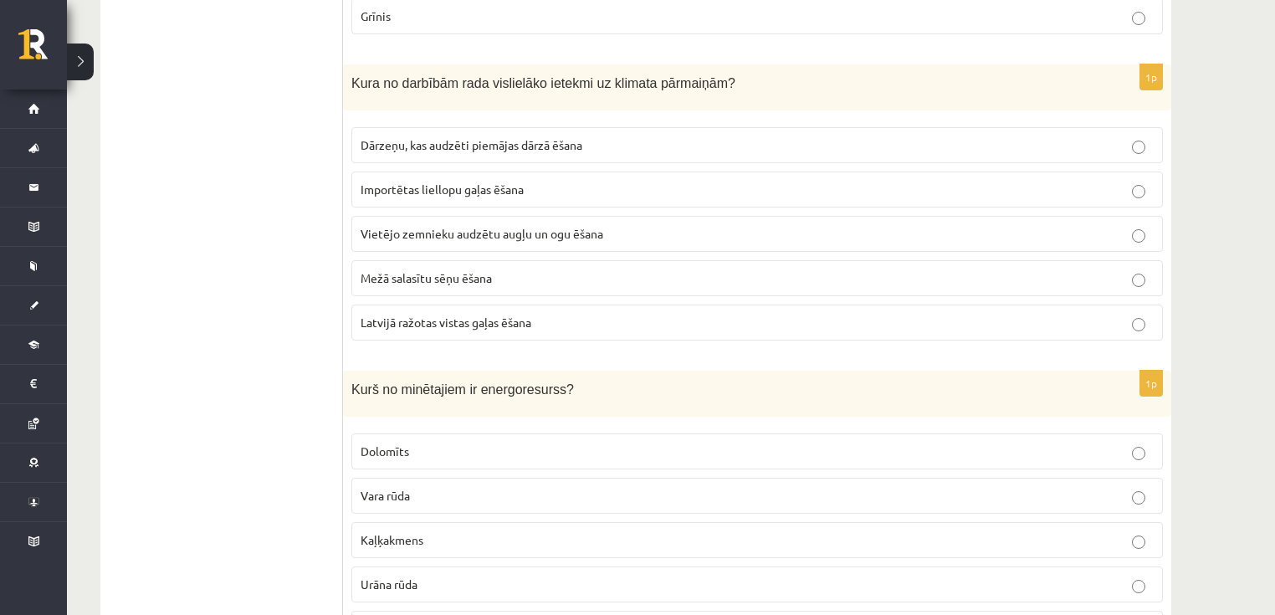
scroll to position [7140, 0]
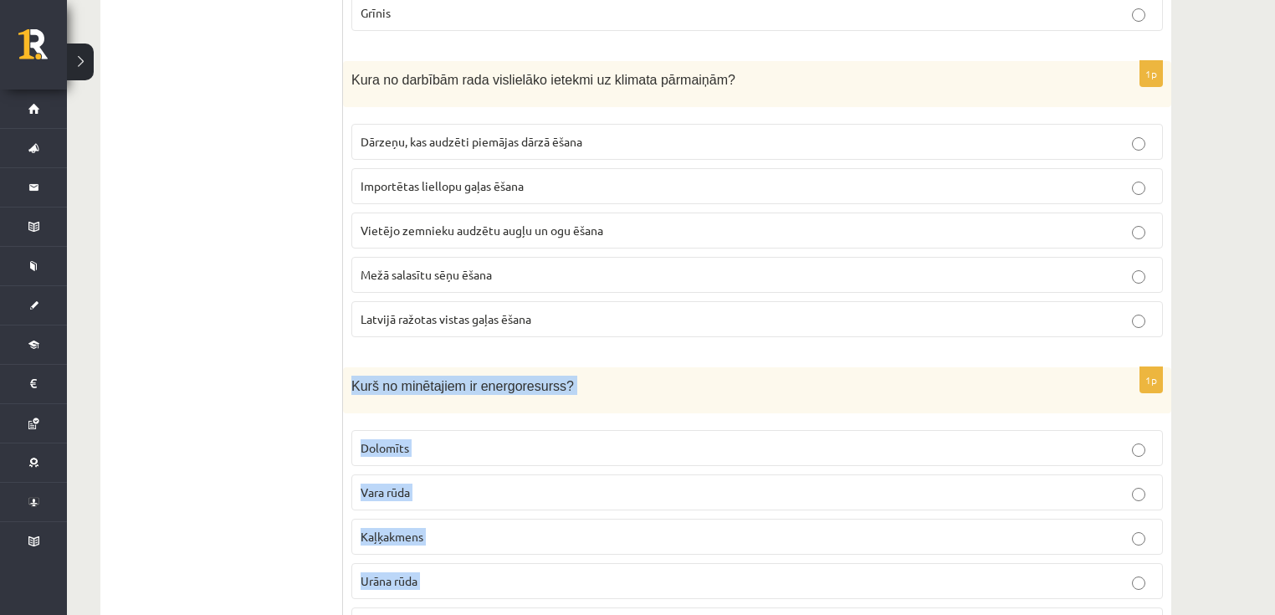
drag, startPoint x: 350, startPoint y: 326, endPoint x: 431, endPoint y: 564, distance: 251.1
click at [431, 564] on div "1p Kurš no minētajiem ir energoresurss? Dolomīts Vara rūda Kaļķakmens Urāna rūd…" at bounding box center [757, 512] width 828 height 290
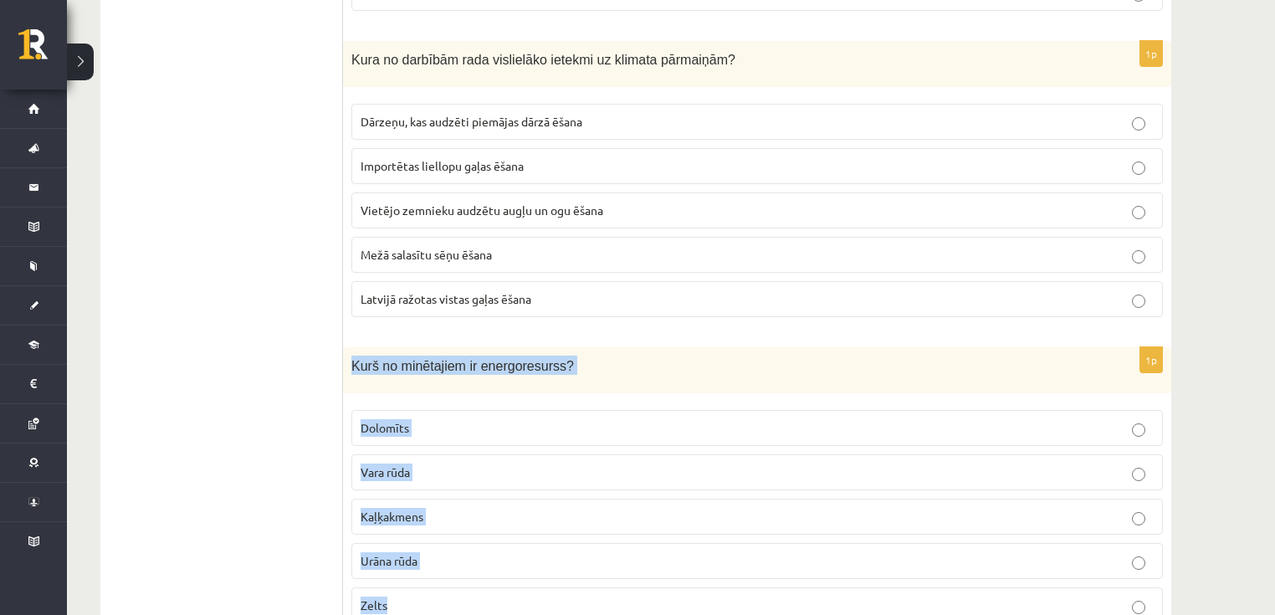
scroll to position [7274, 0]
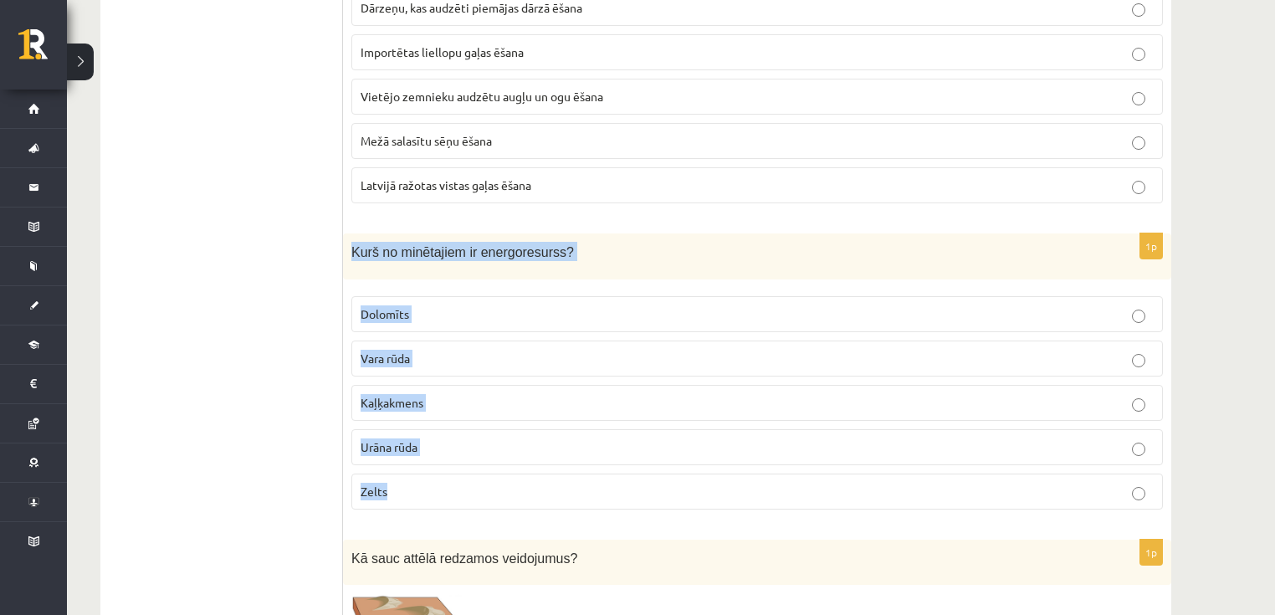
click at [480, 439] on p "Urāna rūda" at bounding box center [757, 448] width 793 height 18
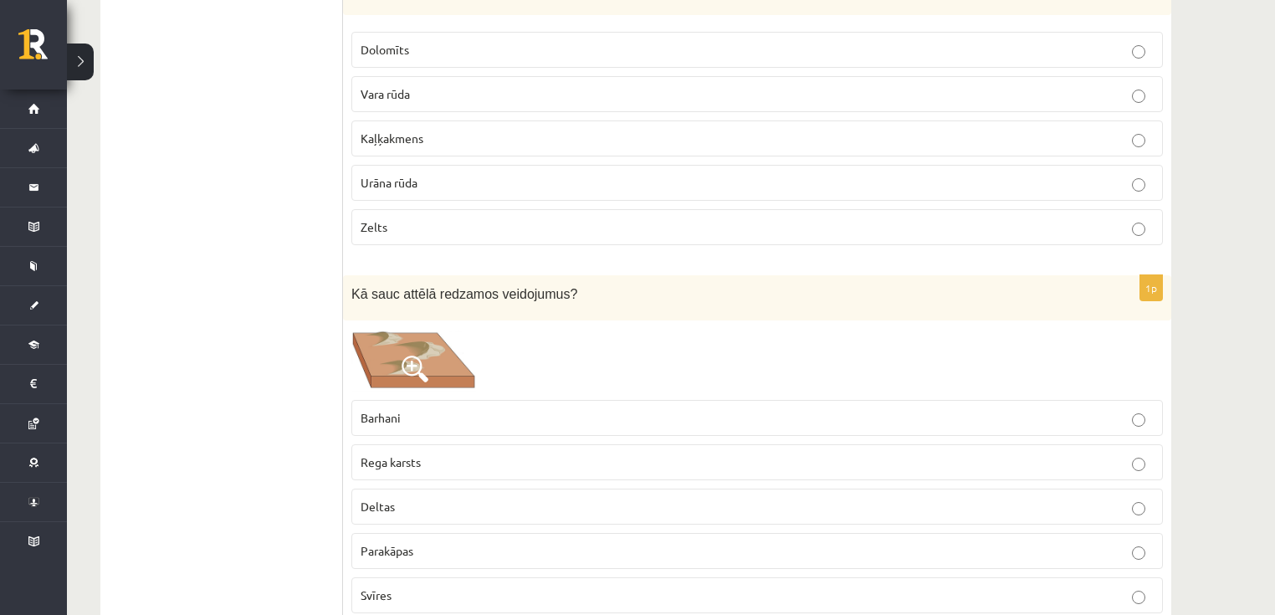
scroll to position [7542, 0]
click at [381, 584] on span "Svīres" at bounding box center [376, 591] width 31 height 15
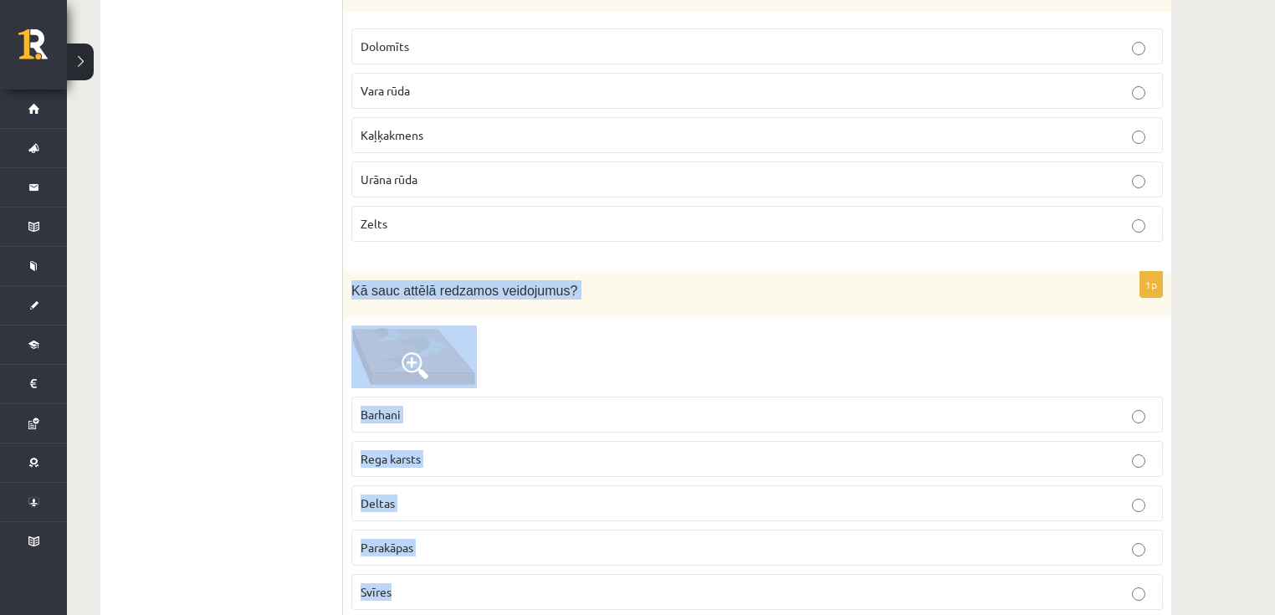
drag, startPoint x: 351, startPoint y: 233, endPoint x: 479, endPoint y: 527, distance: 320.1
click at [479, 527] on div "1p Kā sauc attēlā redzamos veidojumus? Barhani Rega karsts Deltas Parakāpas Svī…" at bounding box center [757, 447] width 828 height 351
click at [412, 406] on p "Barhani" at bounding box center [757, 415] width 793 height 18
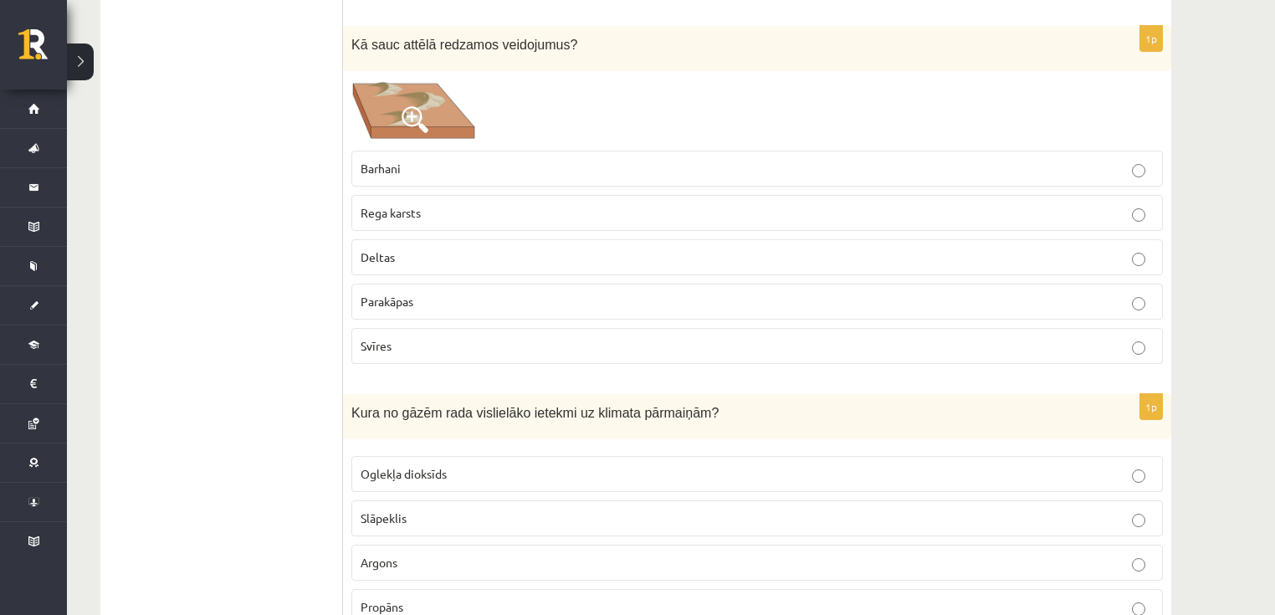
scroll to position [7809, 0]
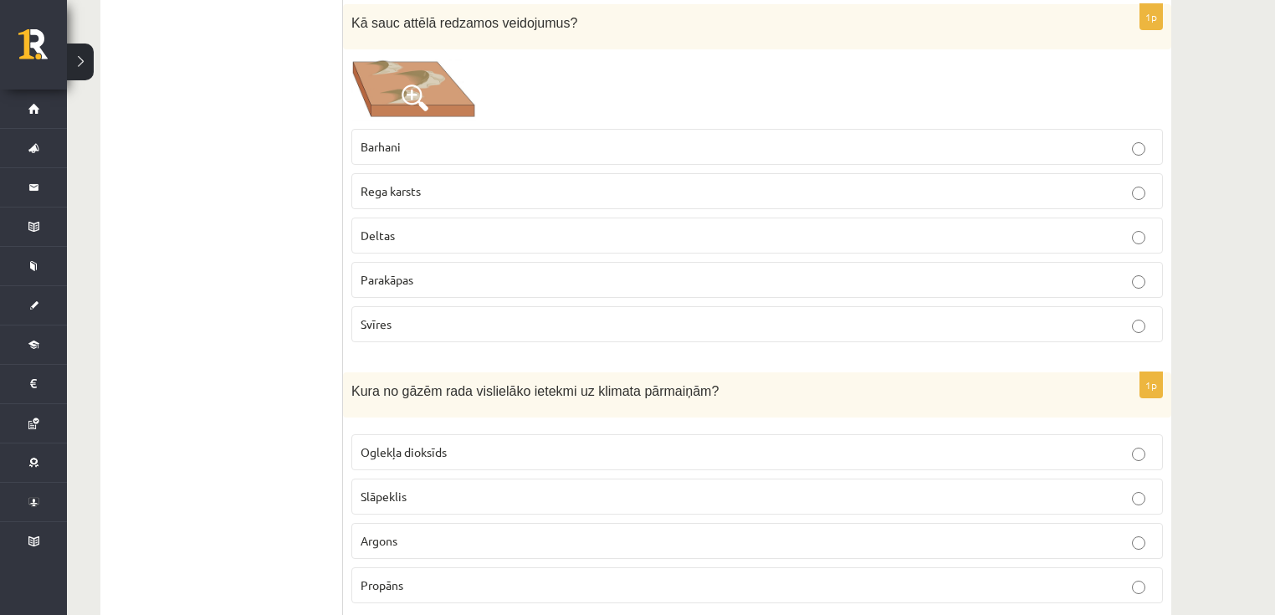
click at [368, 577] on span "Propāns" at bounding box center [382, 584] width 43 height 15
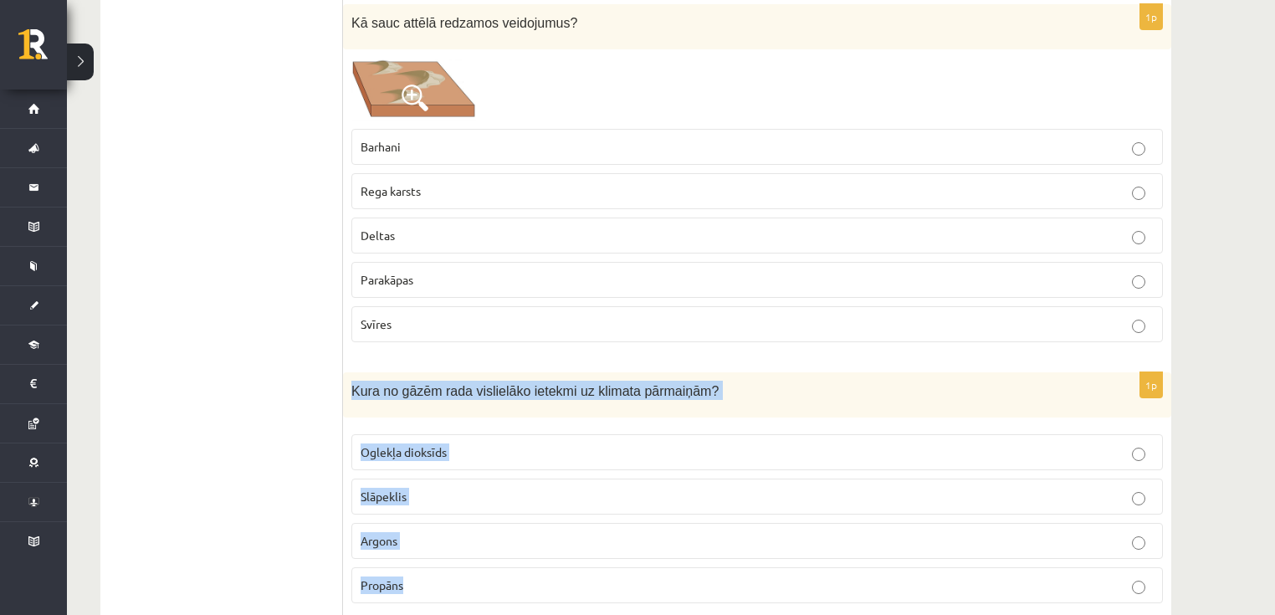
drag, startPoint x: 351, startPoint y: 330, endPoint x: 463, endPoint y: 536, distance: 234.0
click at [463, 537] on div "1p Kura no gāzēm rada vislielāko ietekmi uz klimata pārmaiņām? Oglekļa dioksīds…" at bounding box center [757, 494] width 828 height 245
click at [451, 444] on p "Oglekļa dioksīds" at bounding box center [757, 453] width 793 height 18
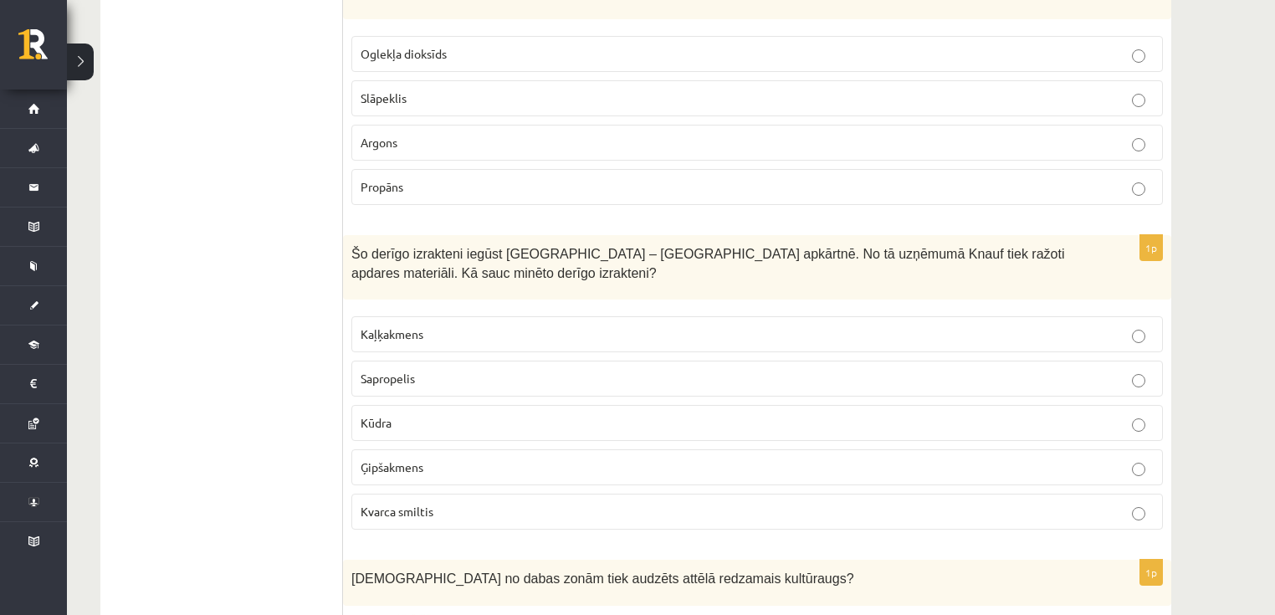
scroll to position [8211, 0]
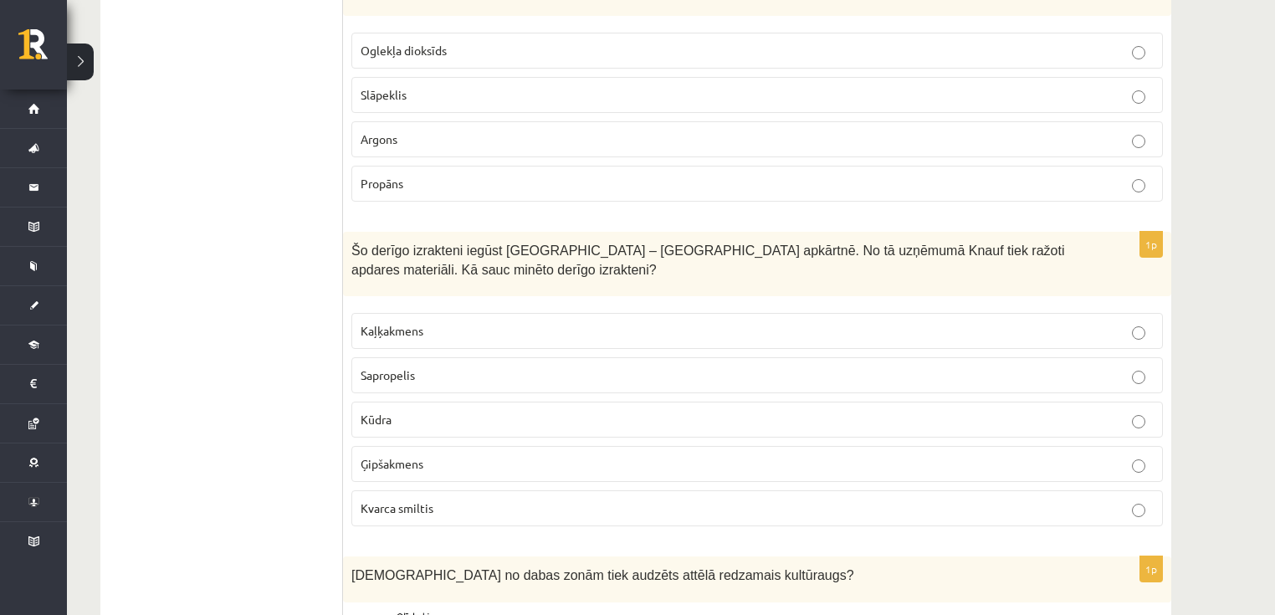
click at [424, 322] on p "Kaļķakmens" at bounding box center [757, 331] width 793 height 18
click at [405, 411] on p "Kūdra" at bounding box center [757, 420] width 793 height 18
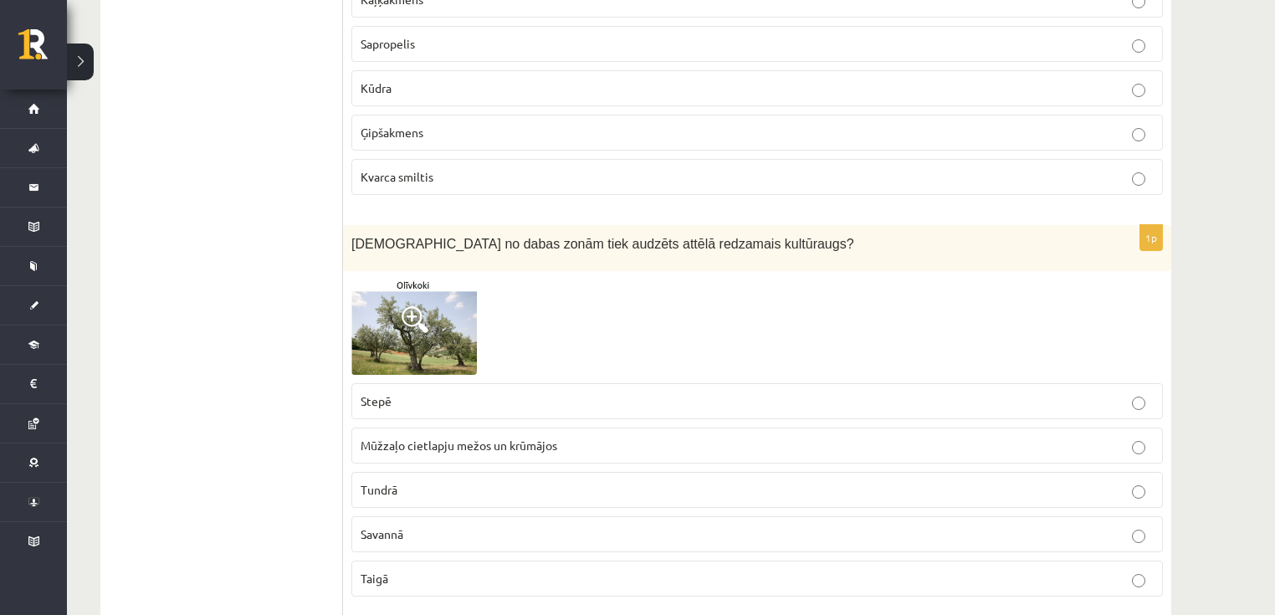
scroll to position [8546, 0]
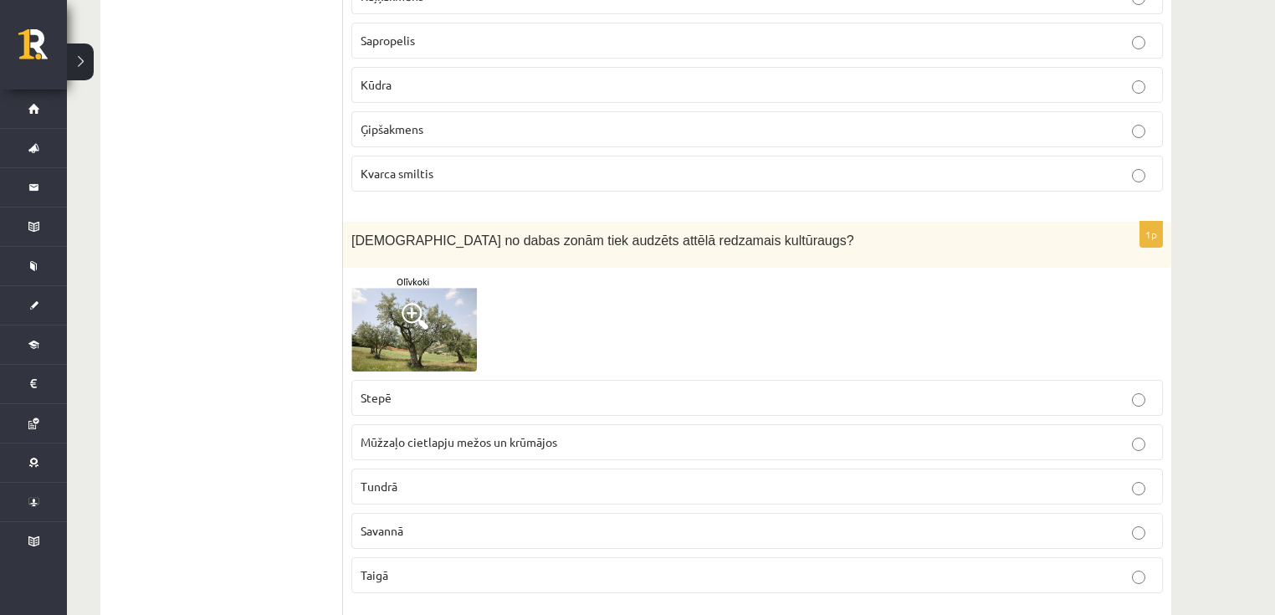
click at [423, 290] on img at bounding box center [414, 323] width 126 height 95
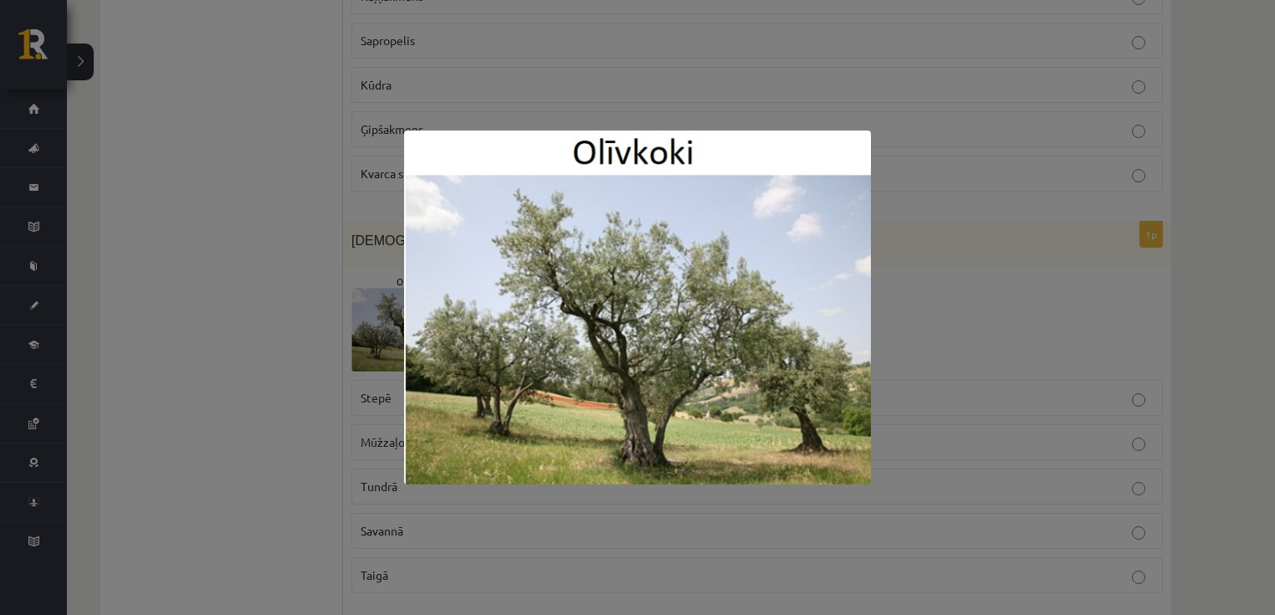
click at [281, 304] on div at bounding box center [637, 307] width 1275 height 615
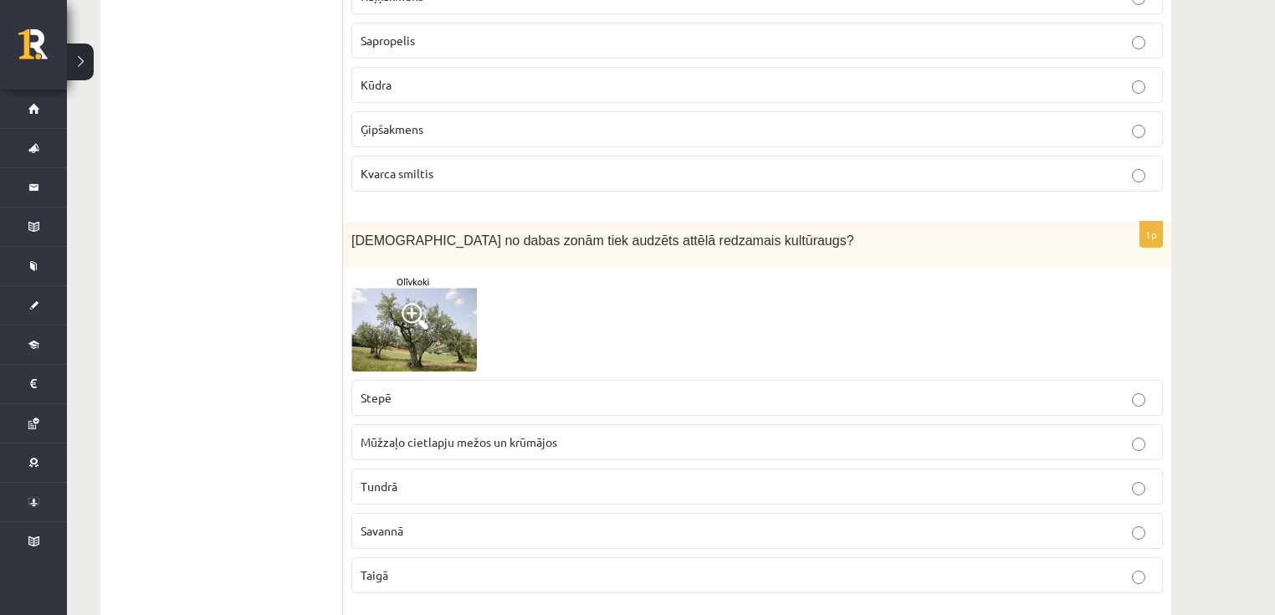
click at [415, 434] on span "Mūžzaļo cietlapju mežos un krūmājos" at bounding box center [459, 441] width 197 height 15
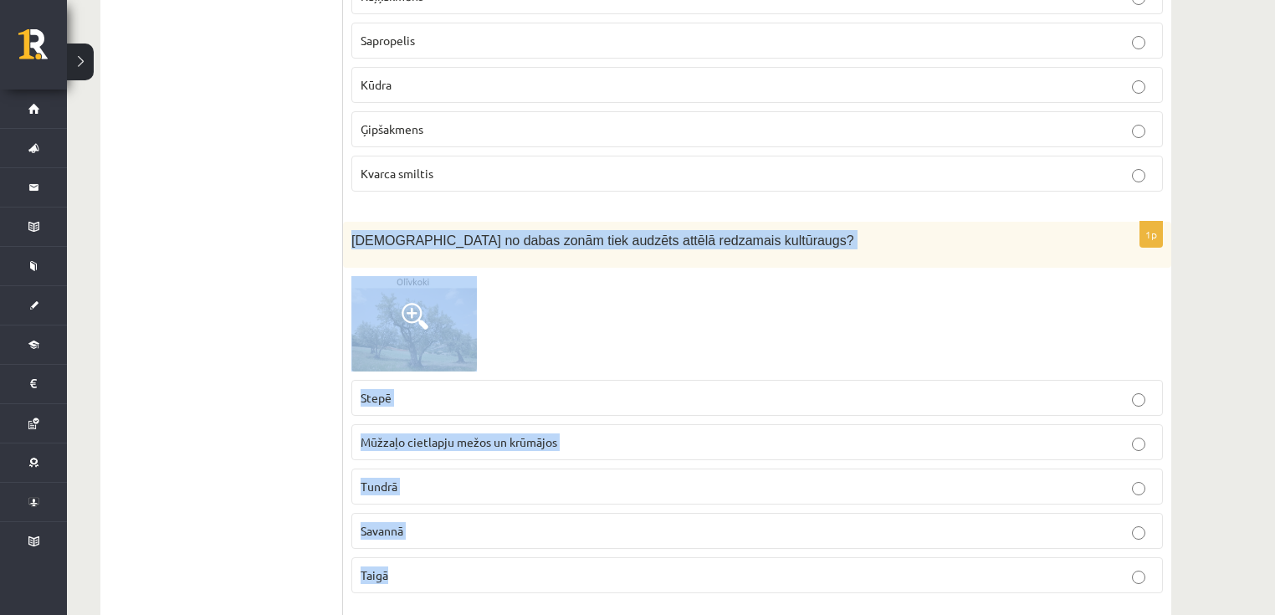
drag, startPoint x: 352, startPoint y: 174, endPoint x: 474, endPoint y: 517, distance: 363.9
click at [474, 517] on div "1p Kurā no dabas zonām tiek audzēts attēlā redzamais kultūraugs? Stepē Mūžzaļo …" at bounding box center [757, 414] width 828 height 384
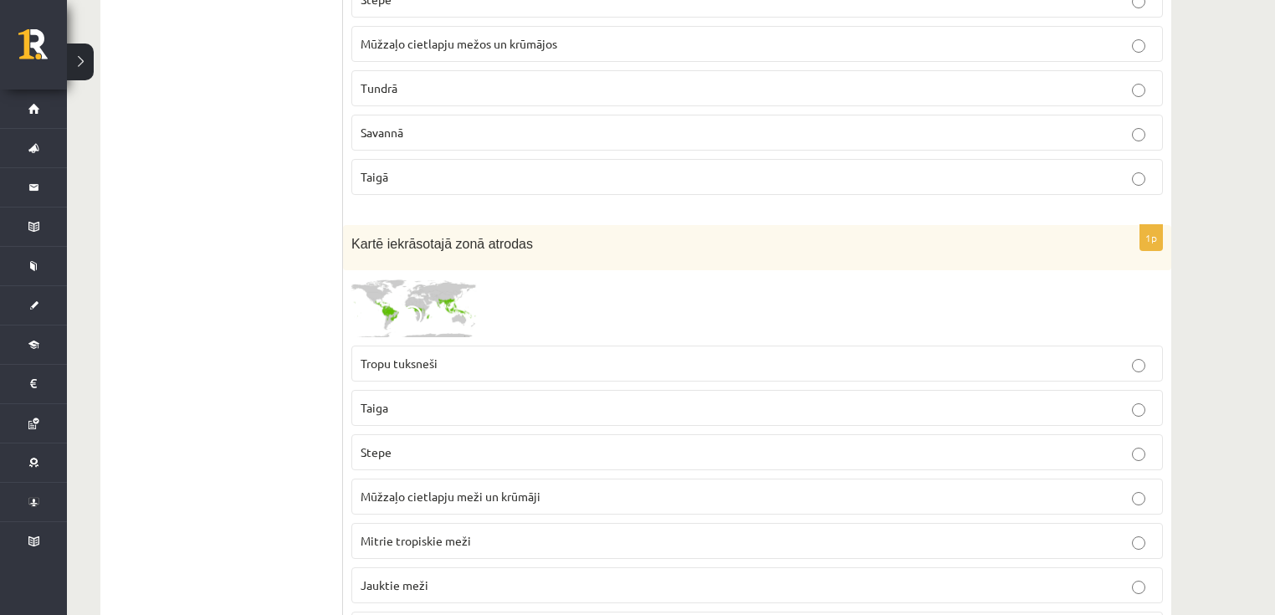
scroll to position [8947, 0]
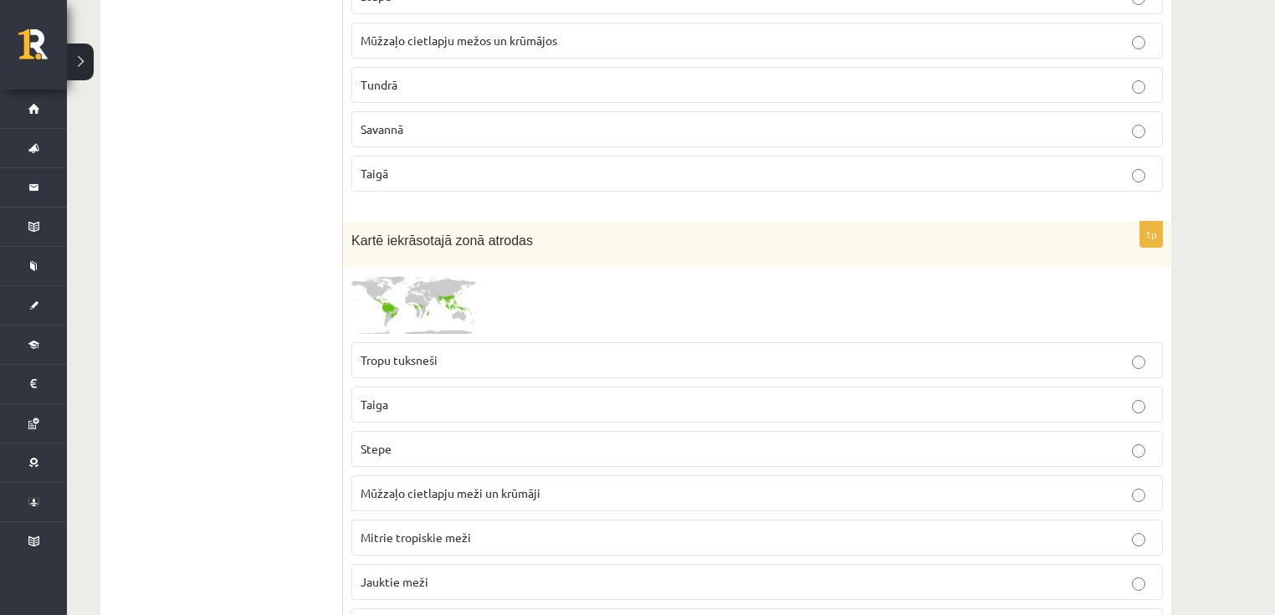
click at [413, 530] on span "Mitrie tropiskie meži" at bounding box center [416, 537] width 110 height 15
click at [384, 275] on img at bounding box center [414, 304] width 126 height 59
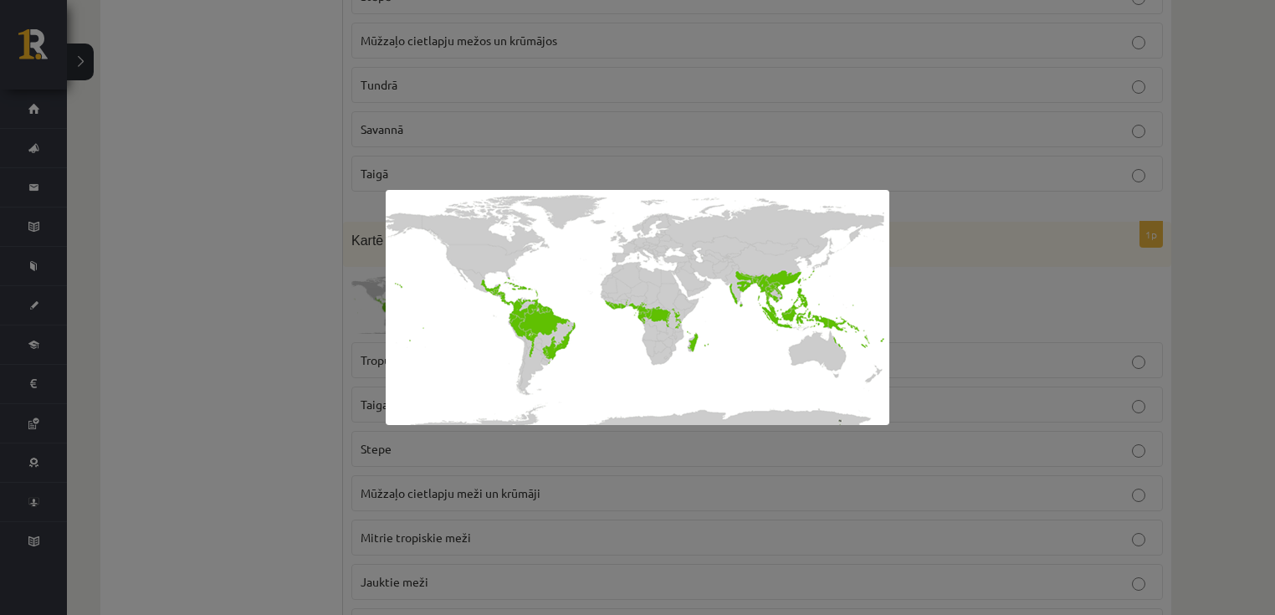
click at [321, 321] on div at bounding box center [637, 307] width 1275 height 615
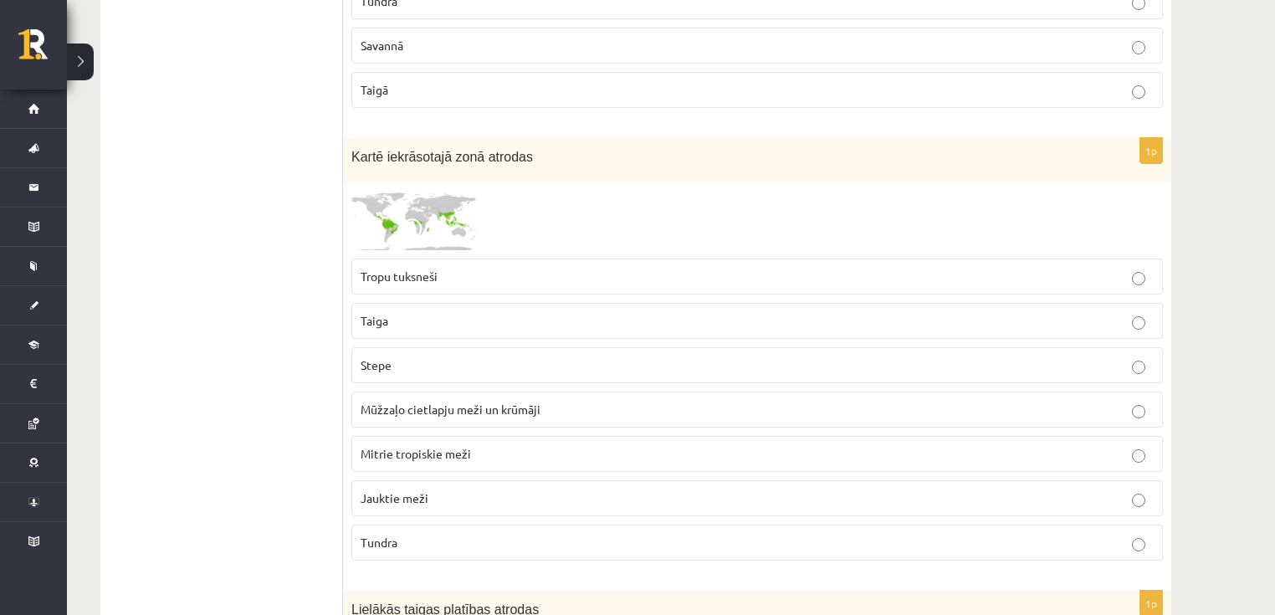
scroll to position [9014, 0]
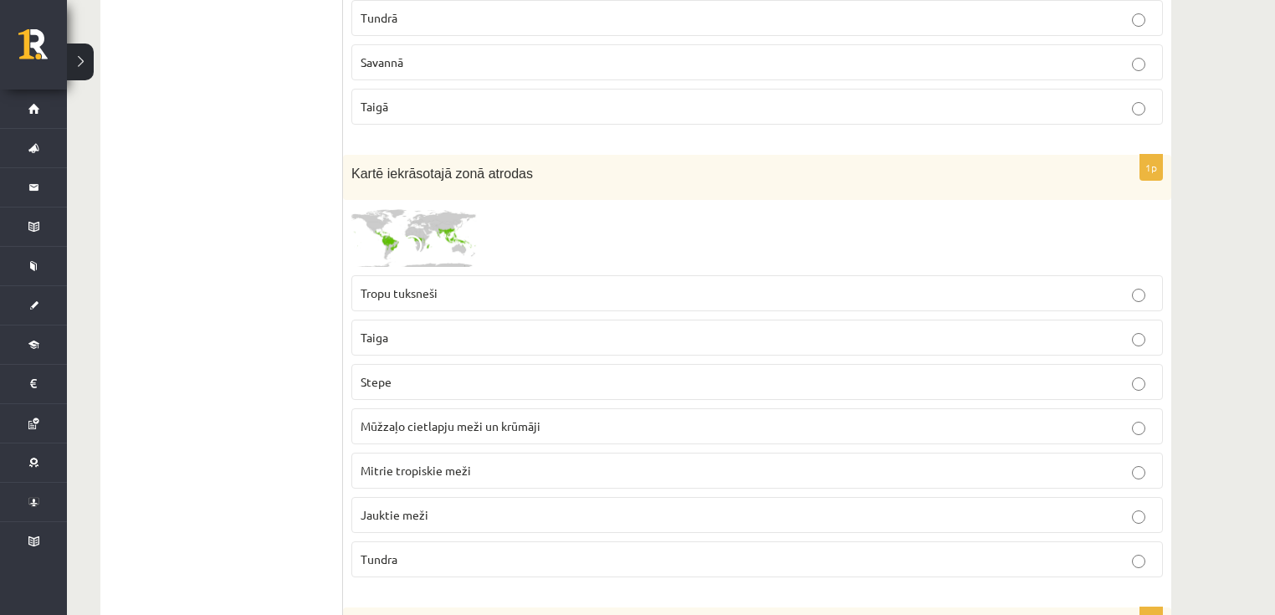
click at [400, 208] on img at bounding box center [414, 237] width 126 height 59
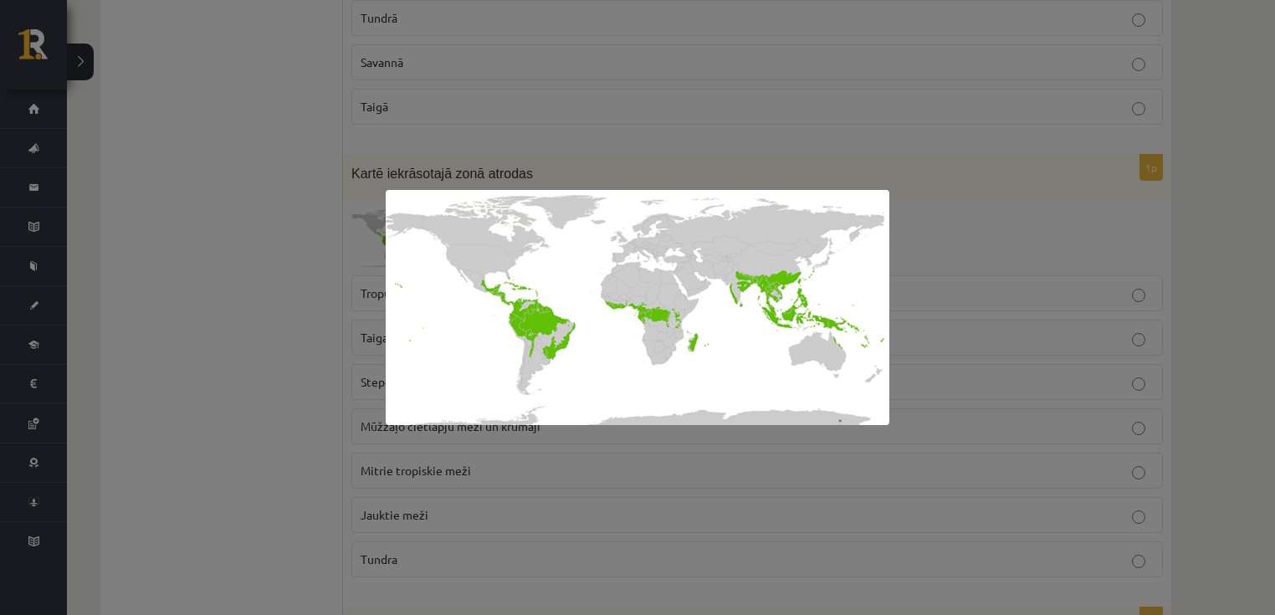
drag, startPoint x: 340, startPoint y: 248, endPoint x: 335, endPoint y: 234, distance: 14.3
click at [340, 249] on div at bounding box center [637, 307] width 1275 height 615
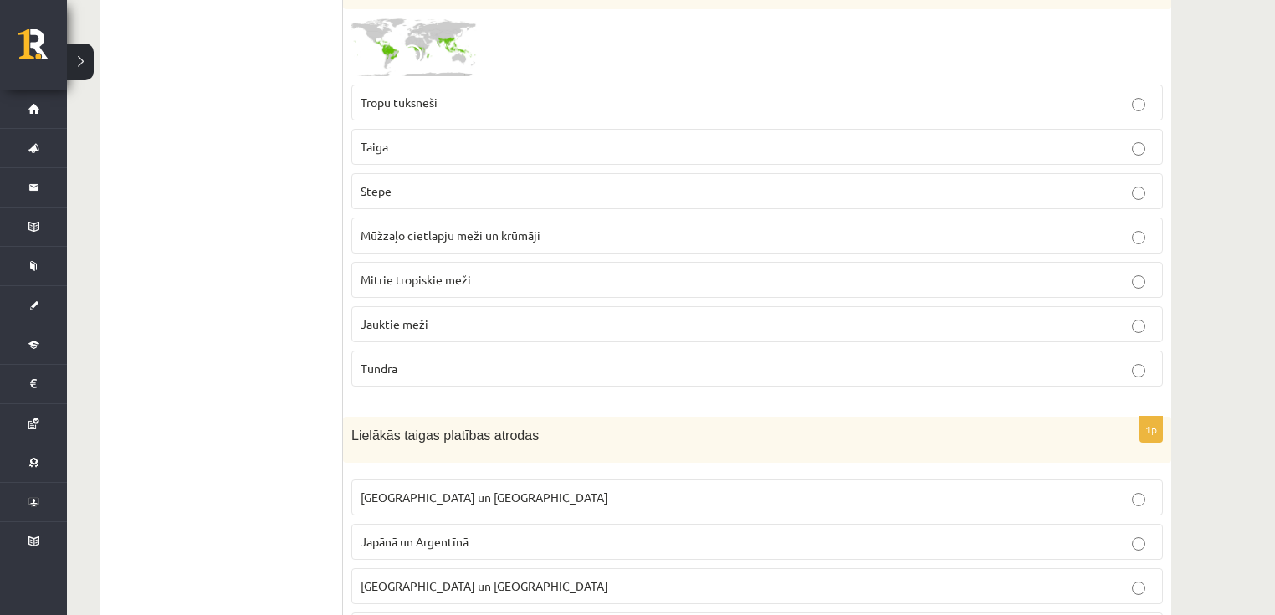
scroll to position [9215, 0]
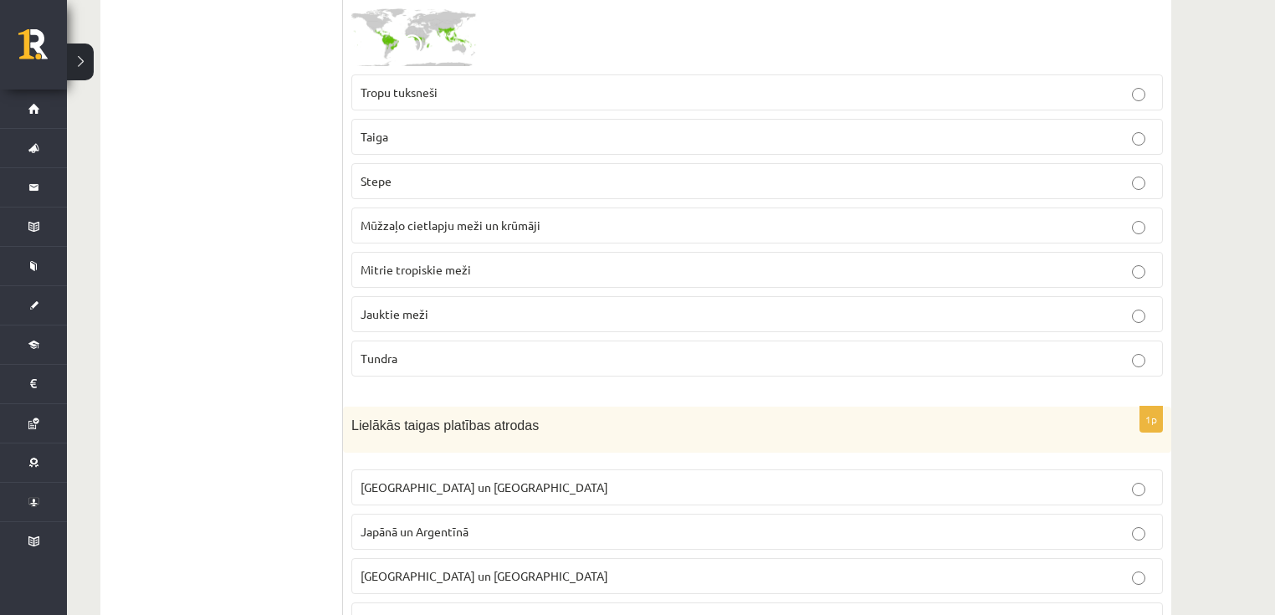
click at [515, 479] on p "Krievijā un Kanādā" at bounding box center [757, 488] width 793 height 18
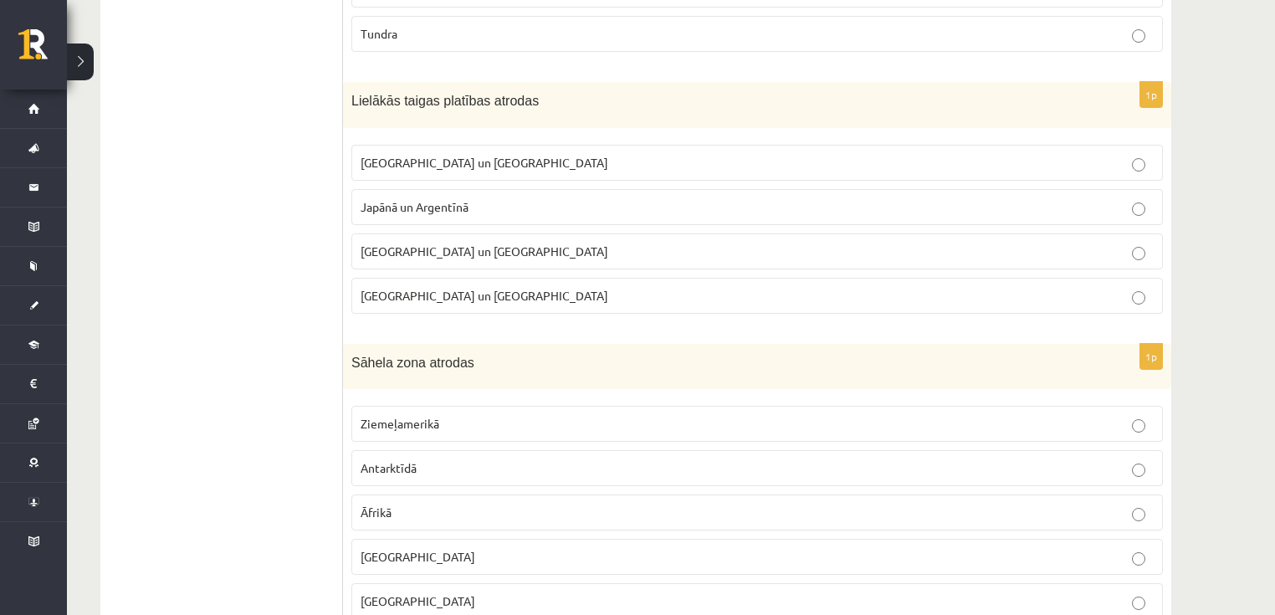
scroll to position [9550, 0]
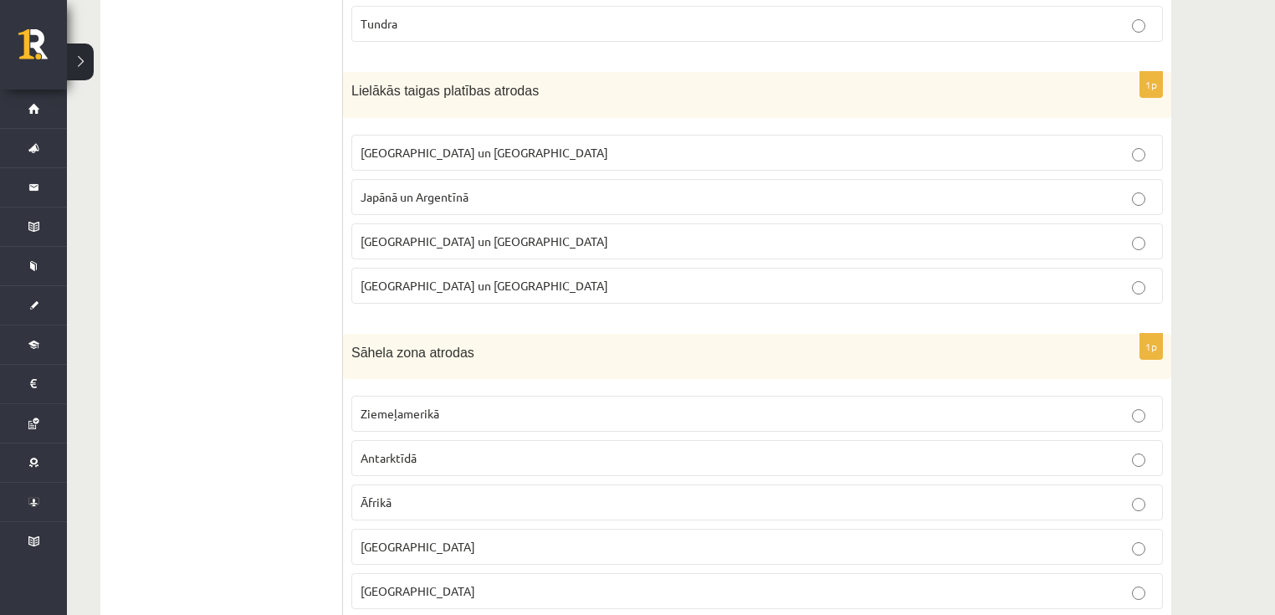
click at [405, 494] on p "Āfrikā" at bounding box center [757, 503] width 793 height 18
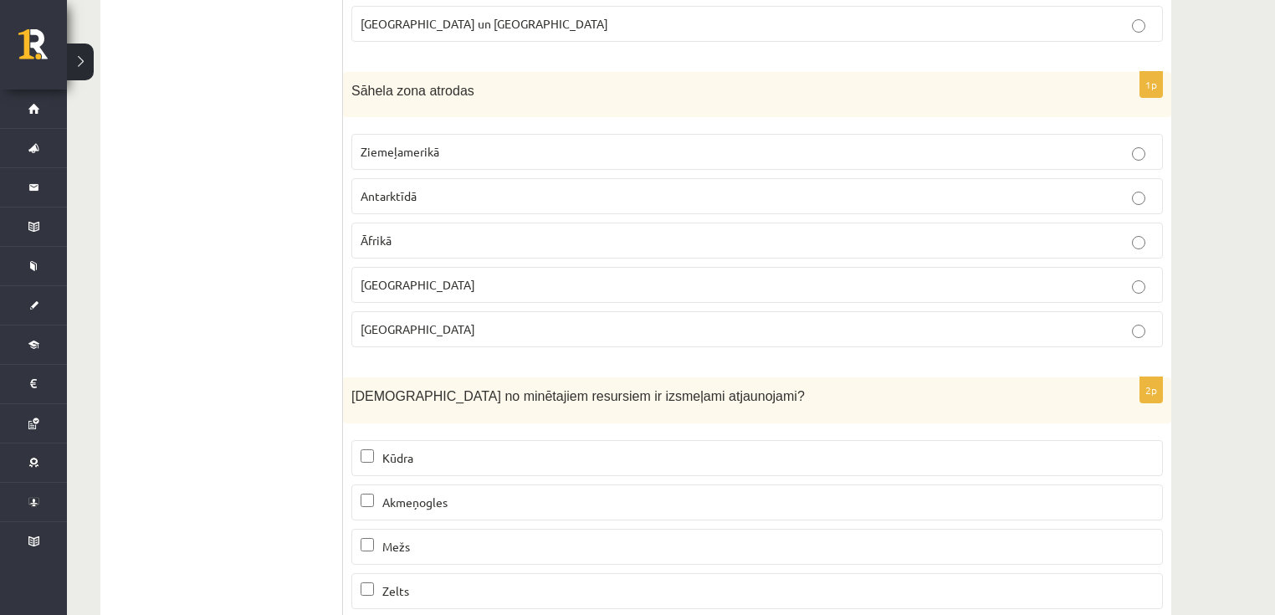
scroll to position [9818, 0]
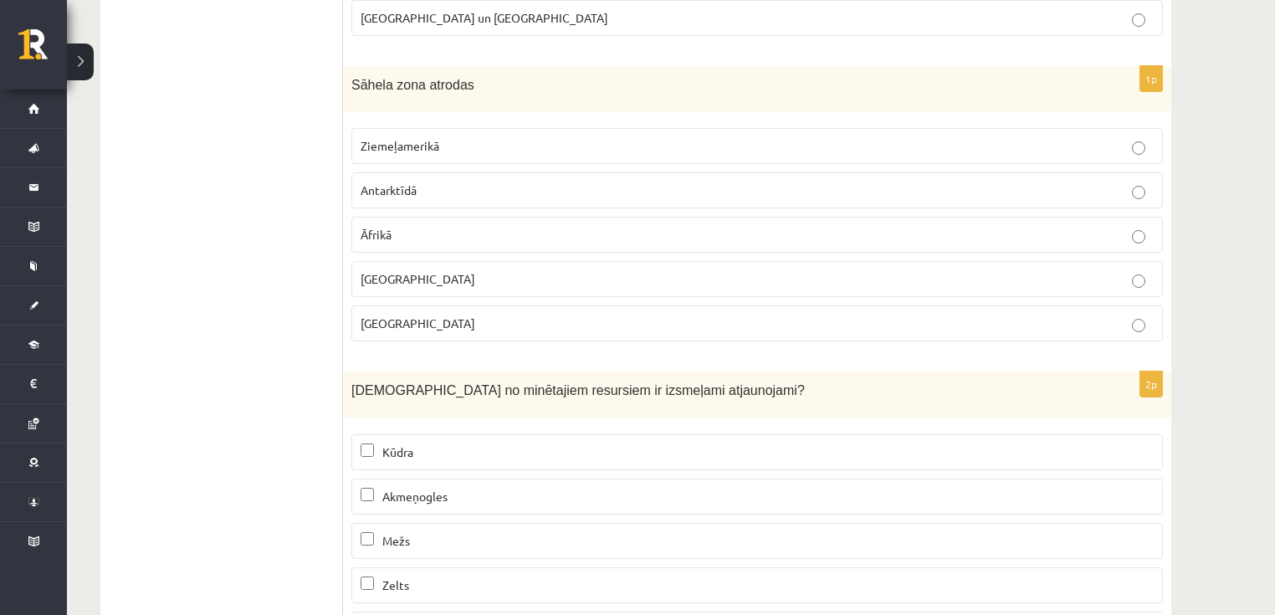
click at [393, 532] on p "Mežs" at bounding box center [757, 541] width 793 height 18
click at [390, 577] on span "Zelts" at bounding box center [395, 584] width 27 height 15
click at [392, 444] on span "Kūdra" at bounding box center [397, 451] width 31 height 15
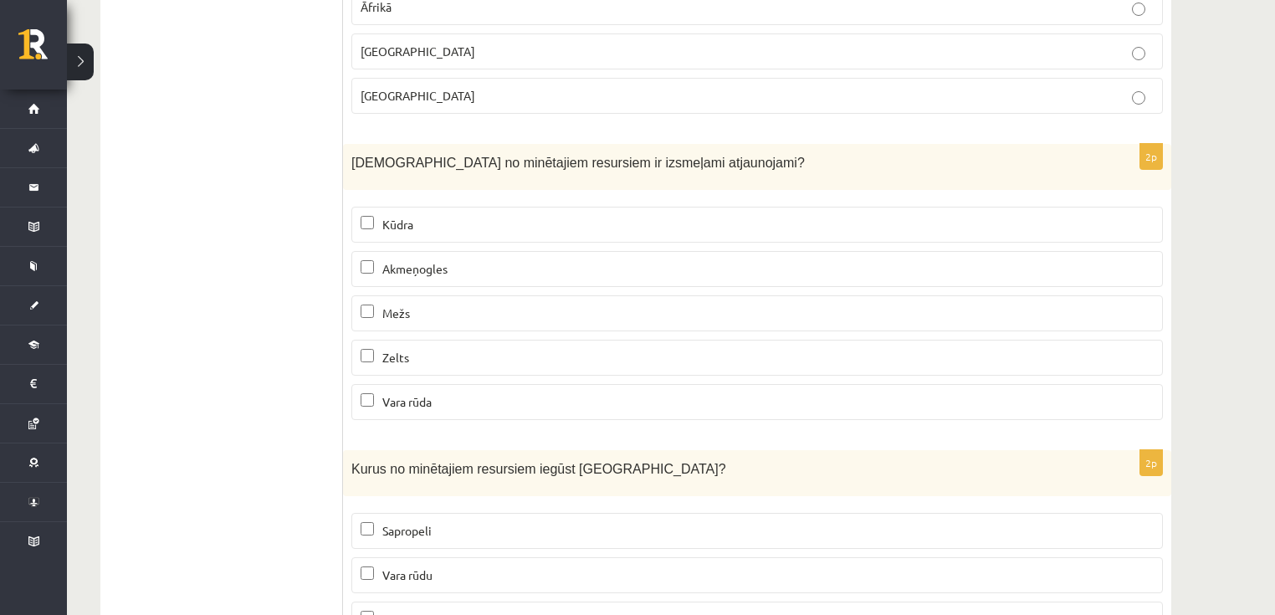
scroll to position [10086, 0]
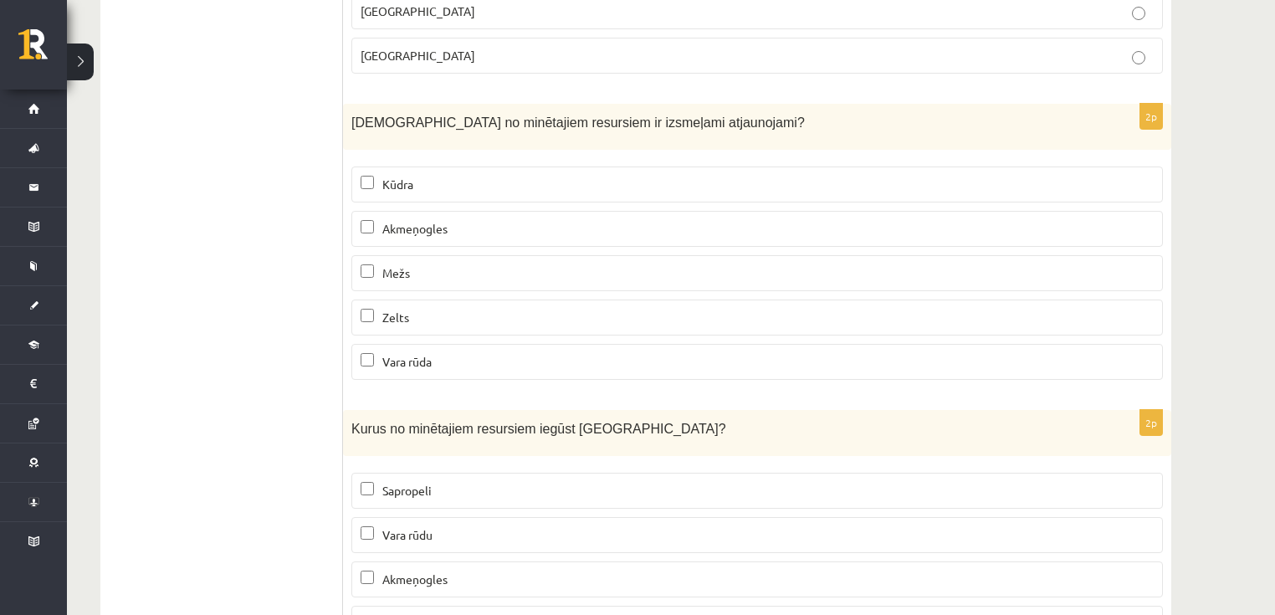
click at [439, 526] on p "Vara rūdu" at bounding box center [757, 535] width 793 height 18
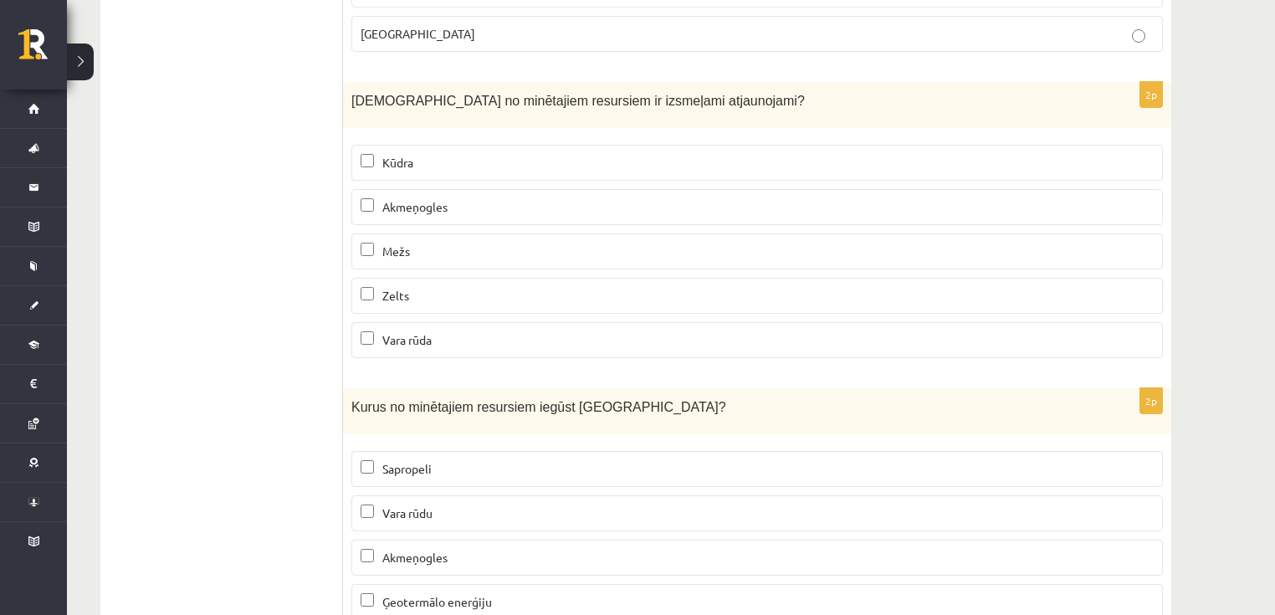
scroll to position [10152, 0]
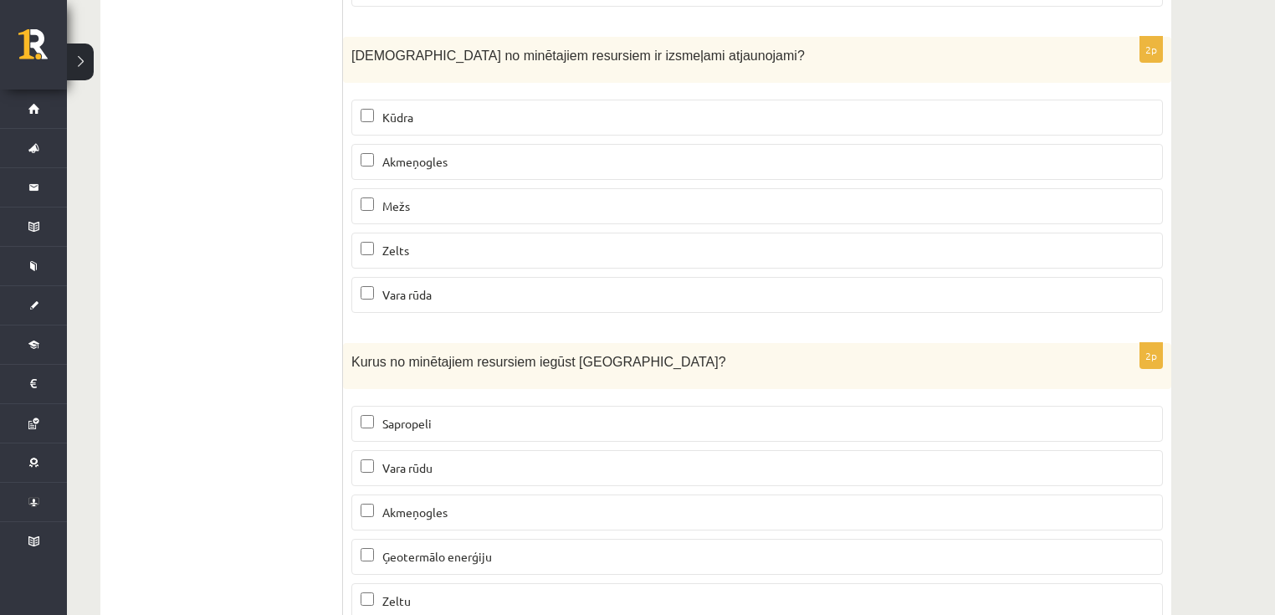
click at [418, 592] on p "Zeltu" at bounding box center [757, 601] width 793 height 18
click at [485, 548] on p "Ģeotermālo enerģiju" at bounding box center [757, 557] width 793 height 18
click at [459, 504] on p "Akmeņogles" at bounding box center [757, 513] width 793 height 18
click at [433, 592] on p "Zeltu" at bounding box center [757, 601] width 793 height 18
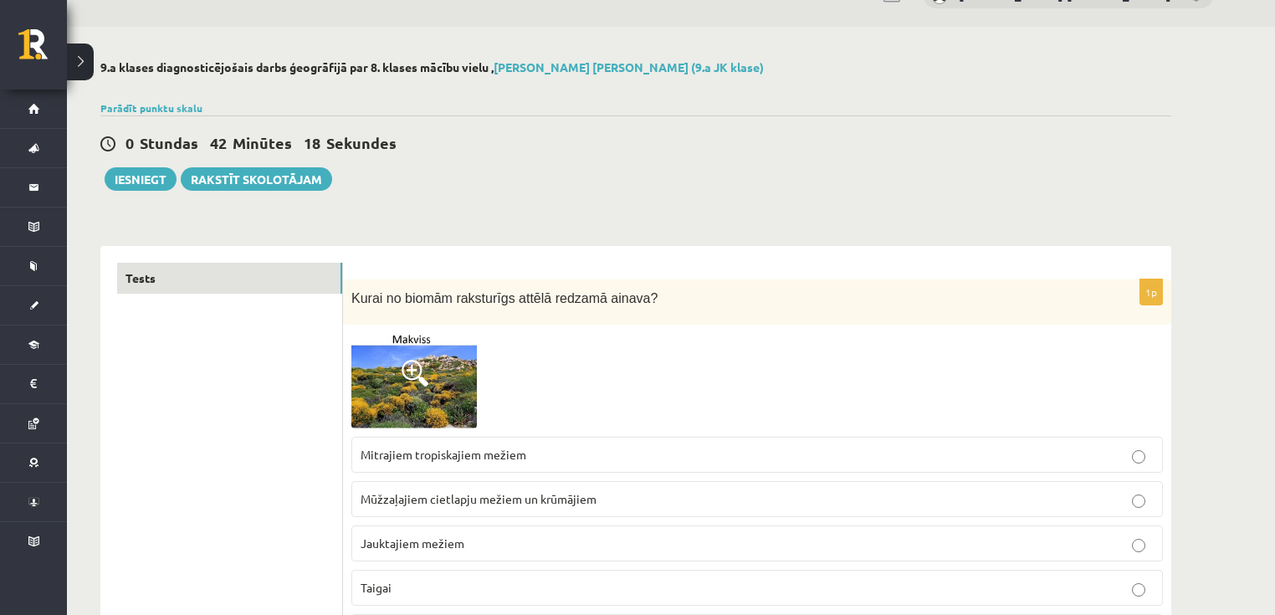
scroll to position [13, 0]
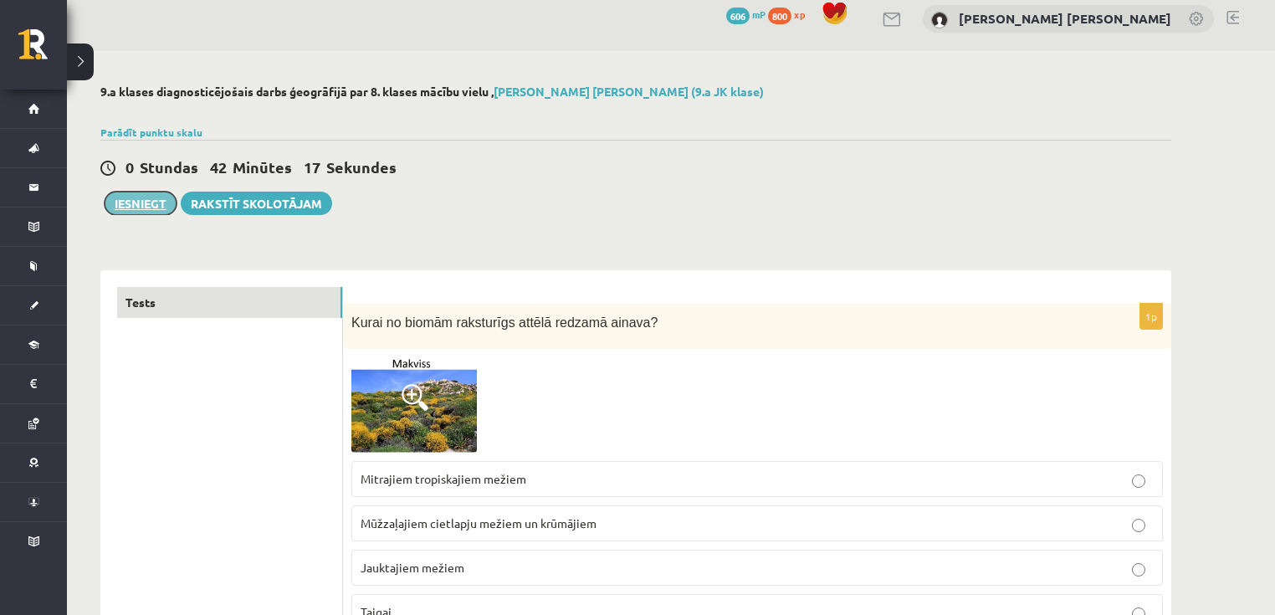
click at [147, 208] on button "Iesniegt" at bounding box center [141, 203] width 72 height 23
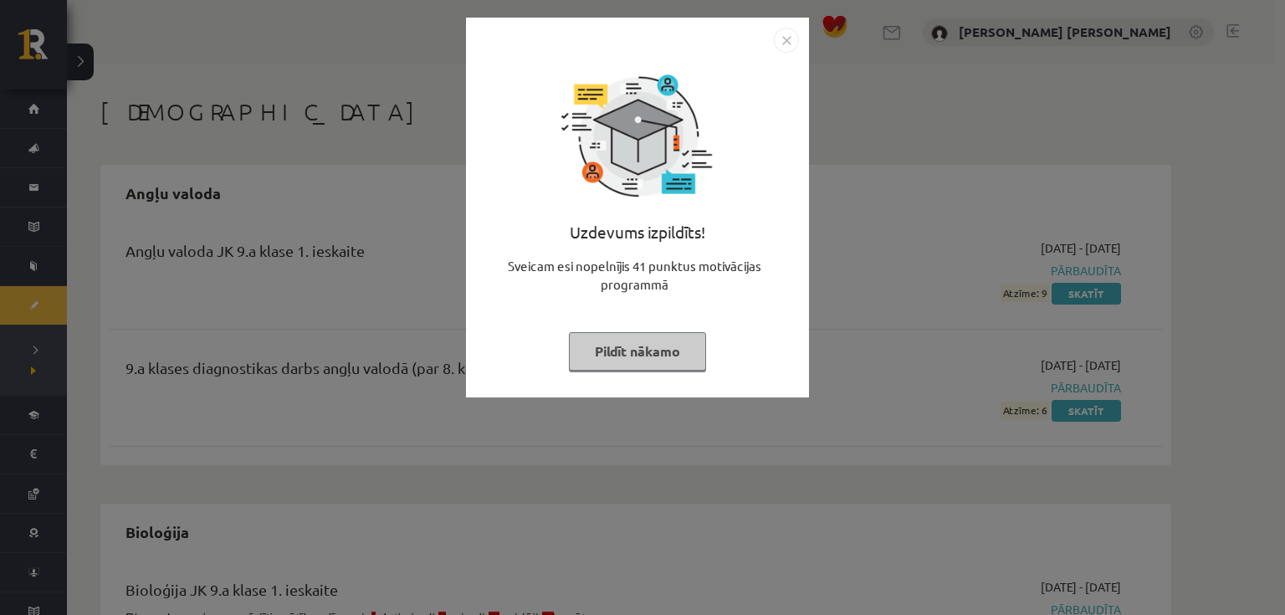
click at [790, 49] on img "Close" at bounding box center [786, 40] width 25 height 25
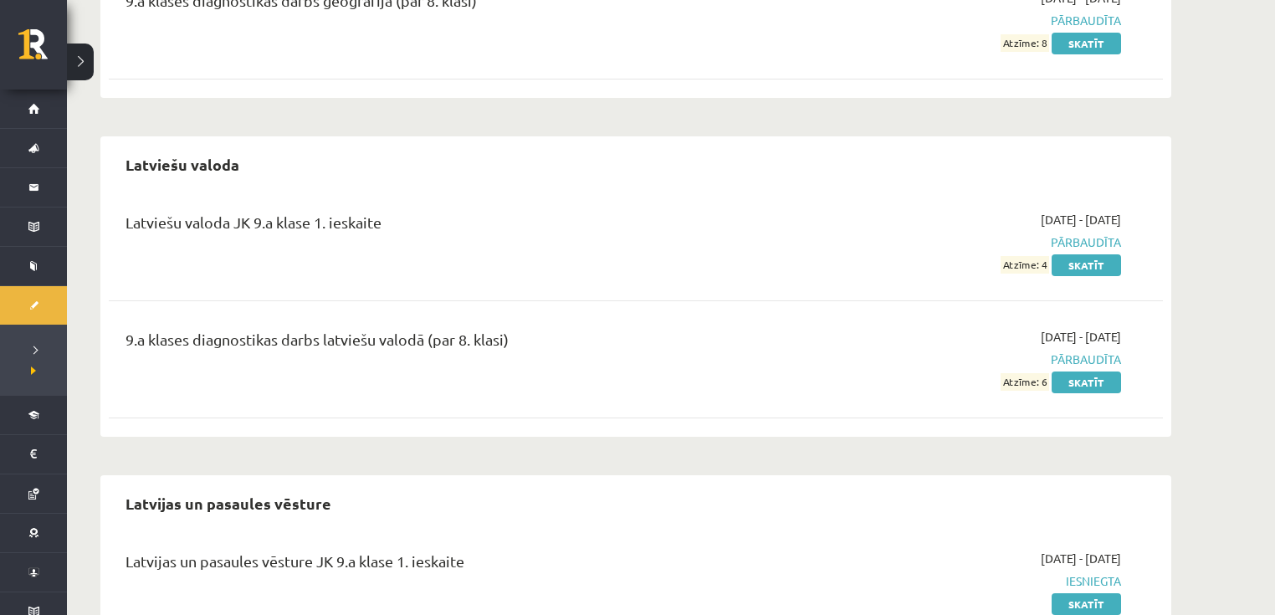
scroll to position [1741, 0]
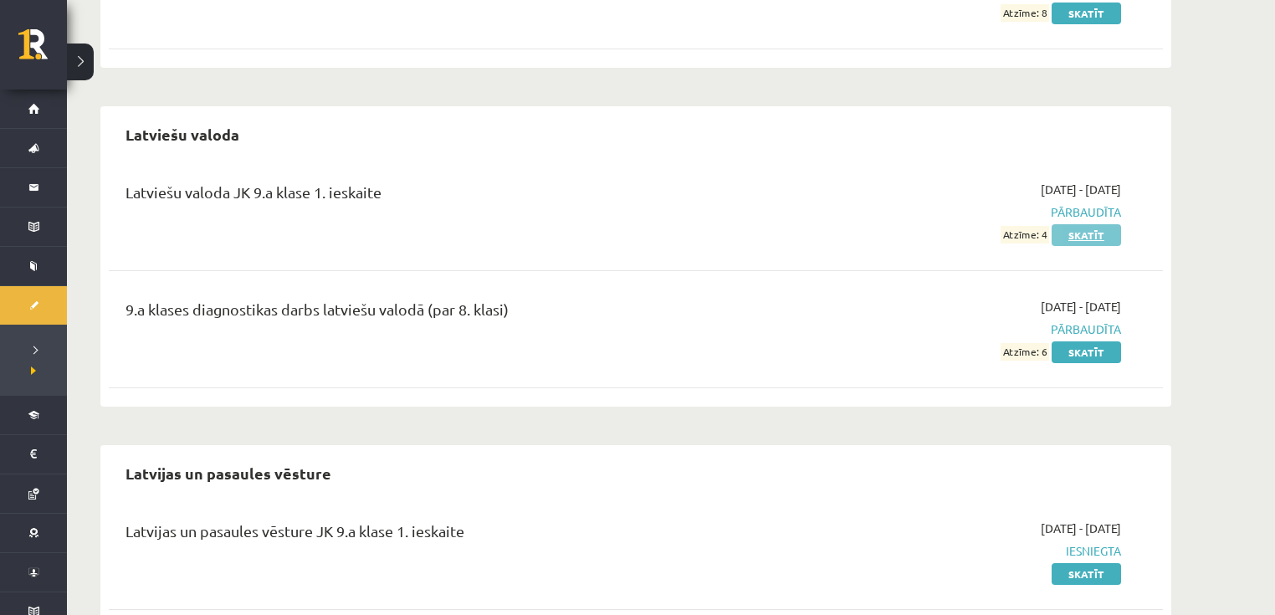
click at [1081, 236] on link "Skatīt" at bounding box center [1086, 235] width 69 height 22
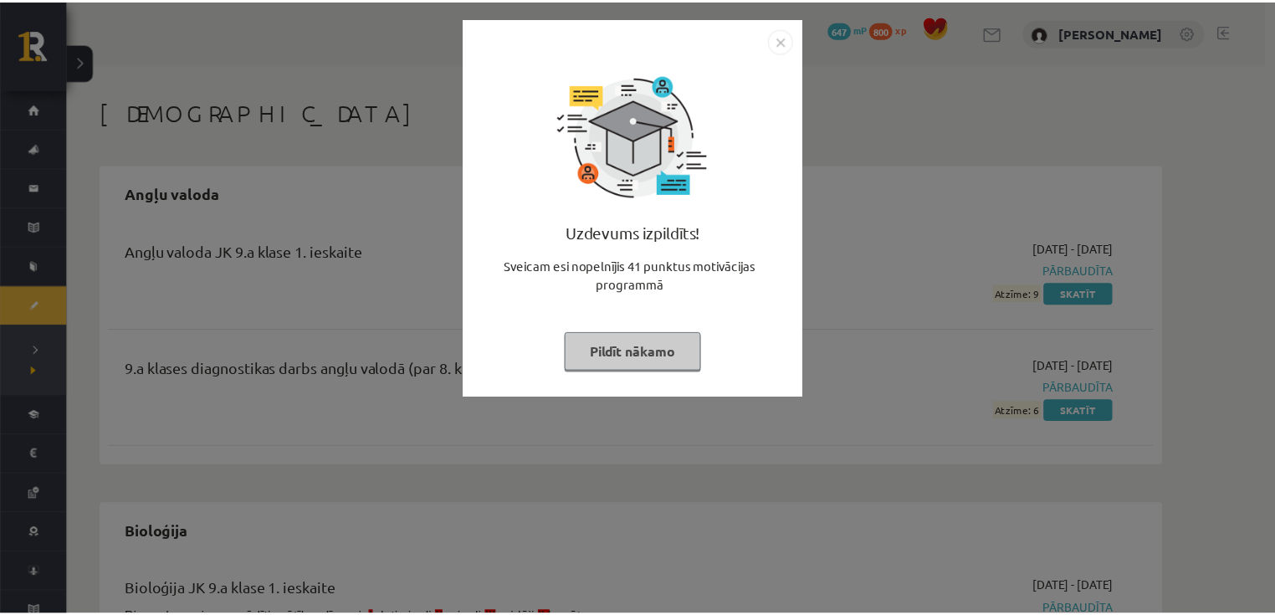
scroll to position [1741, 0]
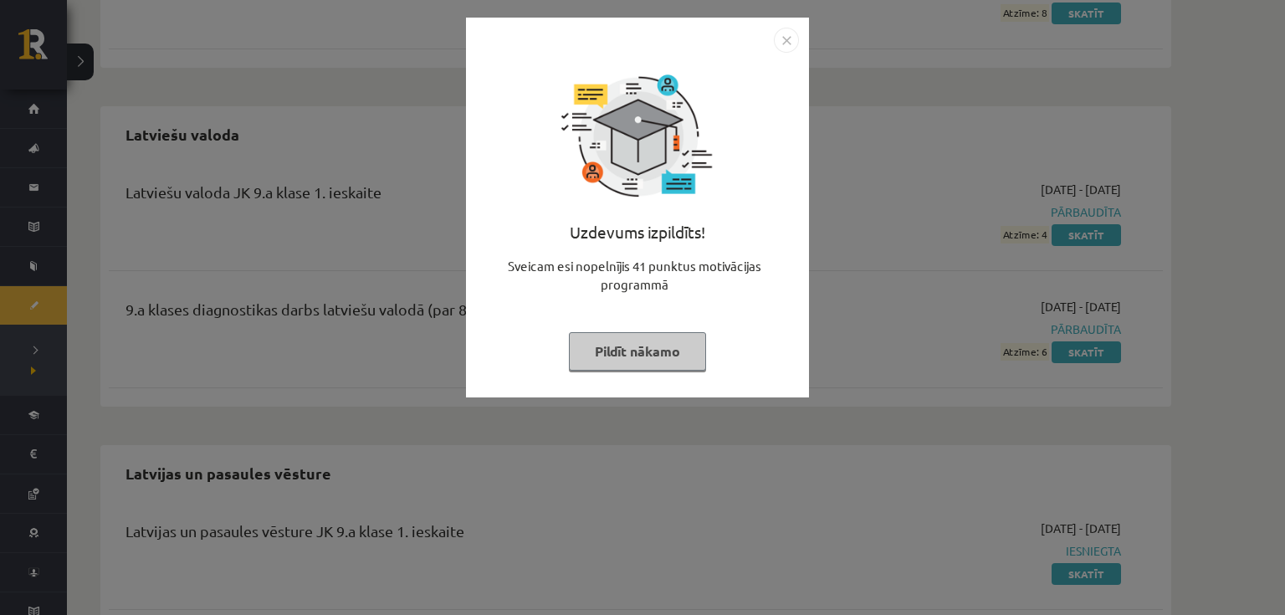
click at [790, 33] on img "Close" at bounding box center [786, 40] width 25 height 25
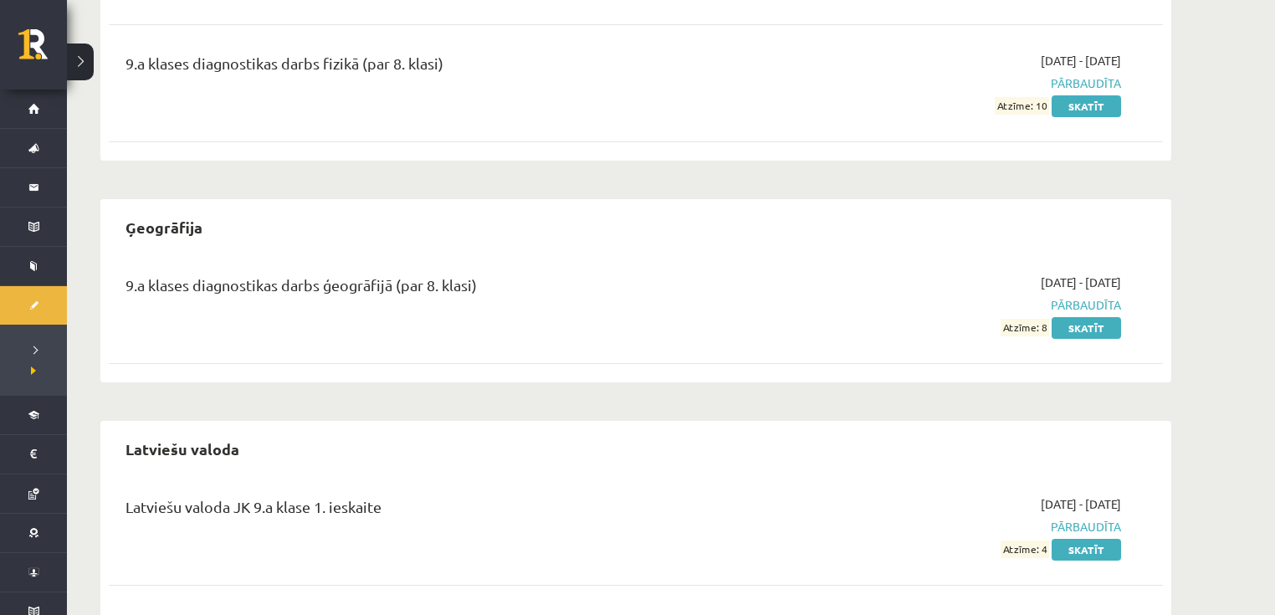
scroll to position [1325, 0]
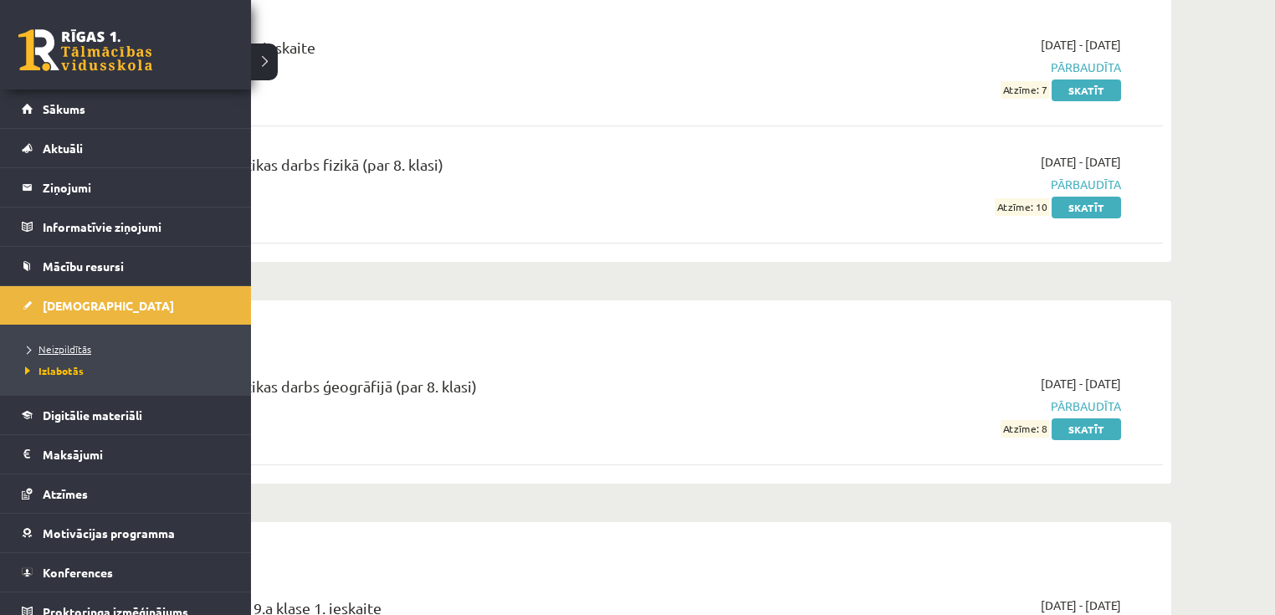
click at [64, 352] on span "Neizpildītās" at bounding box center [56, 348] width 70 height 13
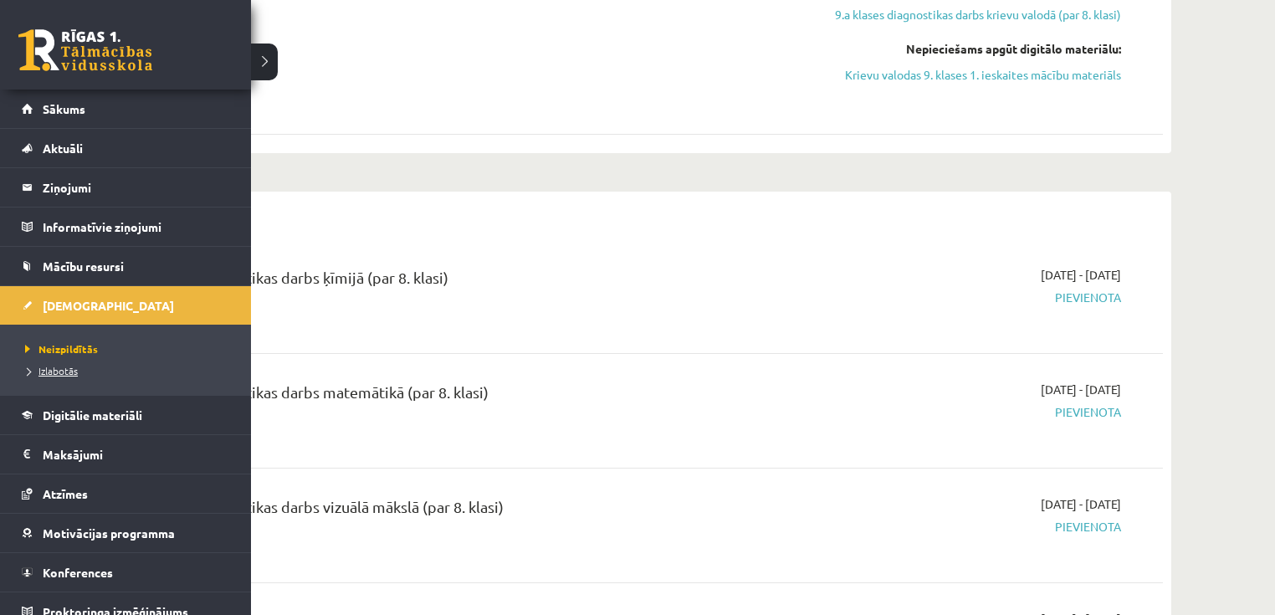
click at [46, 372] on span "Izlabotās" at bounding box center [49, 370] width 57 height 13
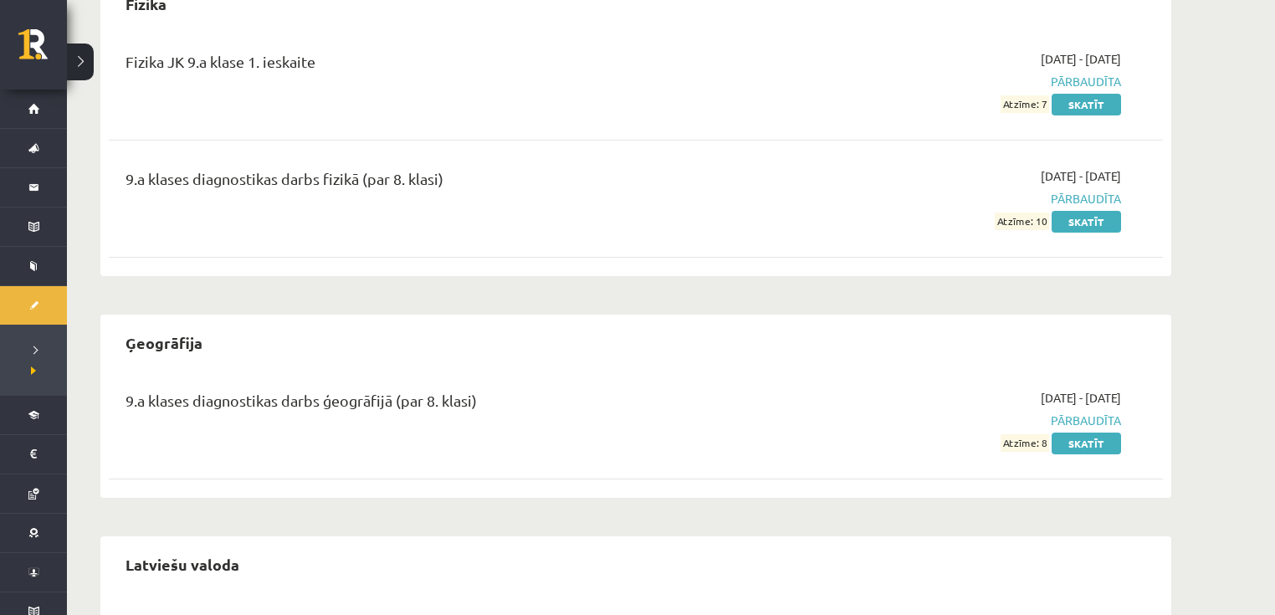
scroll to position [1339, 0]
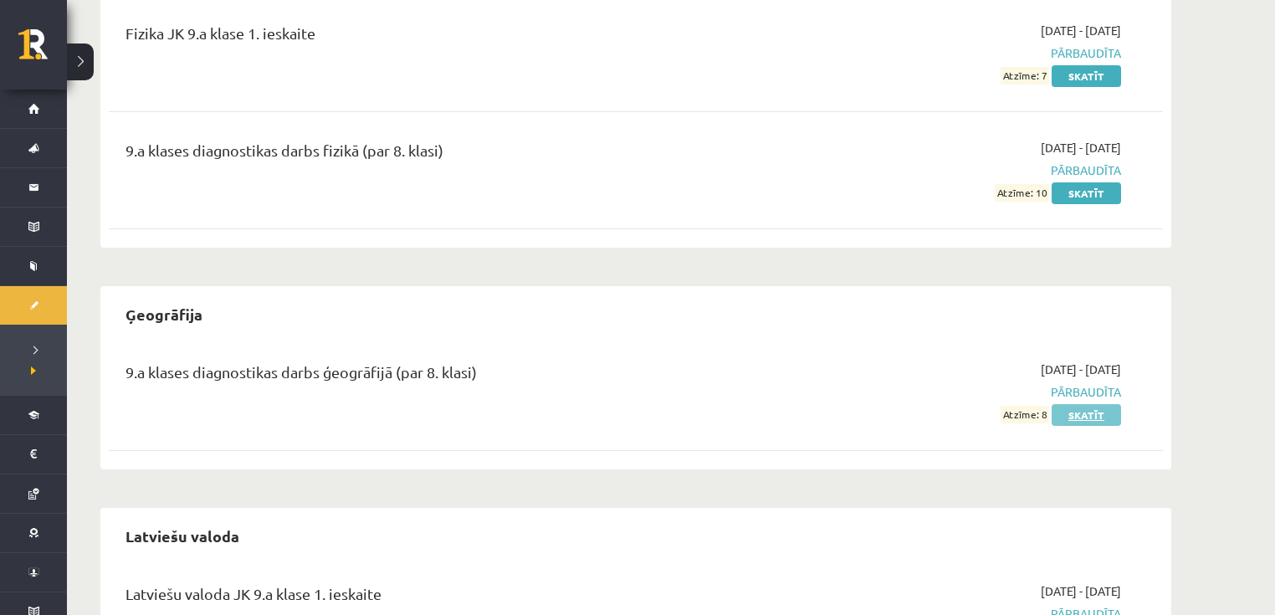
click at [1071, 415] on link "Skatīt" at bounding box center [1086, 415] width 69 height 22
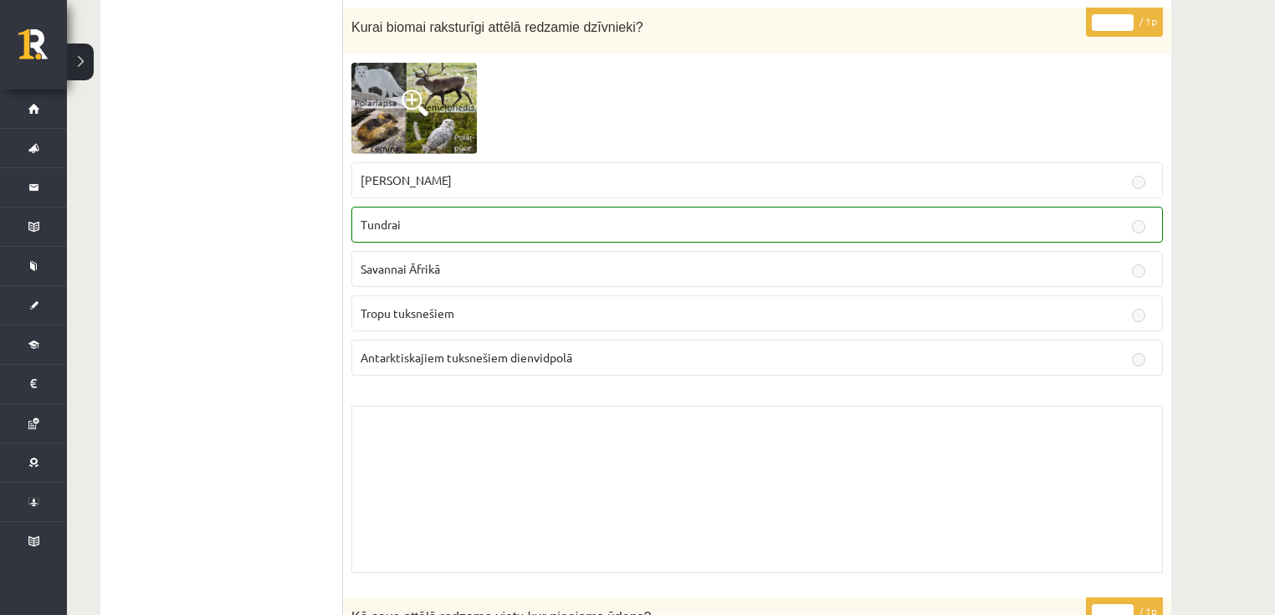
scroll to position [1274, 0]
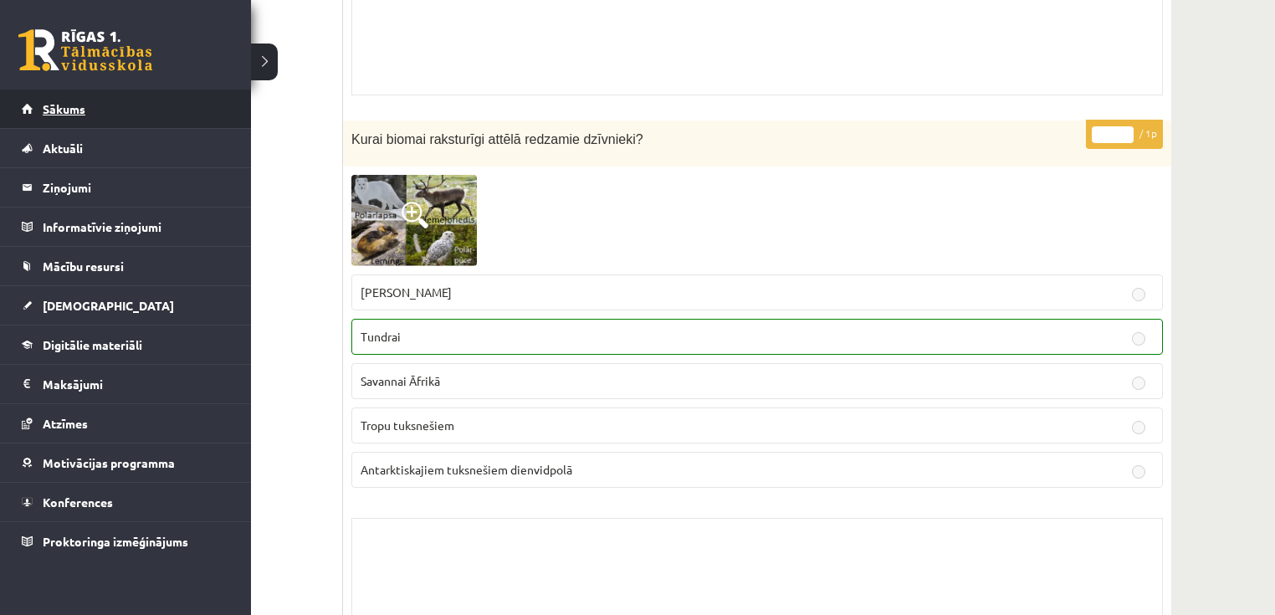
click at [44, 107] on span "Sākums" at bounding box center [64, 108] width 43 height 15
